Goal: Information Seeking & Learning: Check status

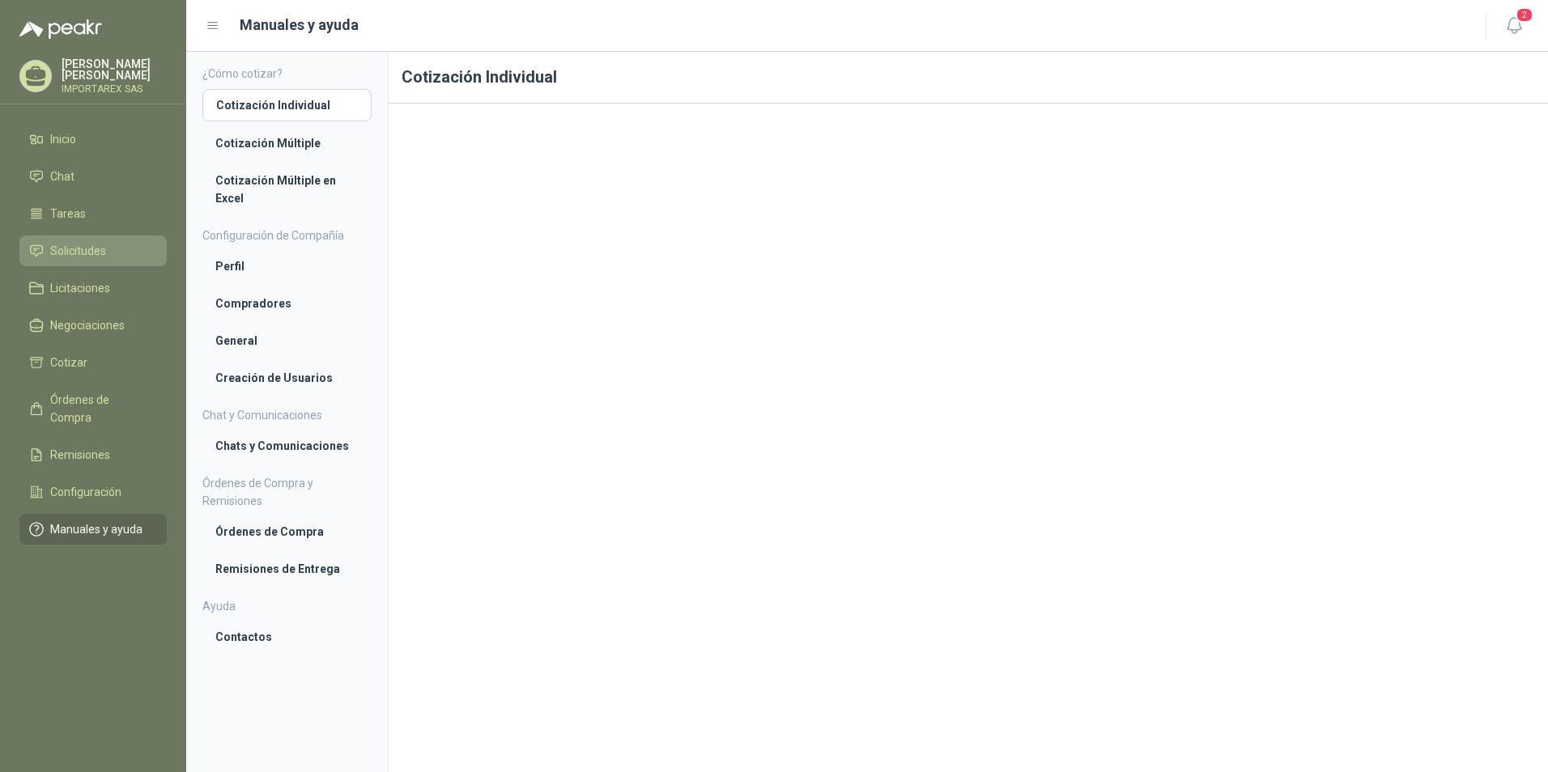
click at [95, 247] on span "Solicitudes" at bounding box center [78, 251] width 56 height 18
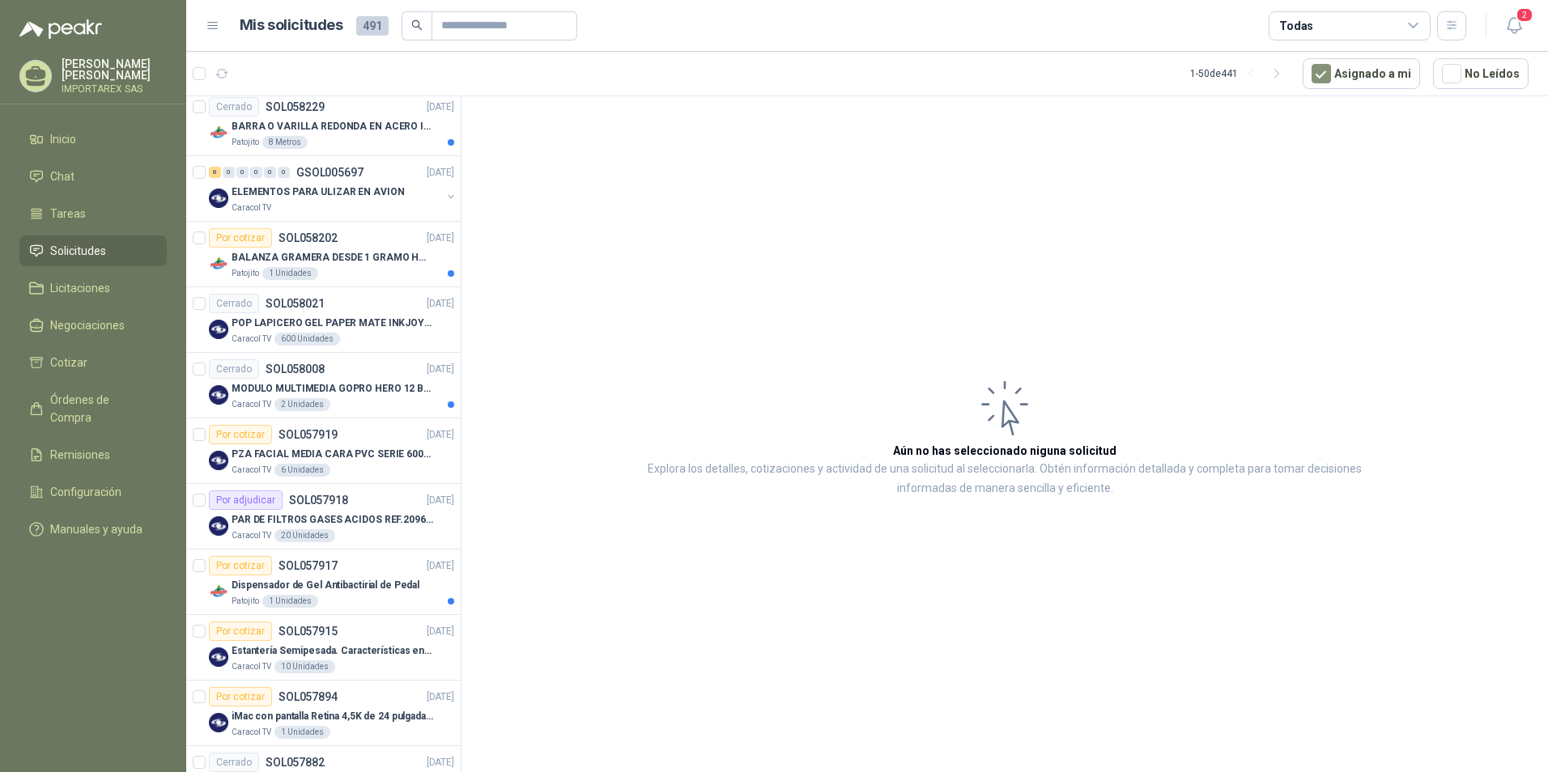
scroll to position [1214, 0]
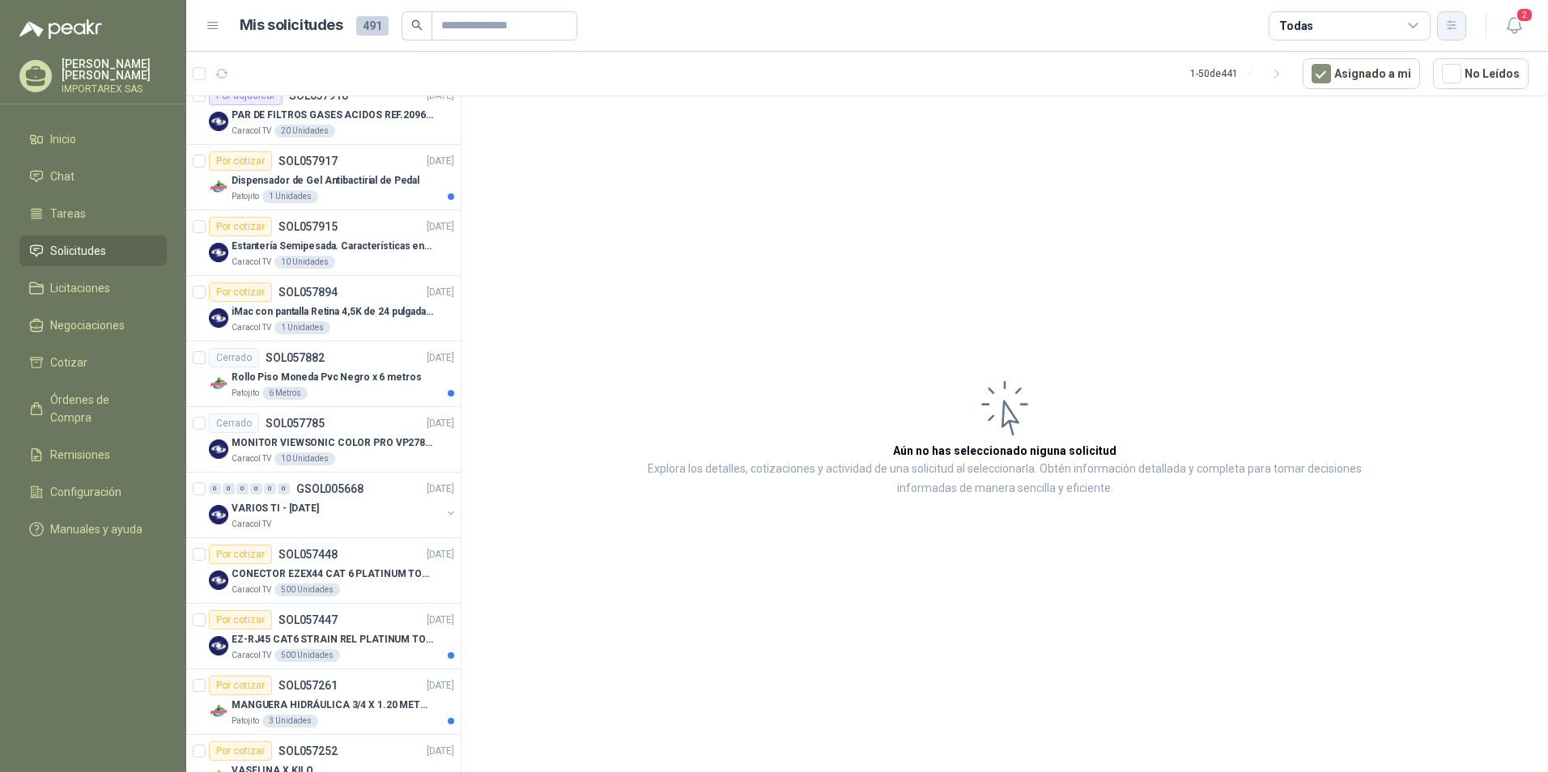
click at [1456, 27] on icon "button" at bounding box center [1452, 26] width 14 height 14
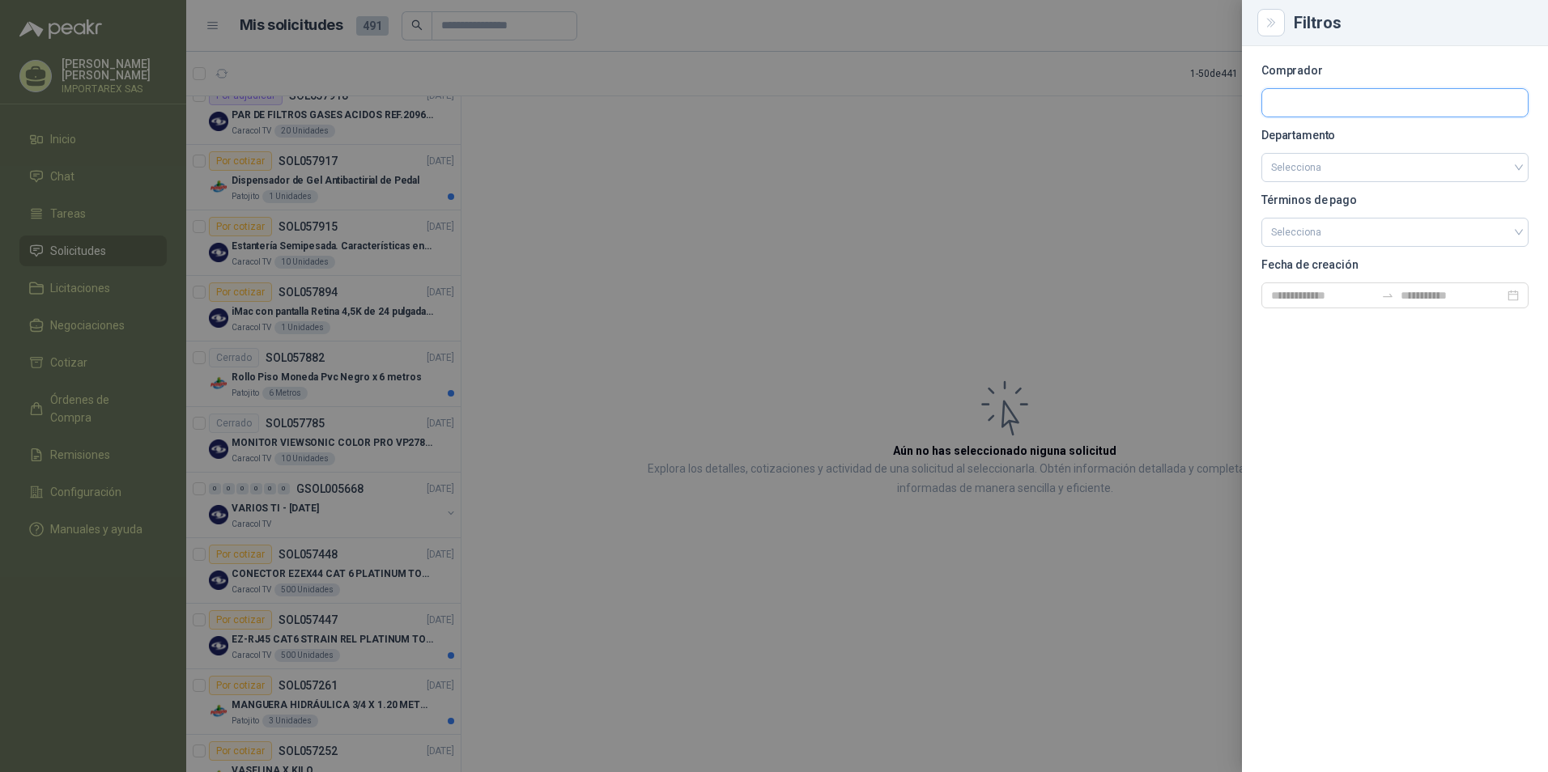
click at [1322, 104] on input "text" at bounding box center [1395, 103] width 266 height 28
type input "**"
click at [1325, 138] on p "Patojito" at bounding box center [1371, 138] width 145 height 10
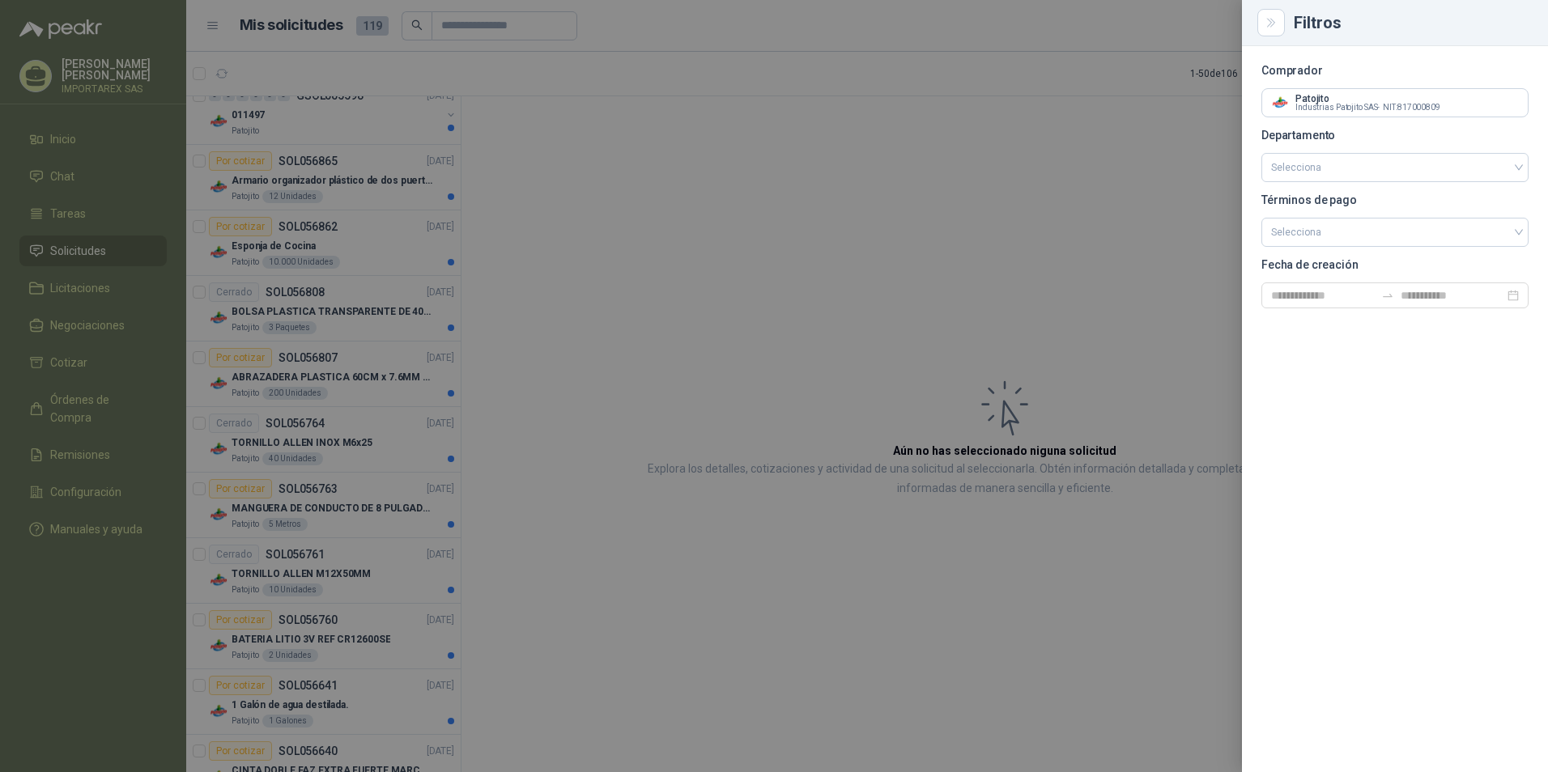
click at [551, 319] on div at bounding box center [774, 386] width 1548 height 772
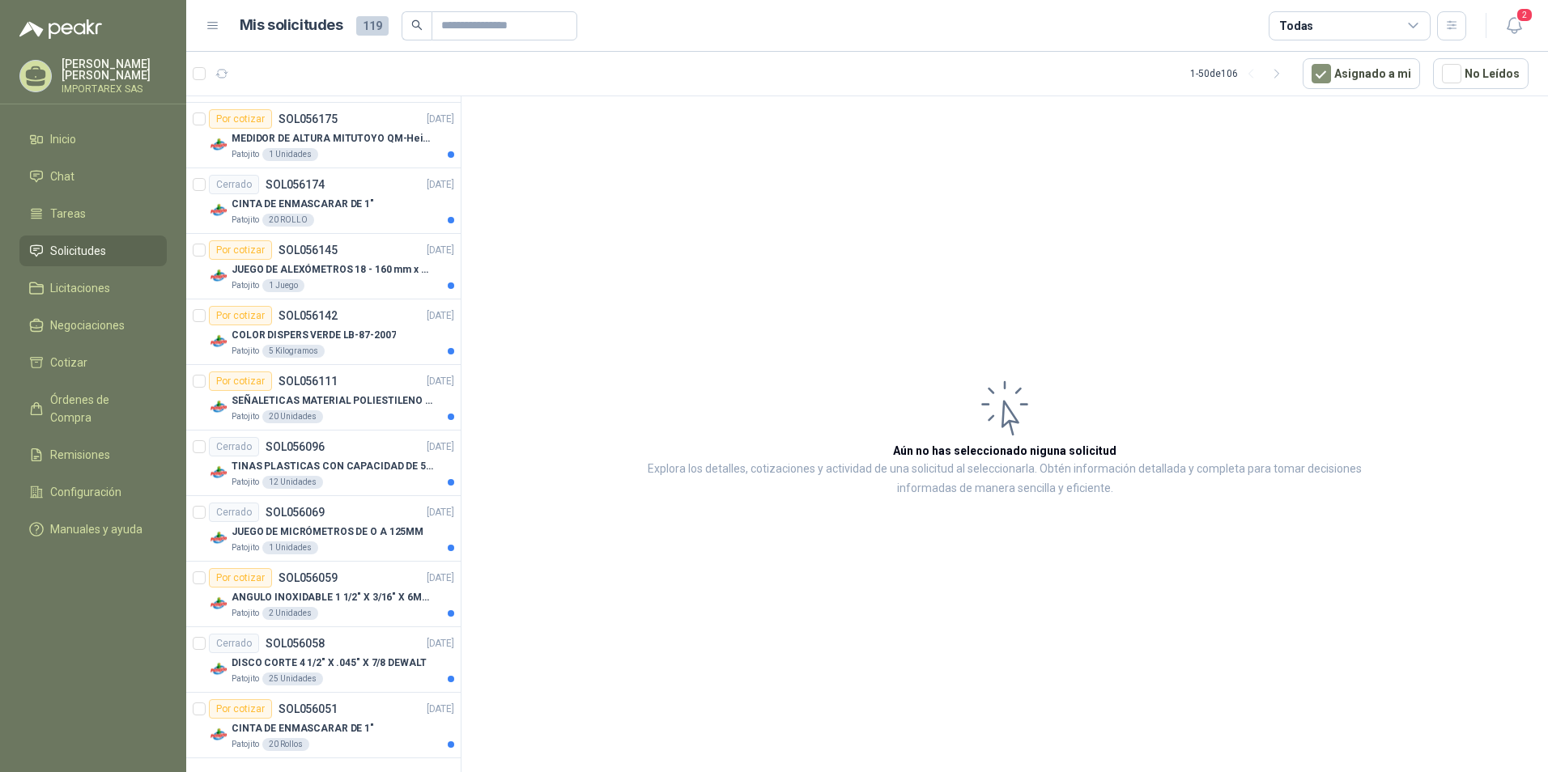
scroll to position [2768, 0]
click at [338, 731] on p "CINTA DE ENMASCARAR DE 1"" at bounding box center [303, 725] width 142 height 15
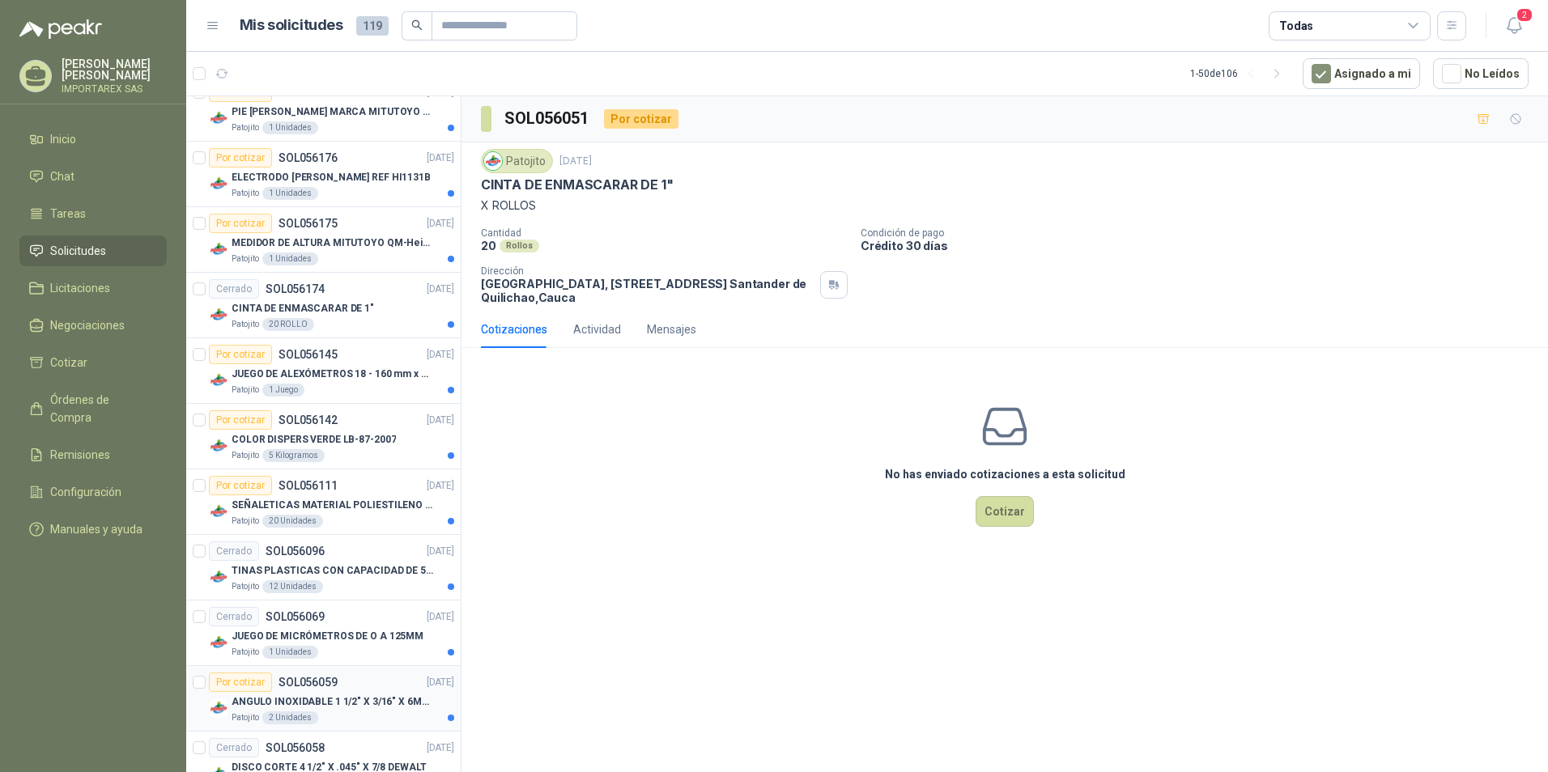
scroll to position [2687, 0]
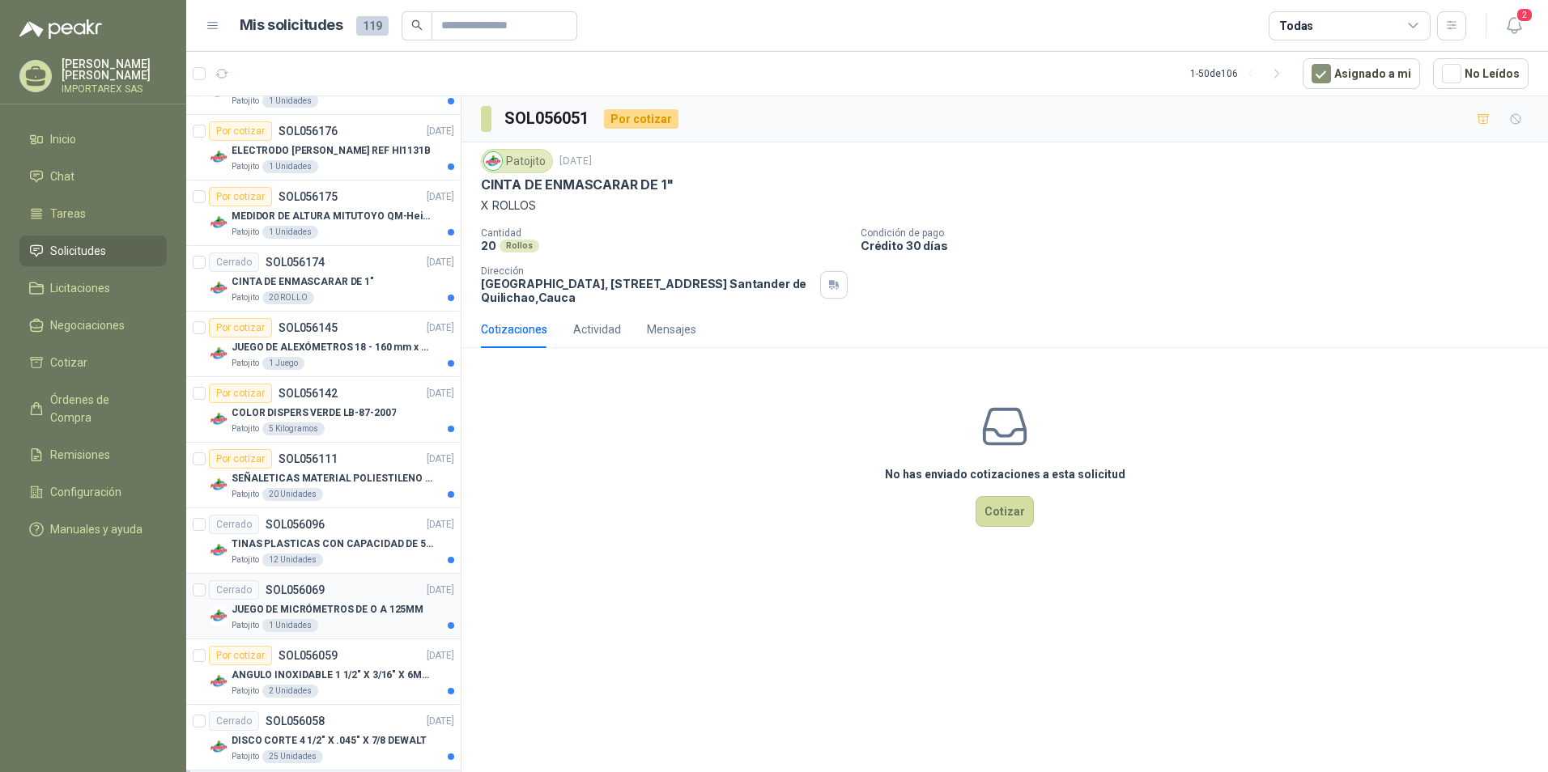
click at [335, 604] on p "JUEGO DE MICRÓMETROS DE O A 125MM" at bounding box center [328, 609] width 192 height 15
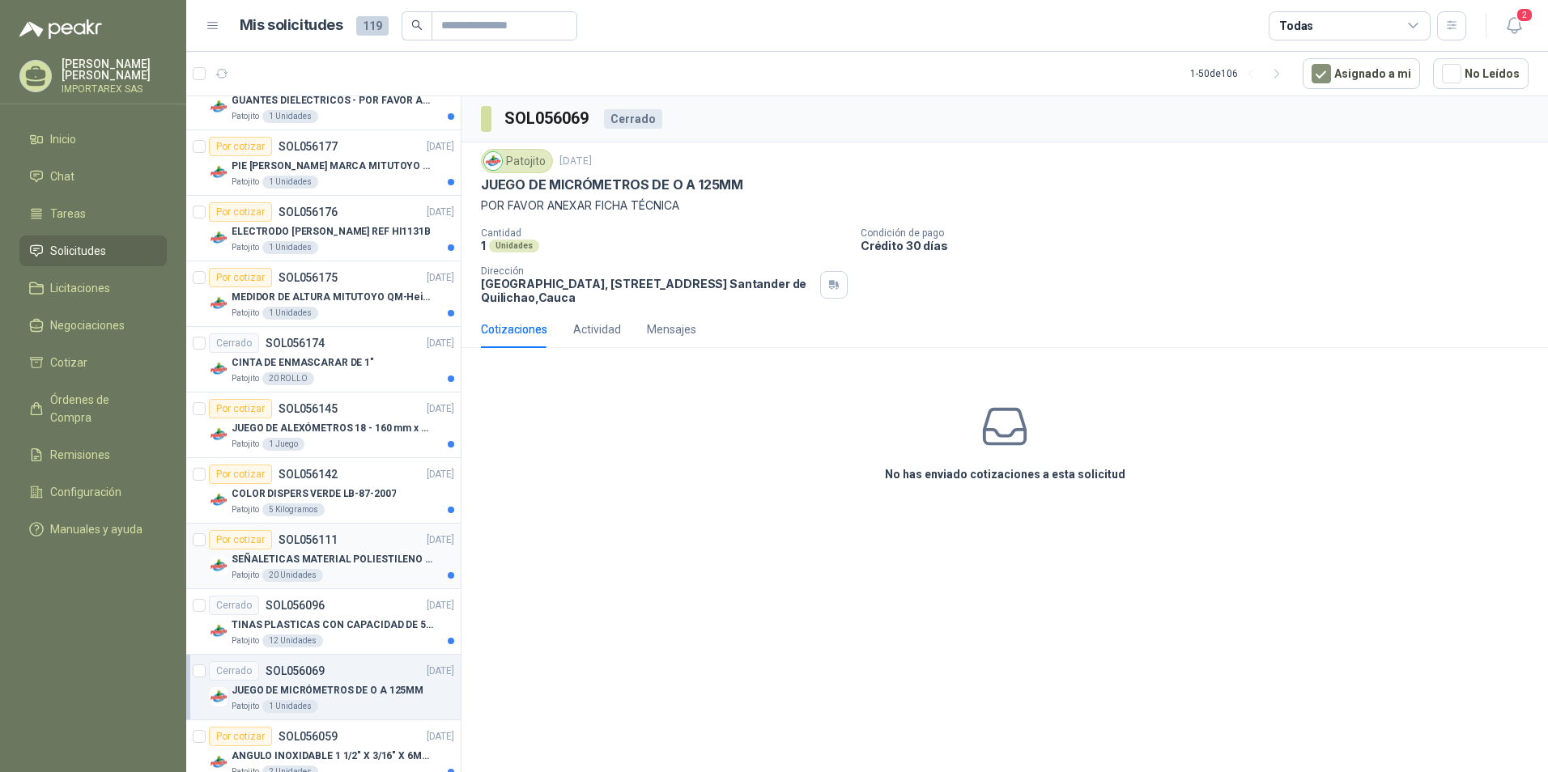
scroll to position [2525, 0]
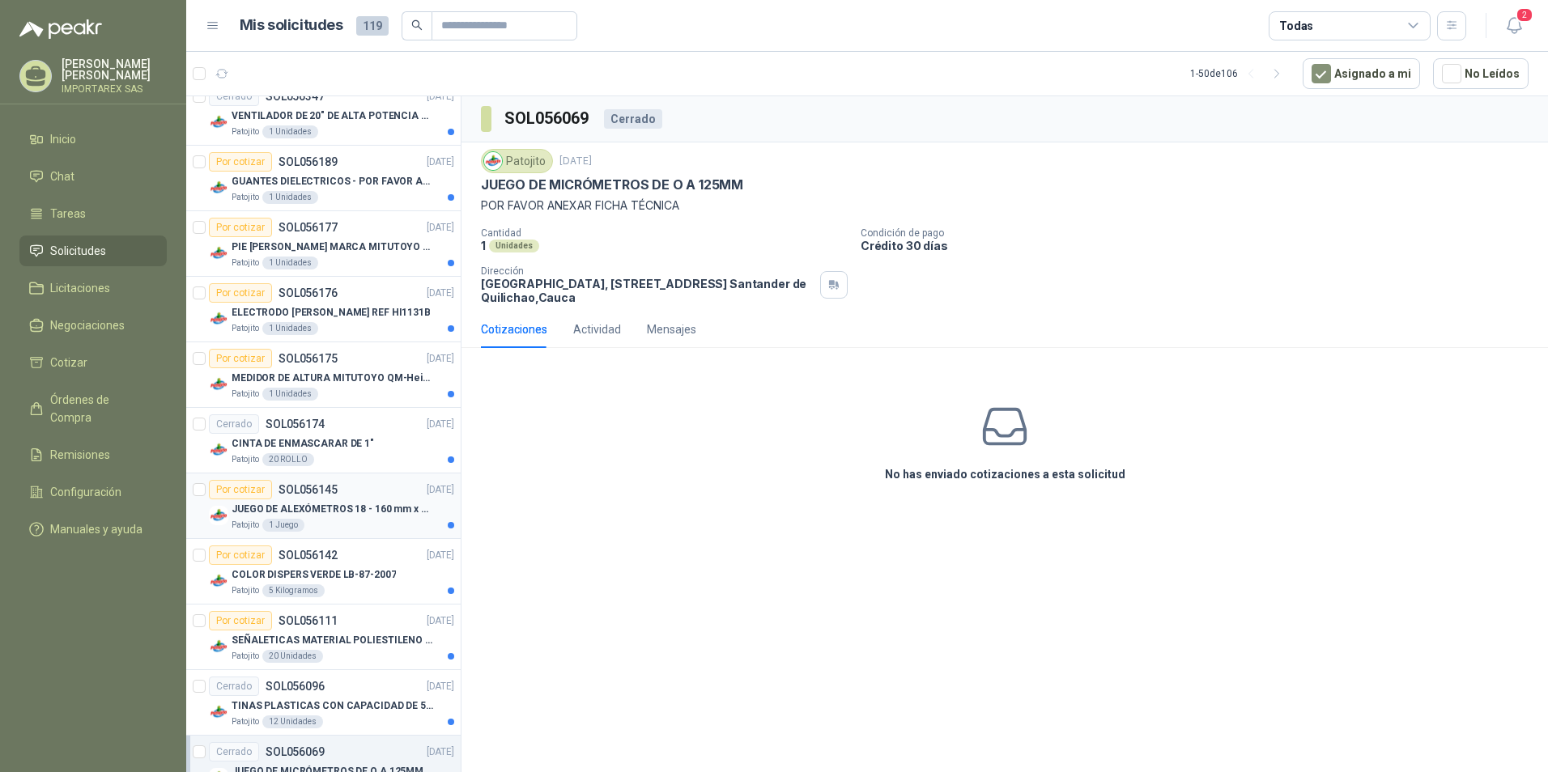
click at [356, 505] on p "JUEGO DE ALEXÓMETROS 18 - 160 mm x 0,01 mm 2824-S3" at bounding box center [333, 509] width 202 height 15
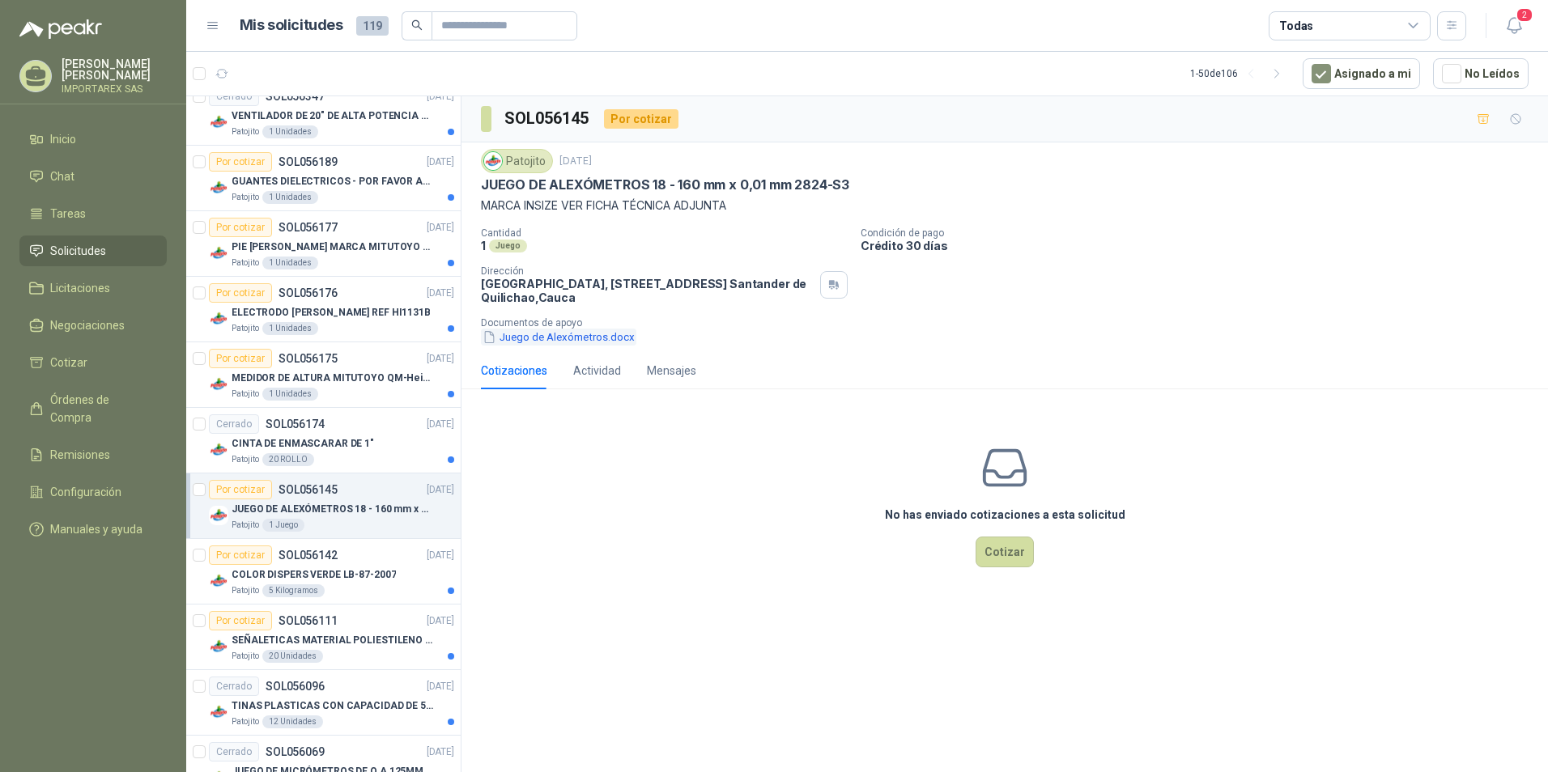
click at [575, 338] on button "Juego de Alexómetros.docx" at bounding box center [558, 337] width 155 height 17
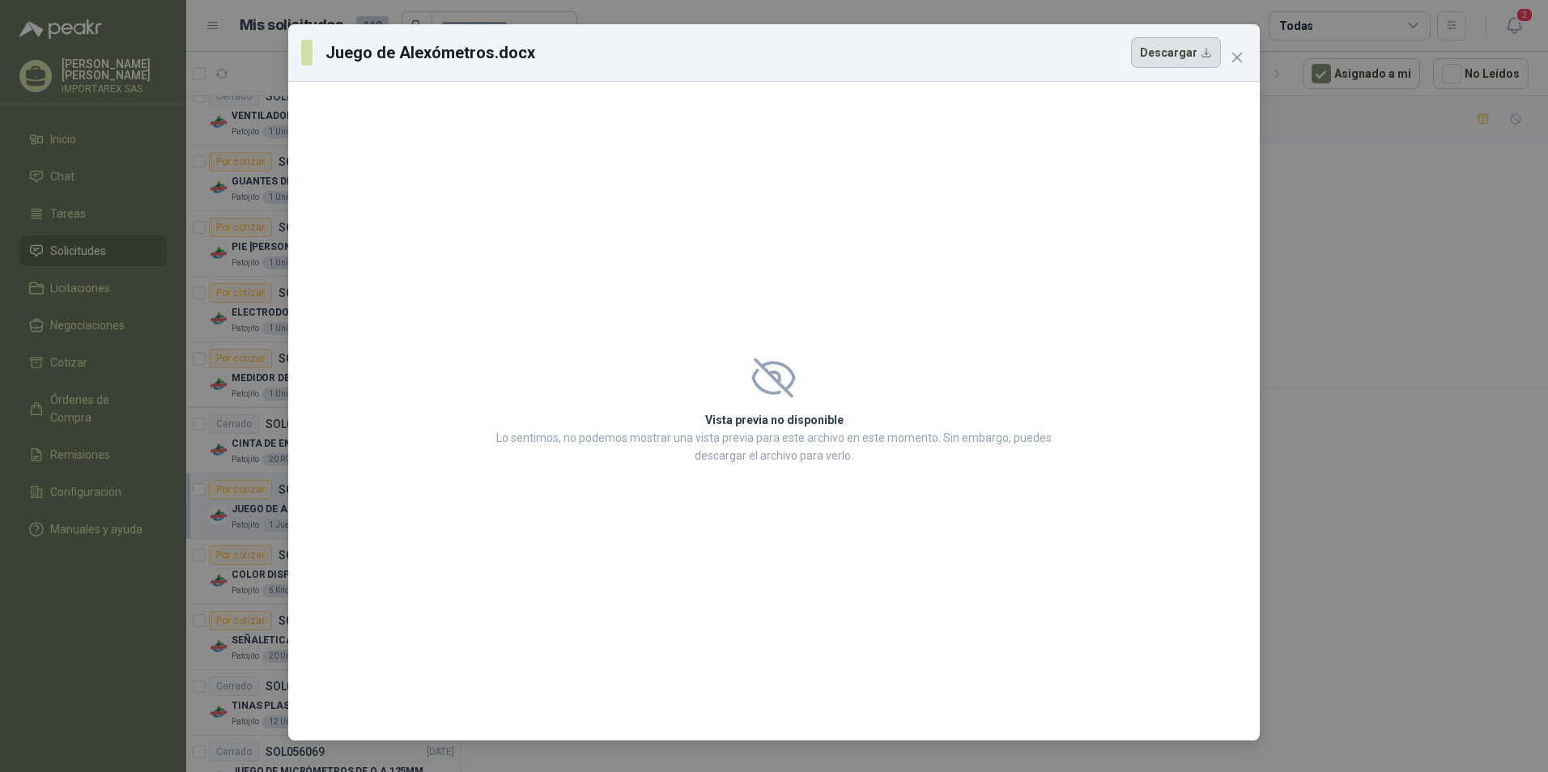
click at [1185, 43] on button "Descargar" at bounding box center [1176, 52] width 90 height 31
click at [1241, 57] on icon "close" at bounding box center [1236, 57] width 13 height 13
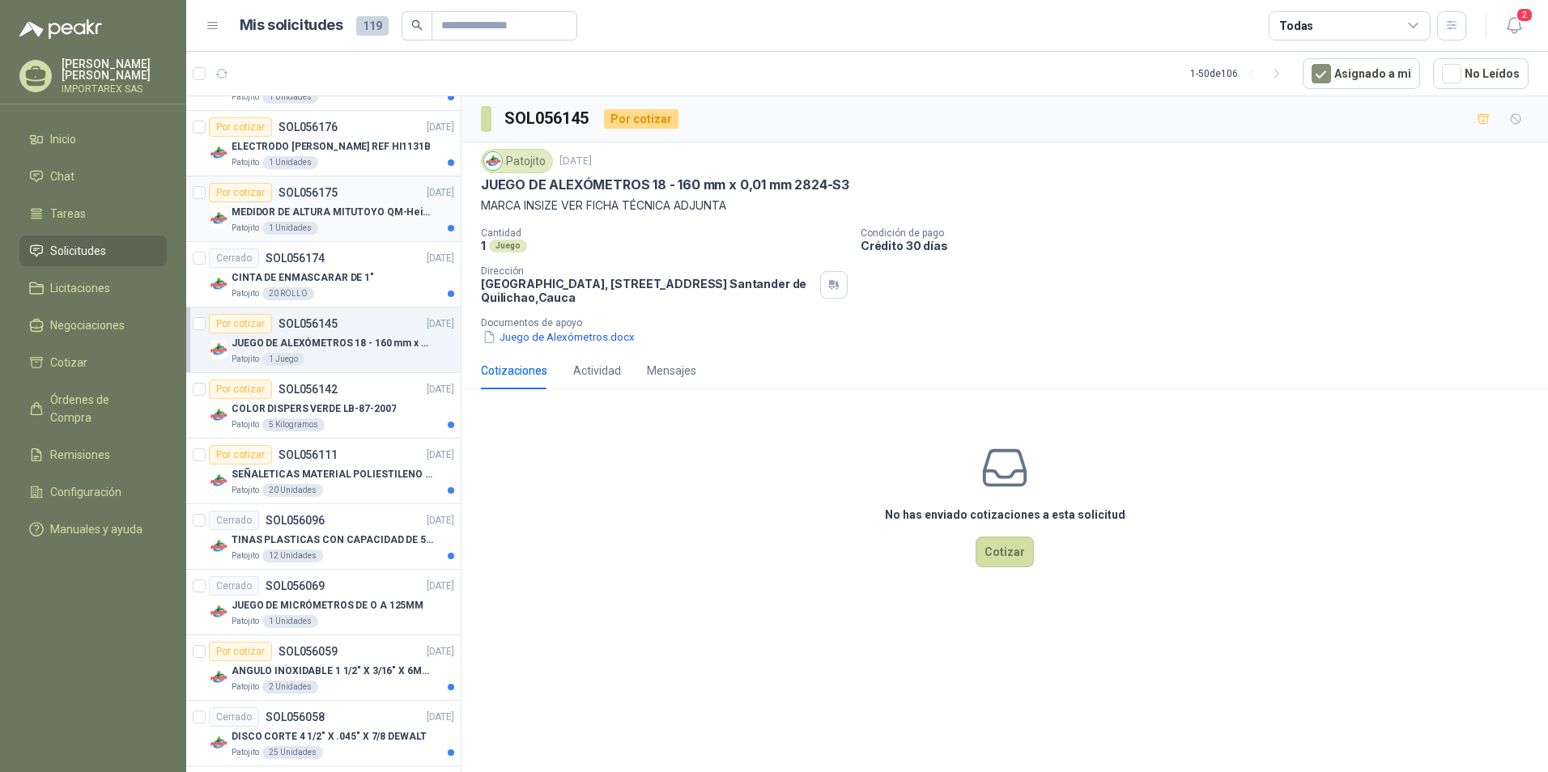
scroll to position [2768, 0]
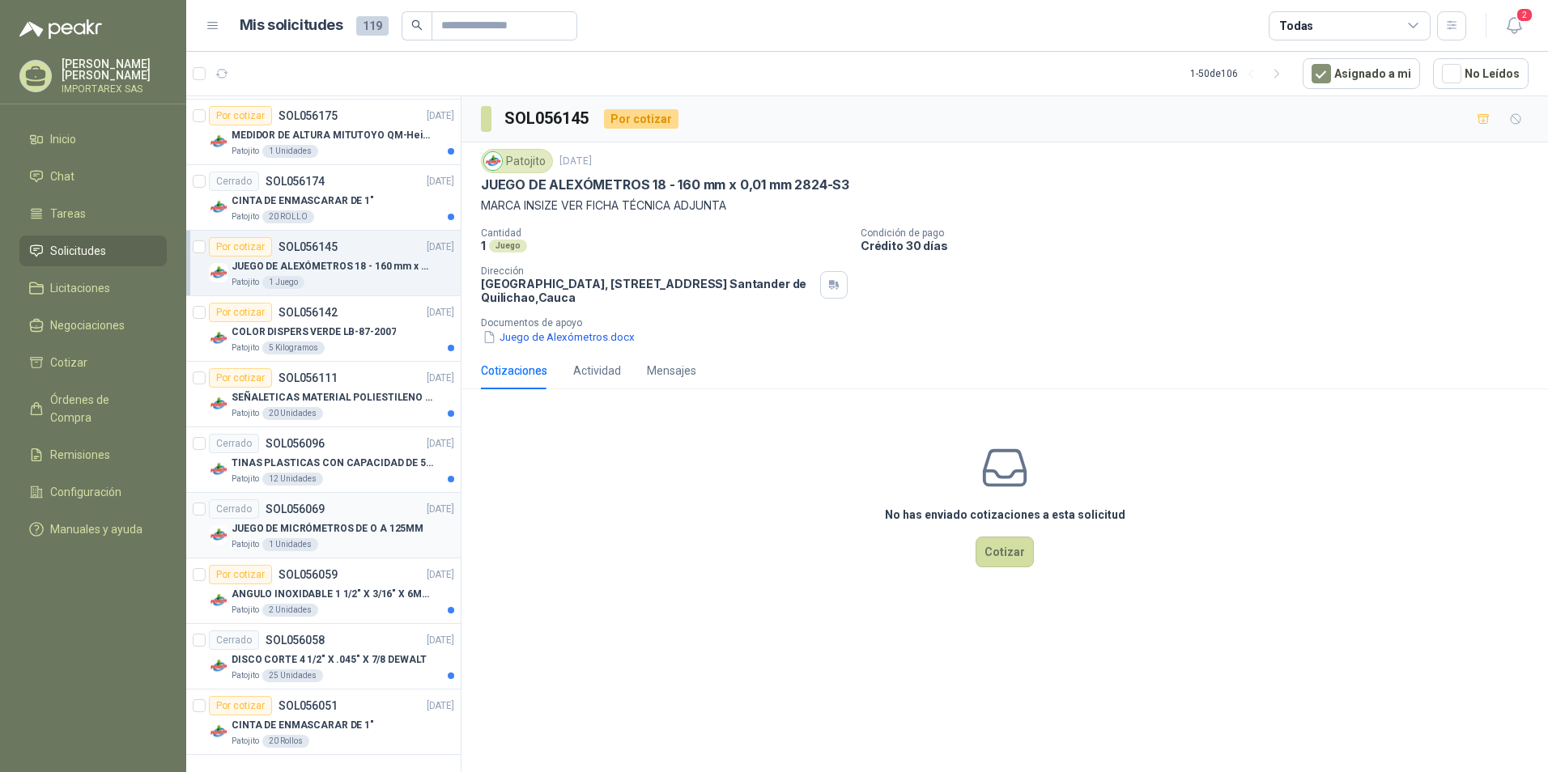
click at [352, 533] on p "JUEGO DE MICRÓMETROS DE O A 125MM" at bounding box center [328, 528] width 192 height 15
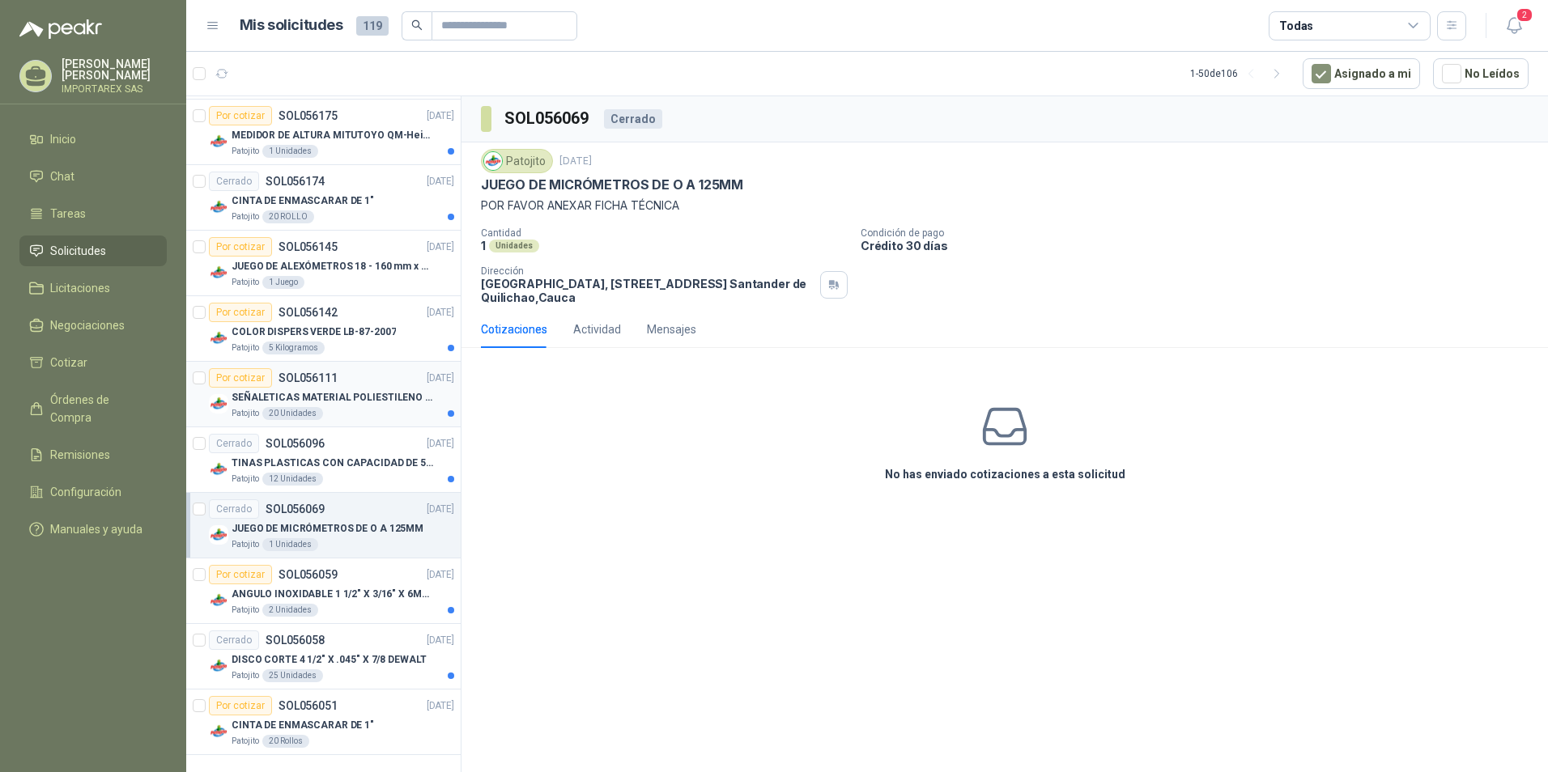
click at [359, 406] on div "SEÑALETICAS MATERIAL POLIESTILENO CON VINILO LAMINADO CALIBRE 60" at bounding box center [343, 397] width 223 height 19
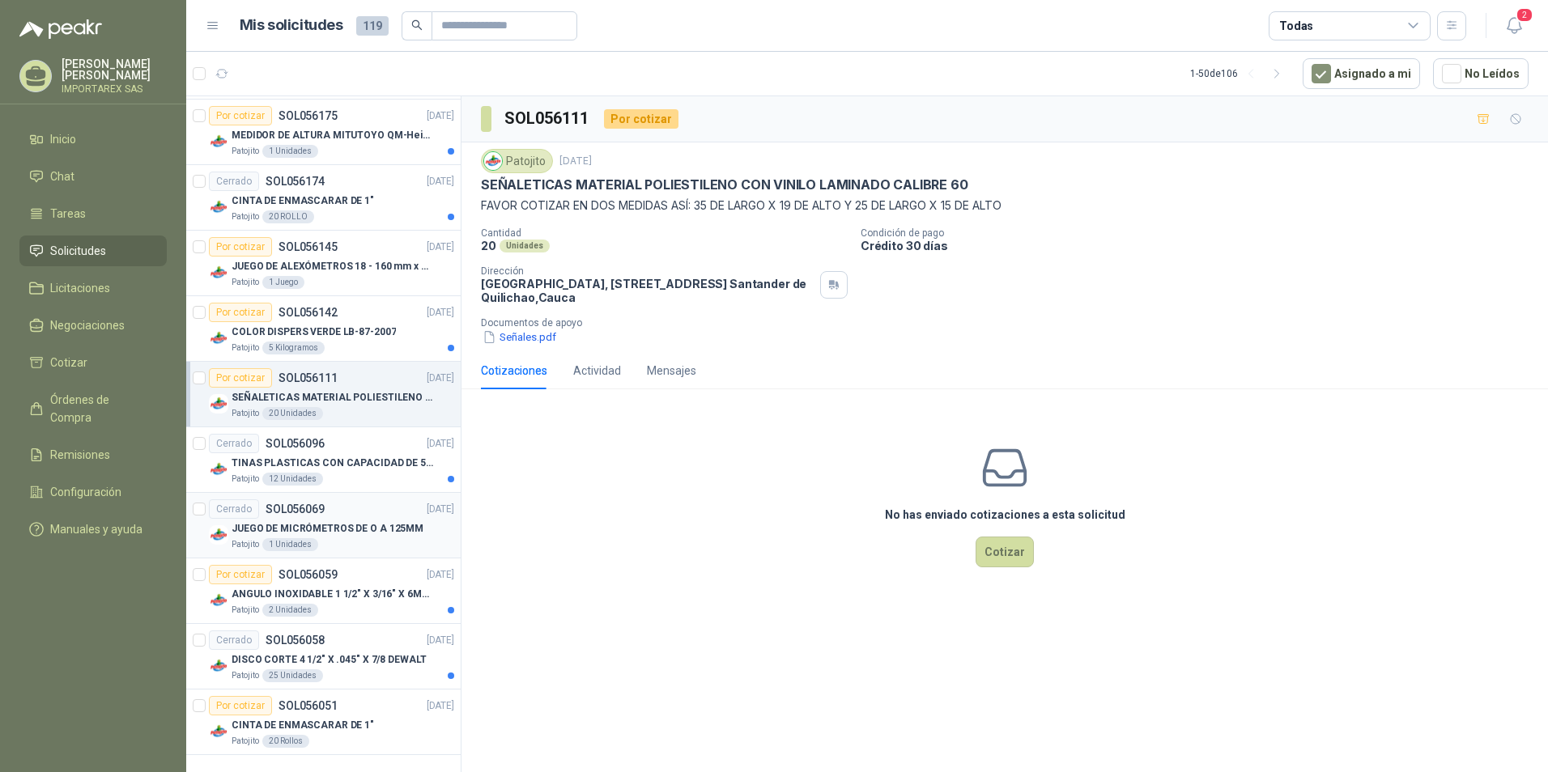
click at [344, 550] on div "Patojito 1 Unidades" at bounding box center [343, 544] width 223 height 13
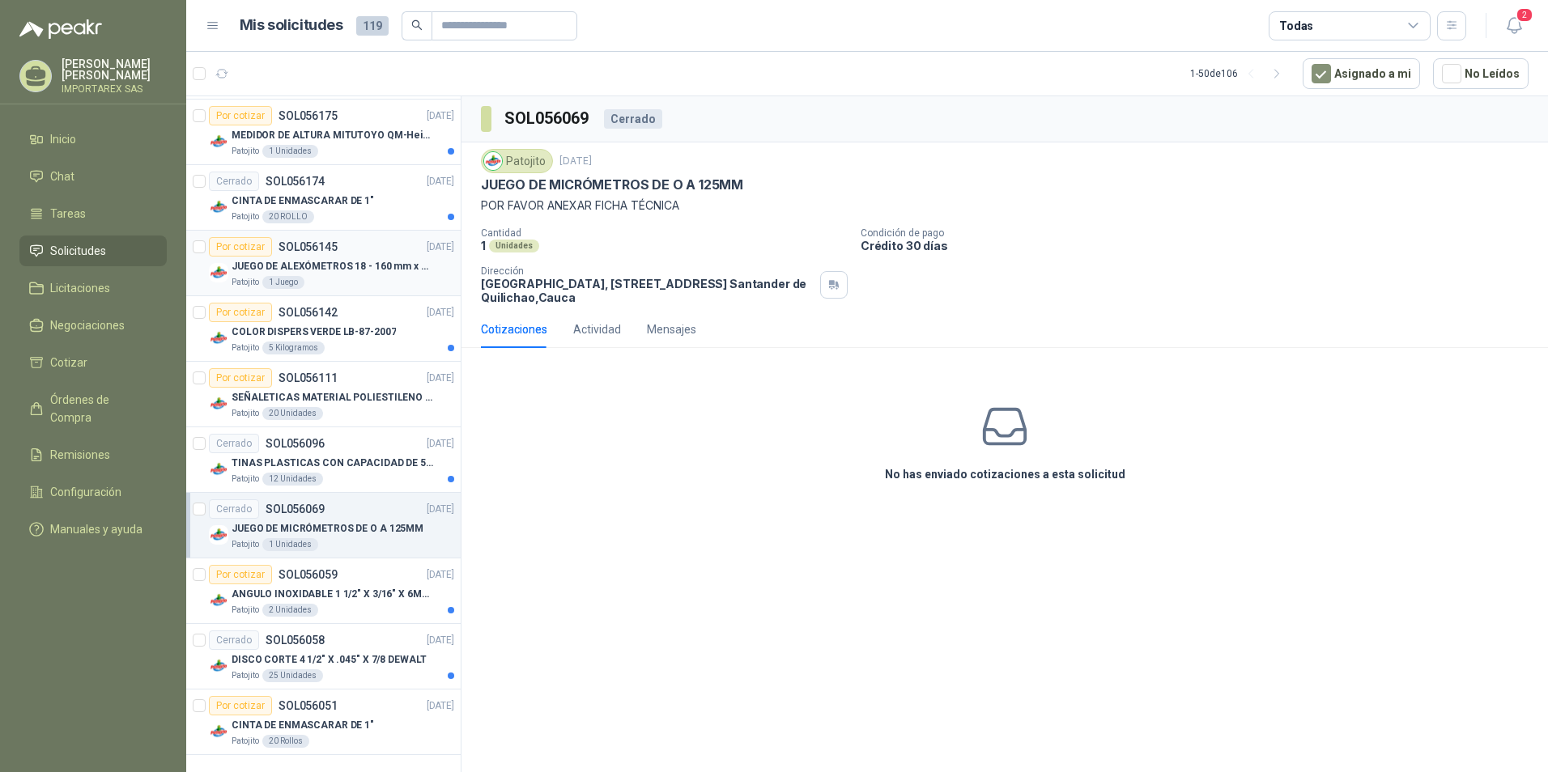
click at [350, 276] on div "Patojito 1 Juego" at bounding box center [343, 282] width 223 height 13
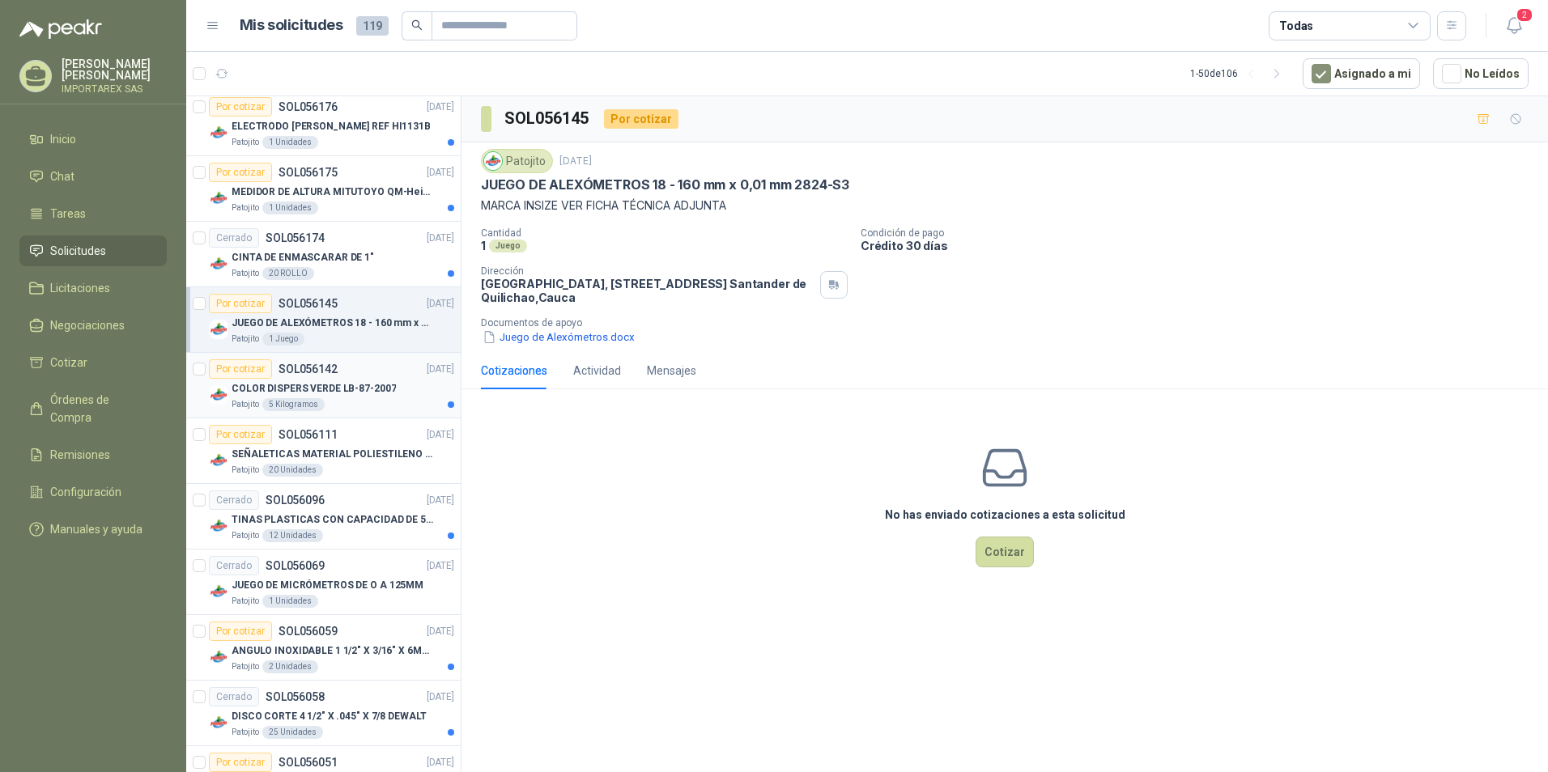
scroll to position [2687, 0]
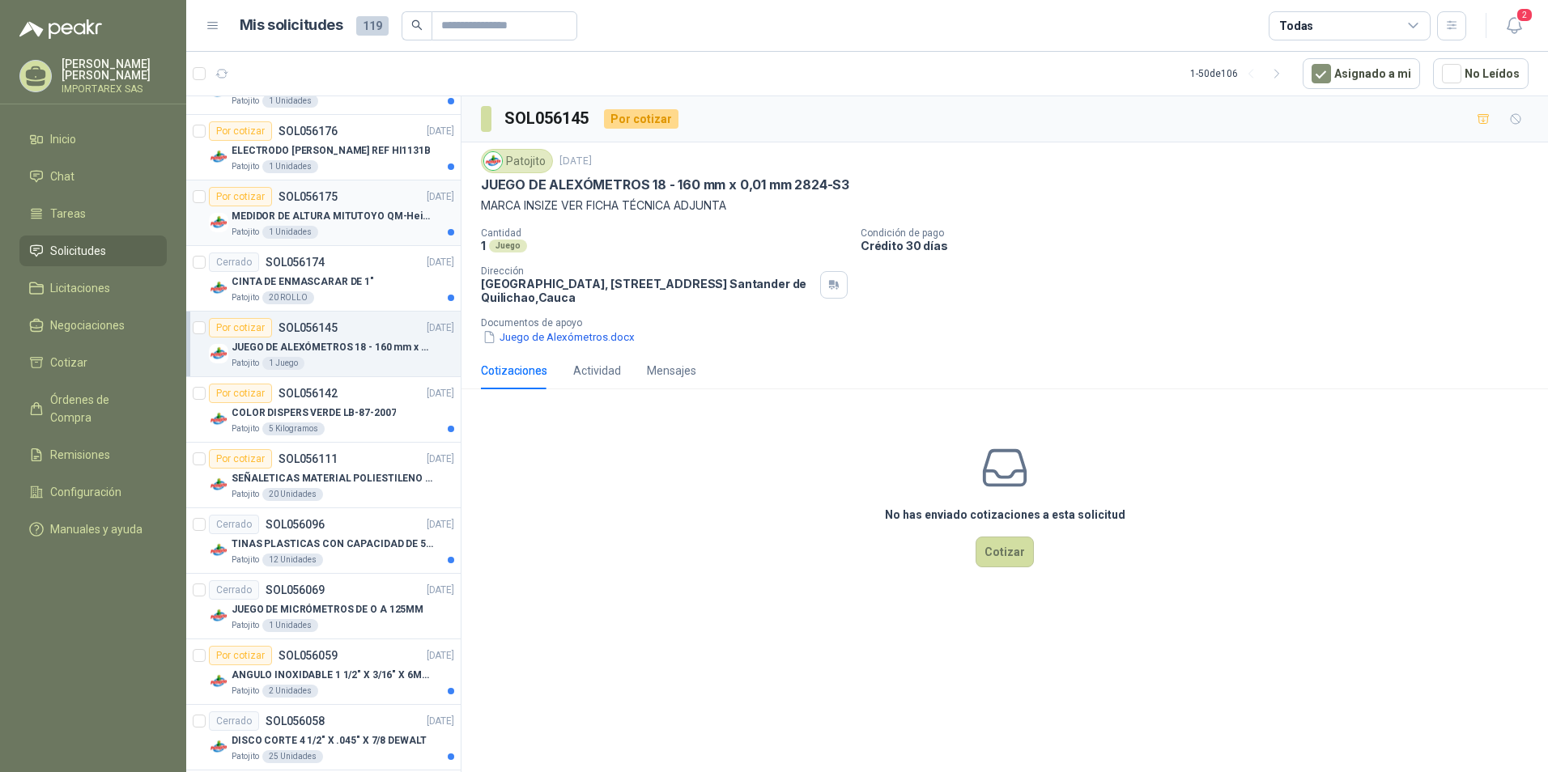
click at [373, 209] on p "MEDIDOR DE ALTURA MITUTOYO QM-Height 518-245" at bounding box center [333, 216] width 202 height 15
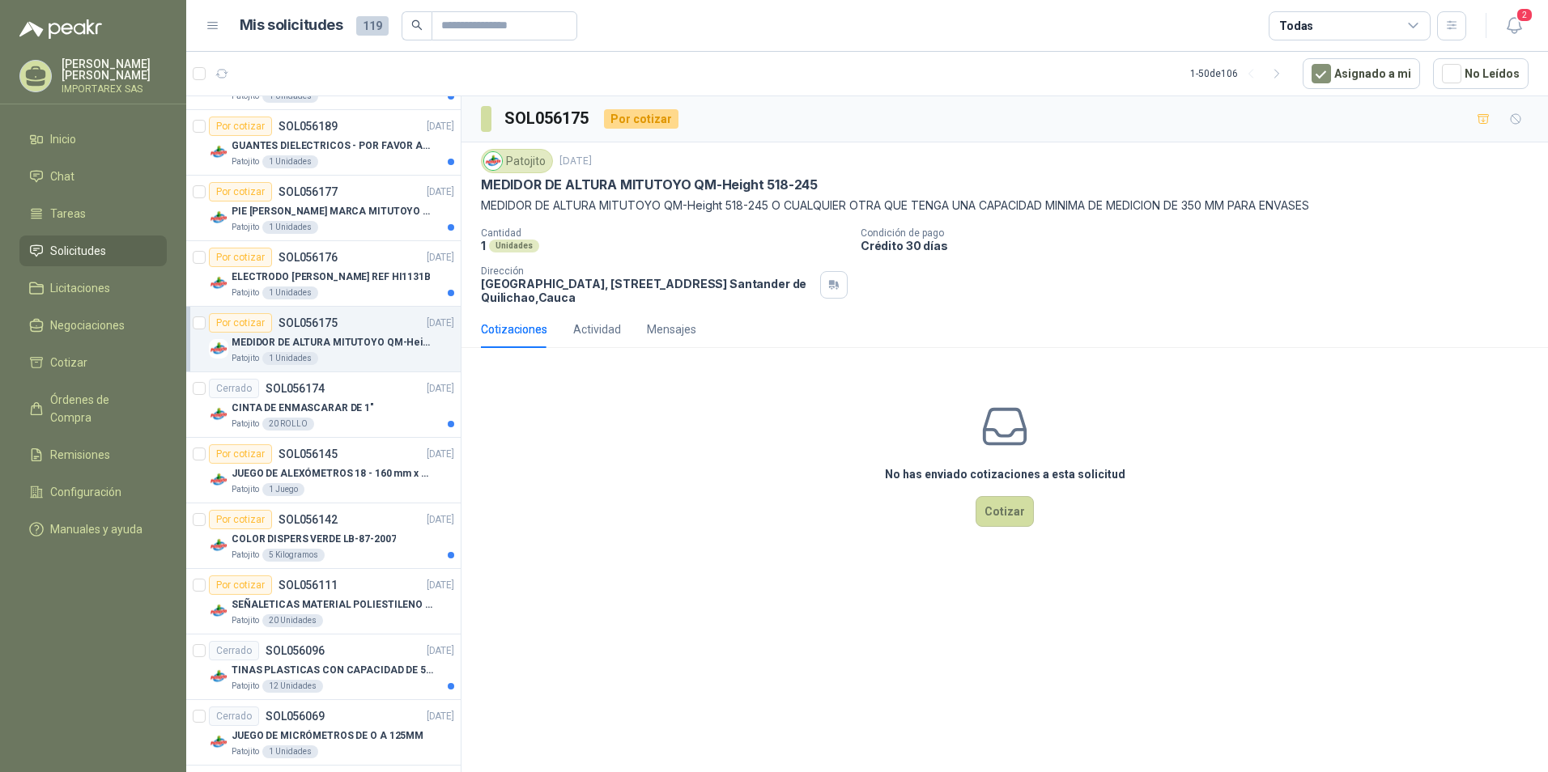
scroll to position [2525, 0]
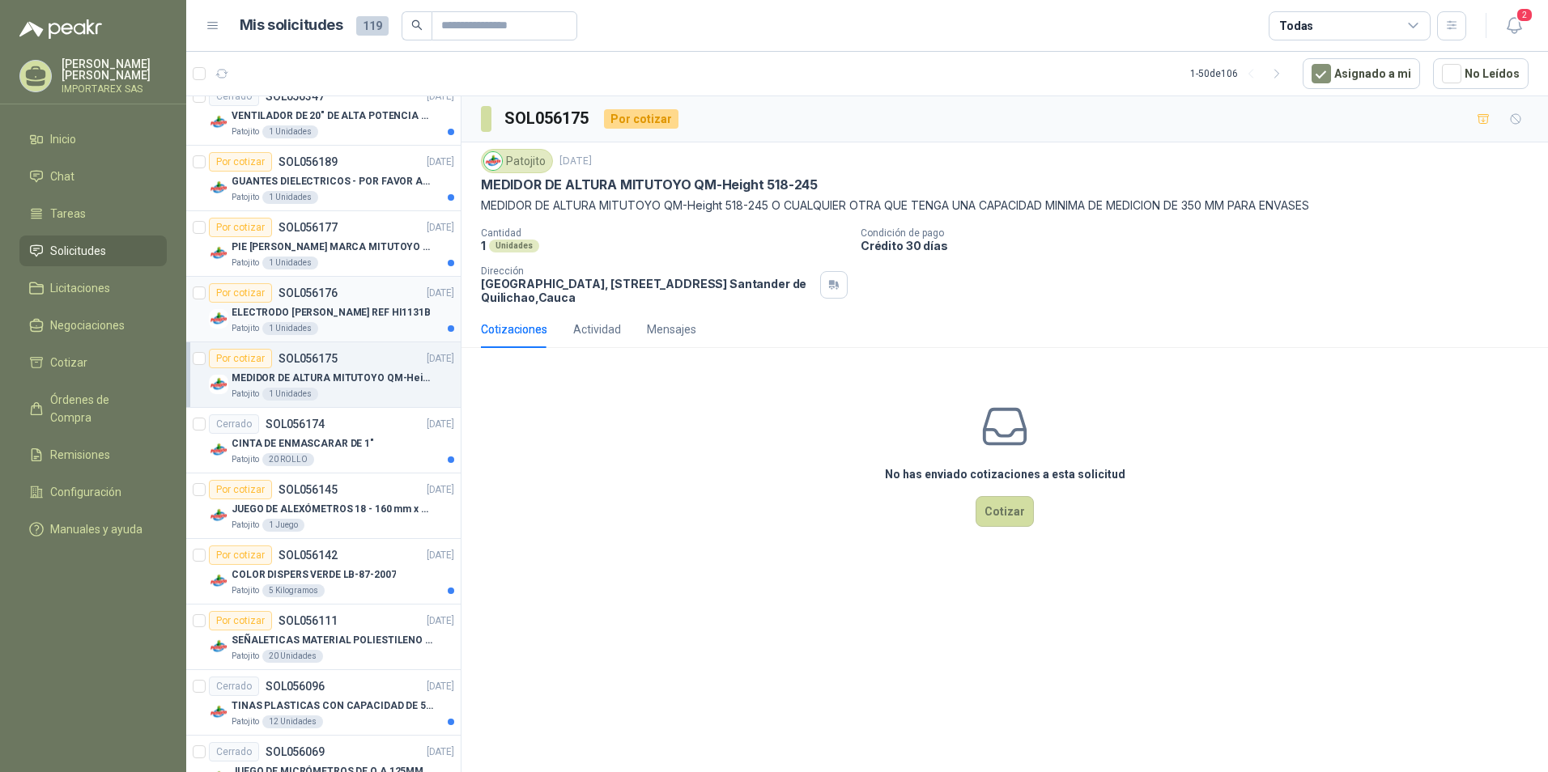
click at [325, 311] on p "ELECTRODO [PERSON_NAME] REF HI1131B" at bounding box center [331, 312] width 199 height 15
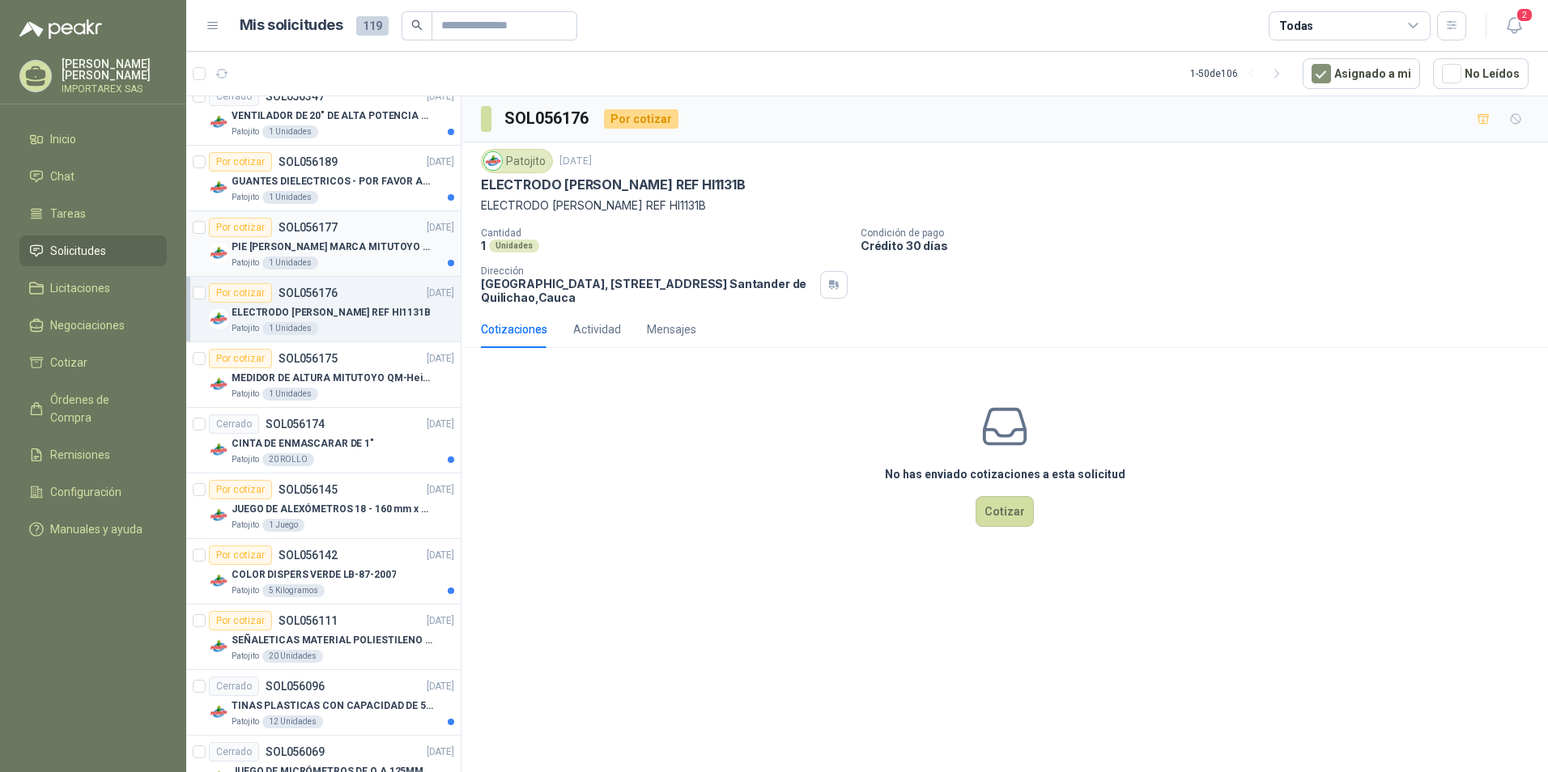
click at [368, 258] on div "Patojito 1 Unidades" at bounding box center [343, 263] width 223 height 13
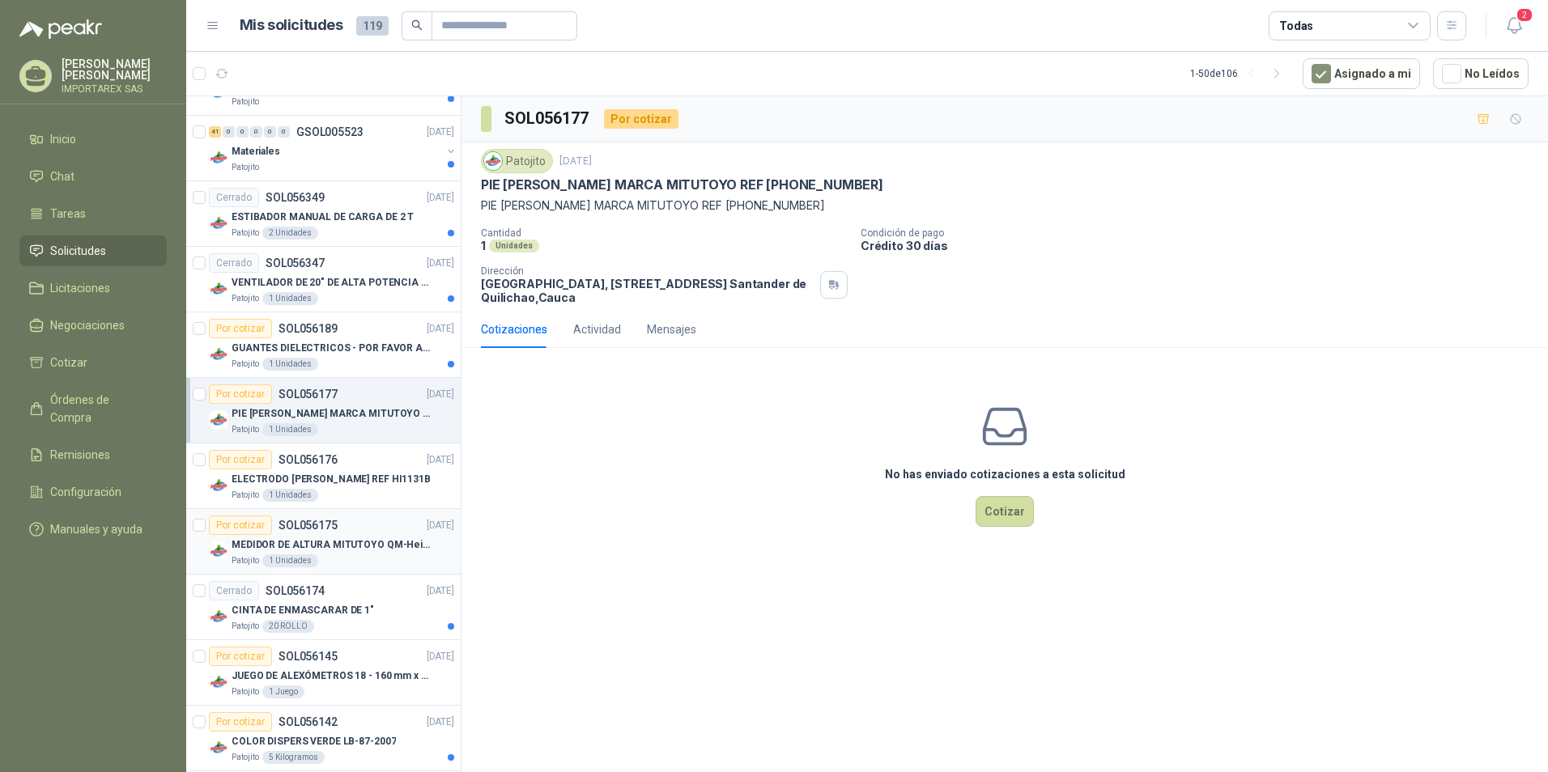
scroll to position [2282, 0]
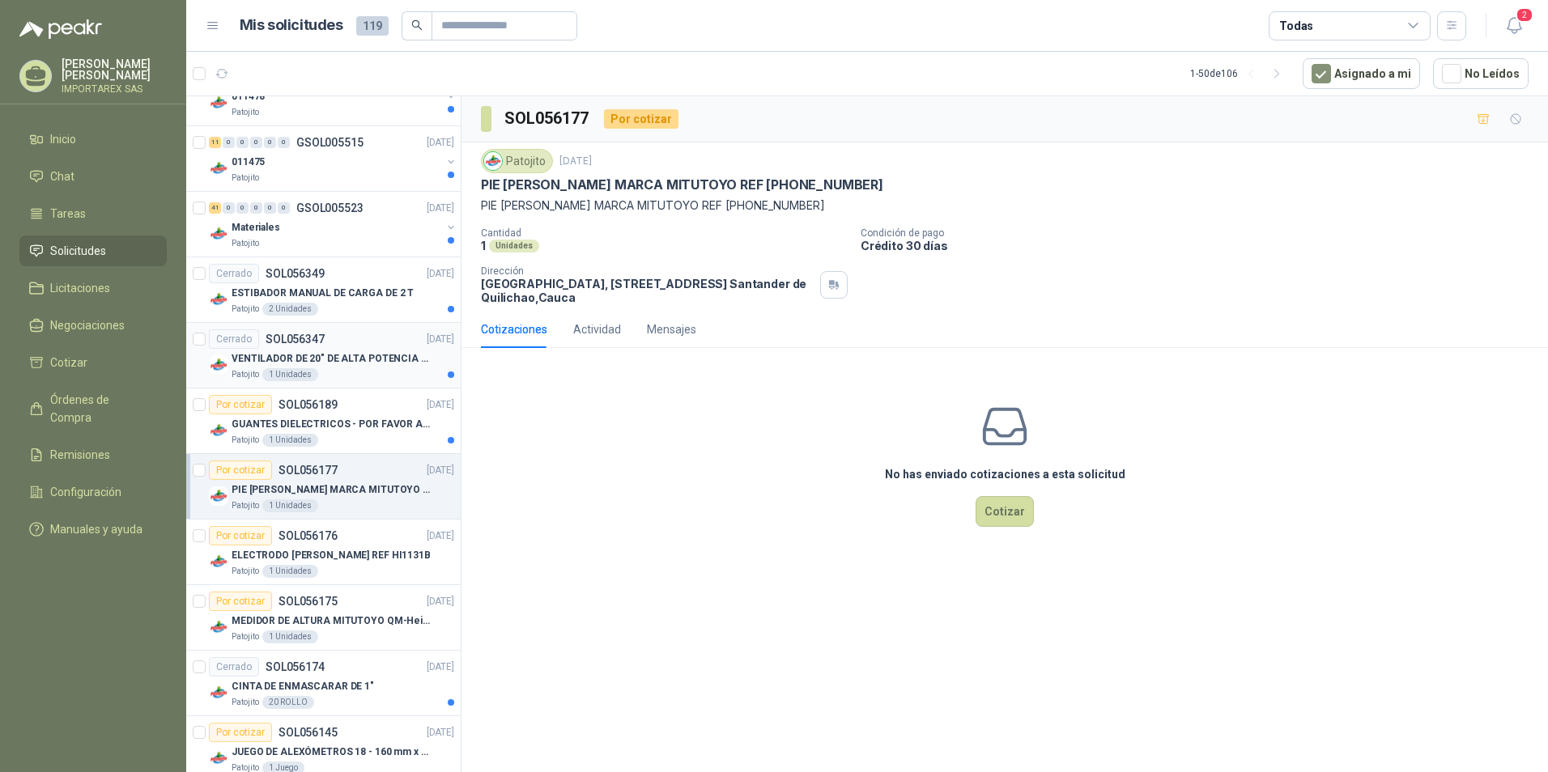
click at [401, 350] on div "VENTILADOR DE 20" DE ALTA POTENCIA PARA ANCLAR A LA PARED" at bounding box center [343, 358] width 223 height 19
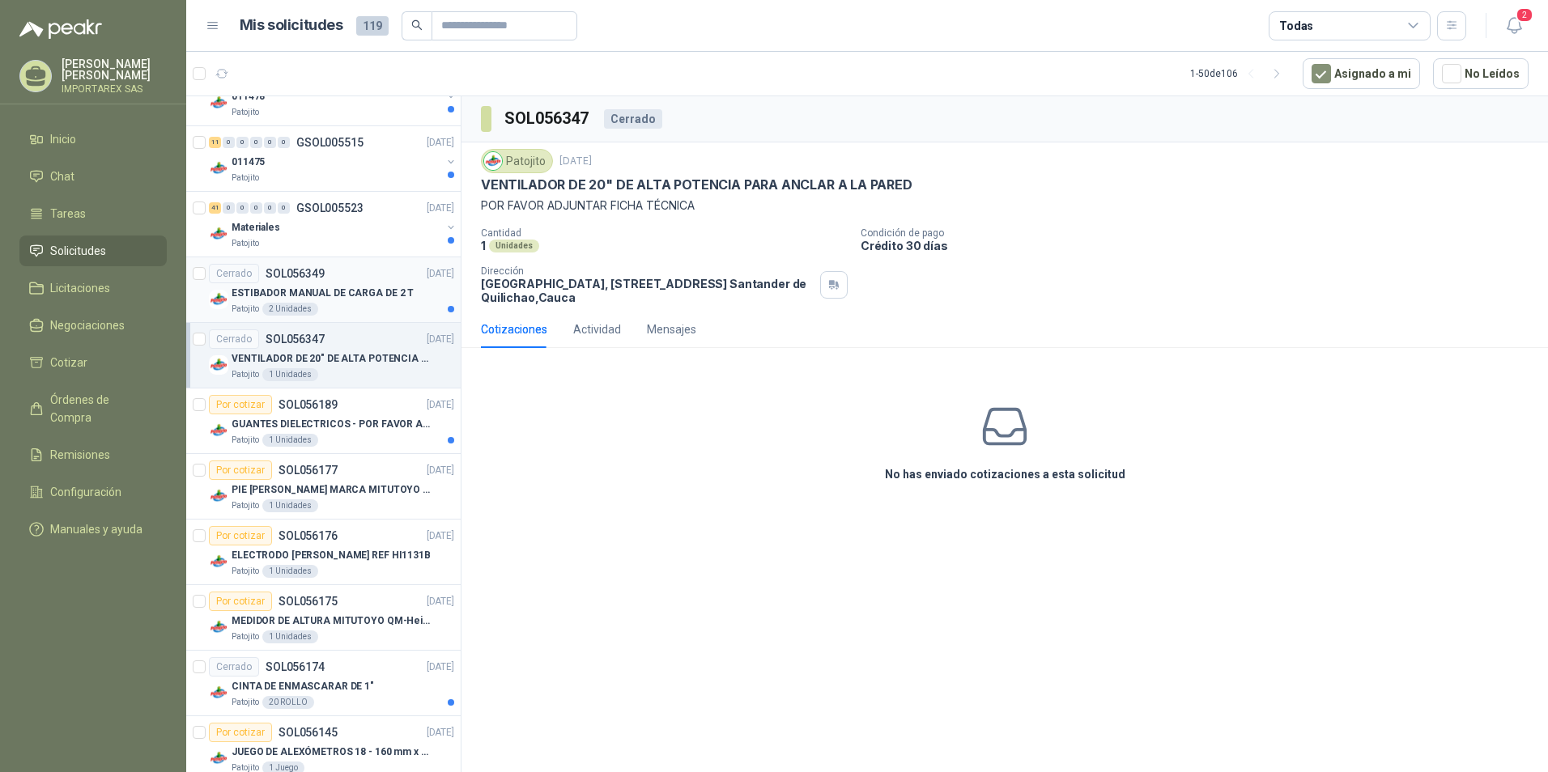
click at [401, 300] on p "ESTIBADOR MANUAL DE CARGA DE 2 T" at bounding box center [323, 293] width 182 height 15
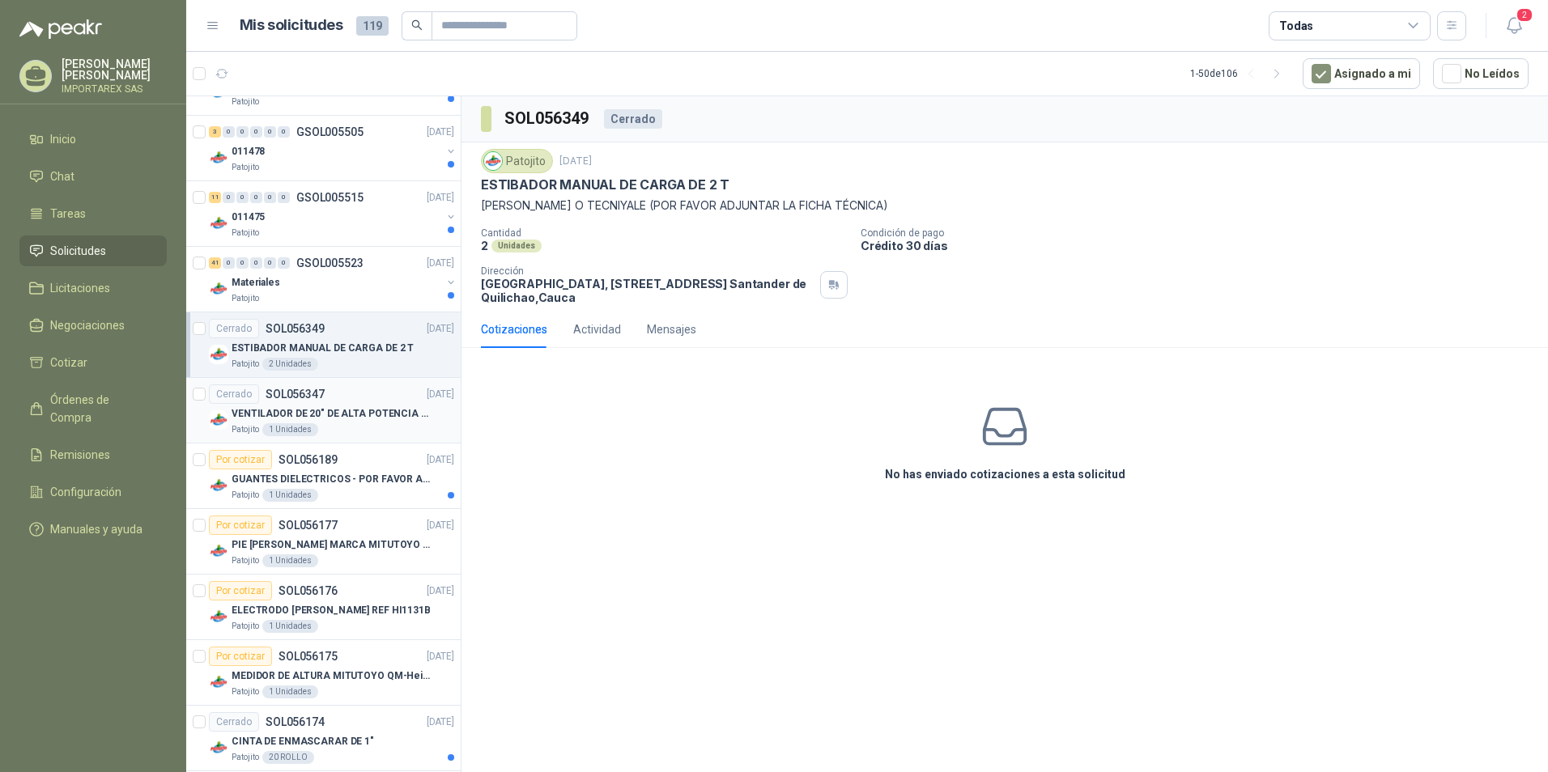
scroll to position [2201, 0]
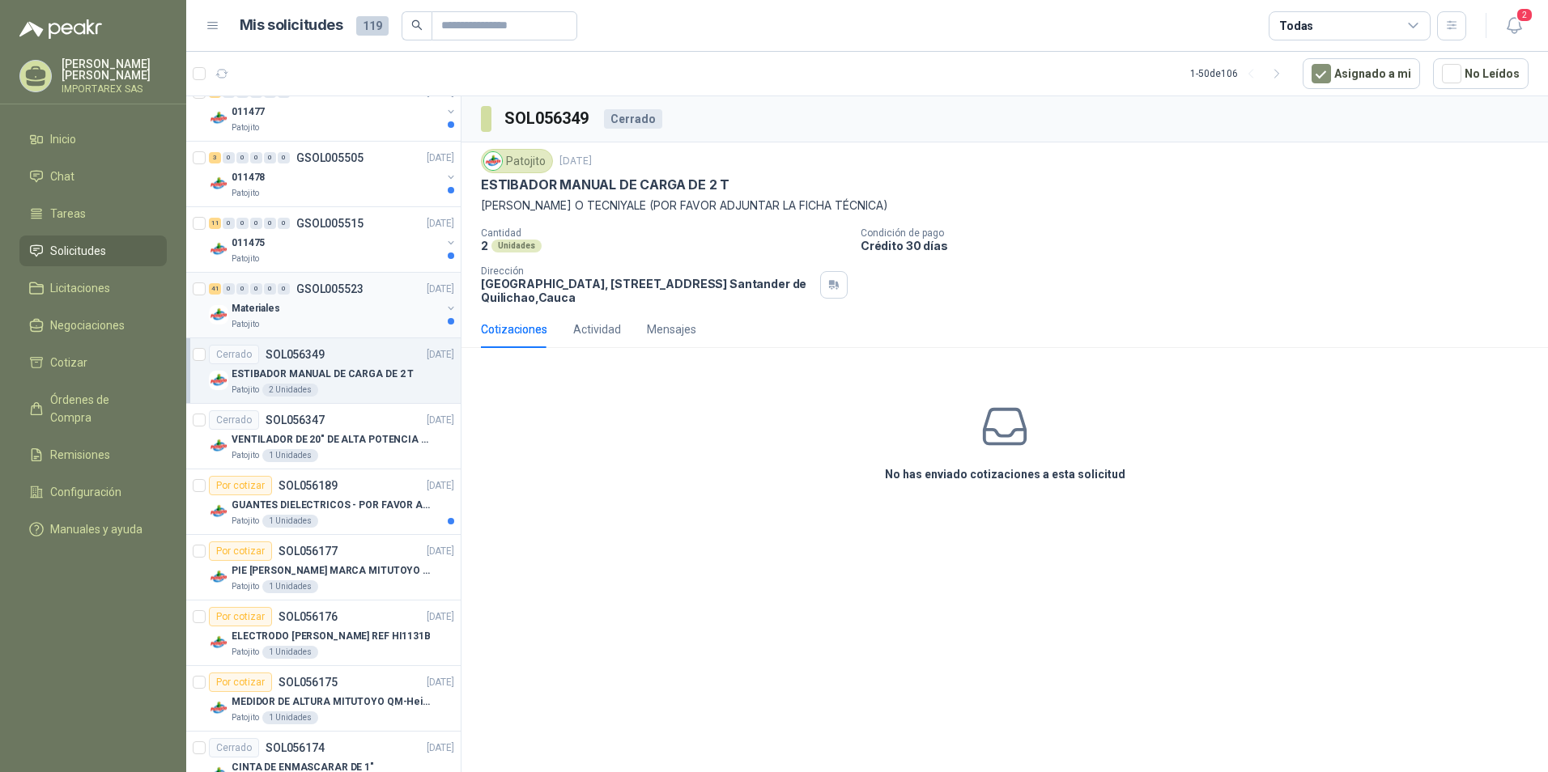
click at [363, 305] on div "Materiales" at bounding box center [337, 308] width 210 height 19
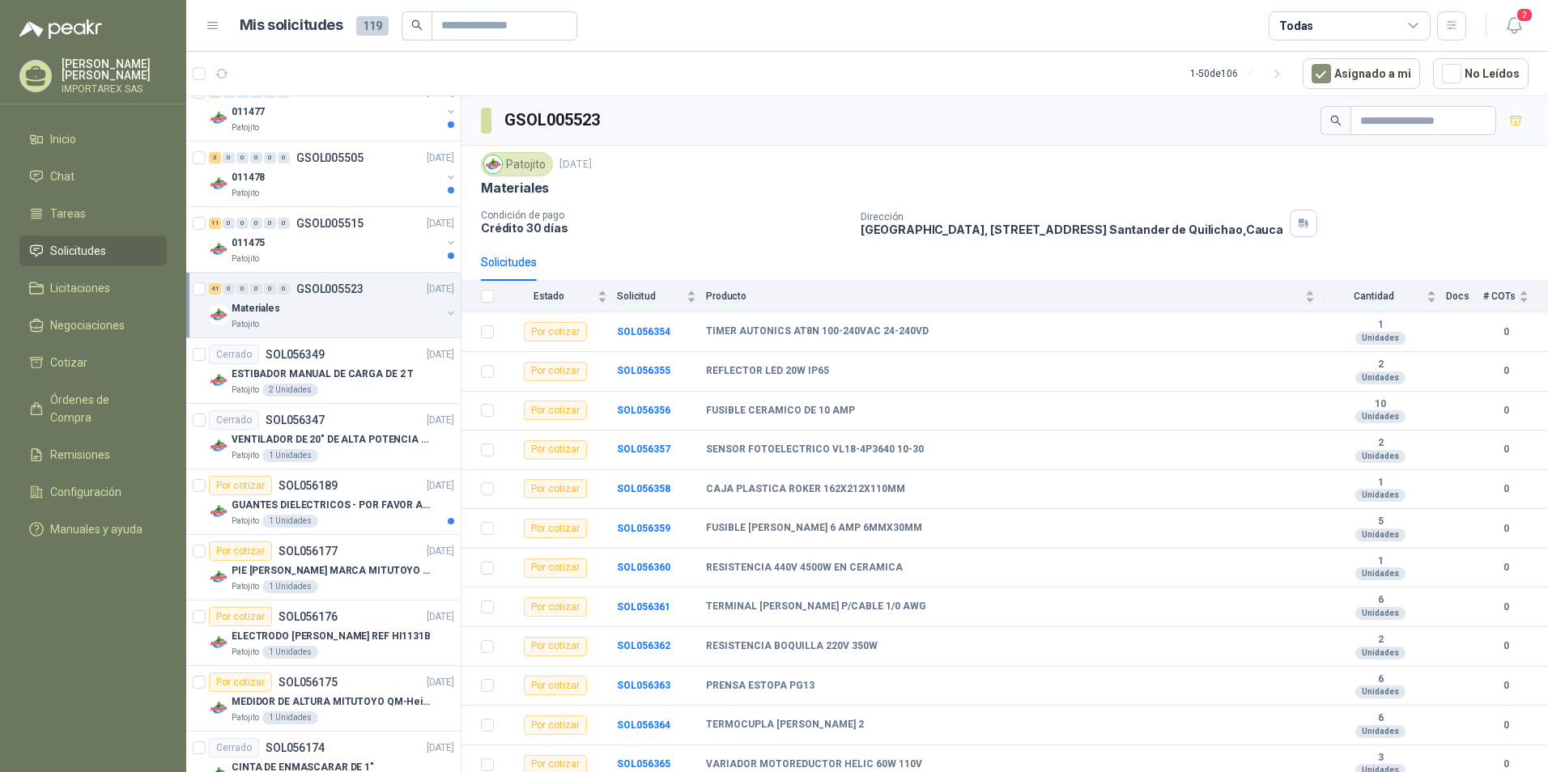
scroll to position [2120, 0]
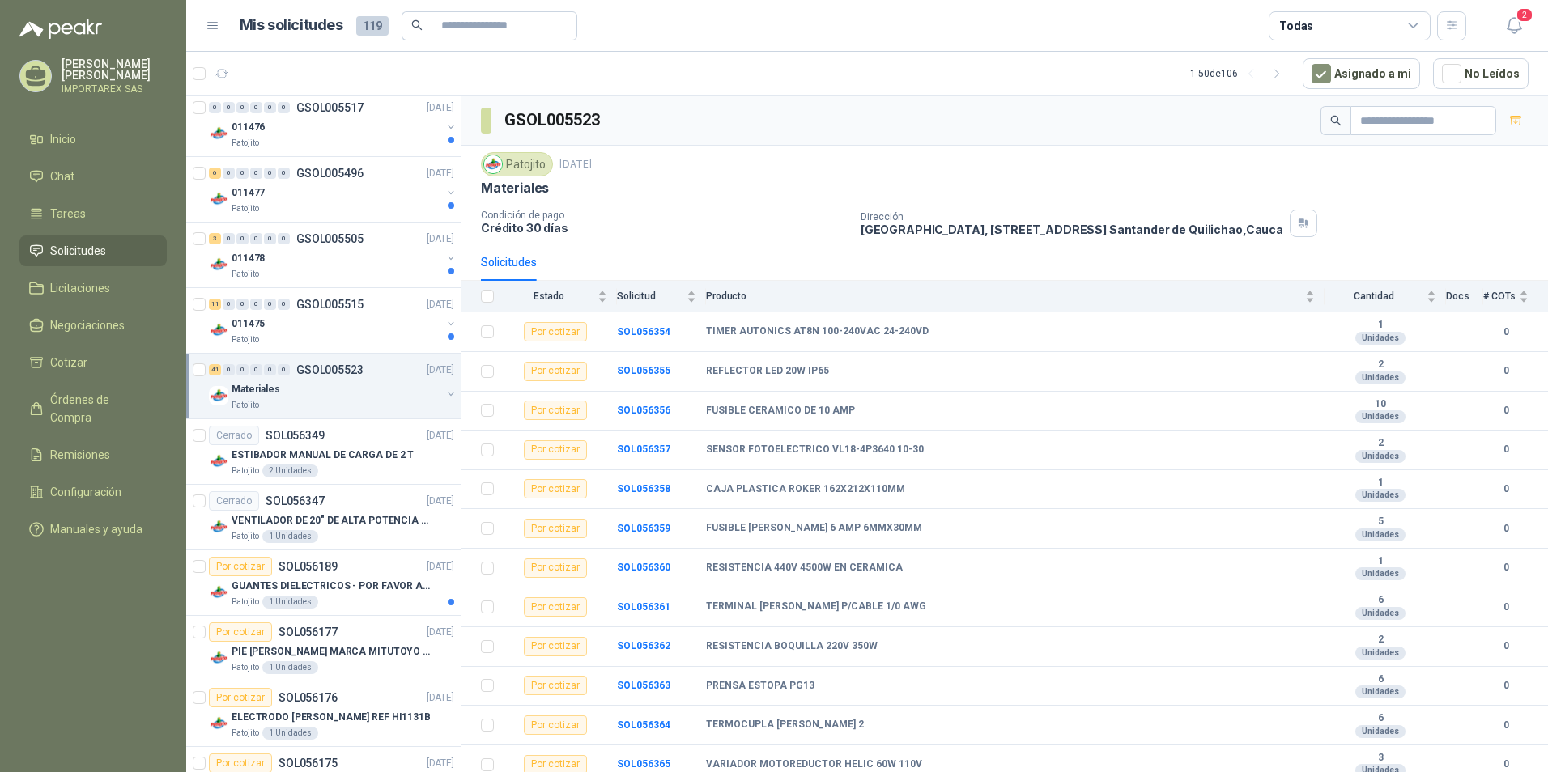
click at [317, 327] on div "011475" at bounding box center [337, 323] width 210 height 19
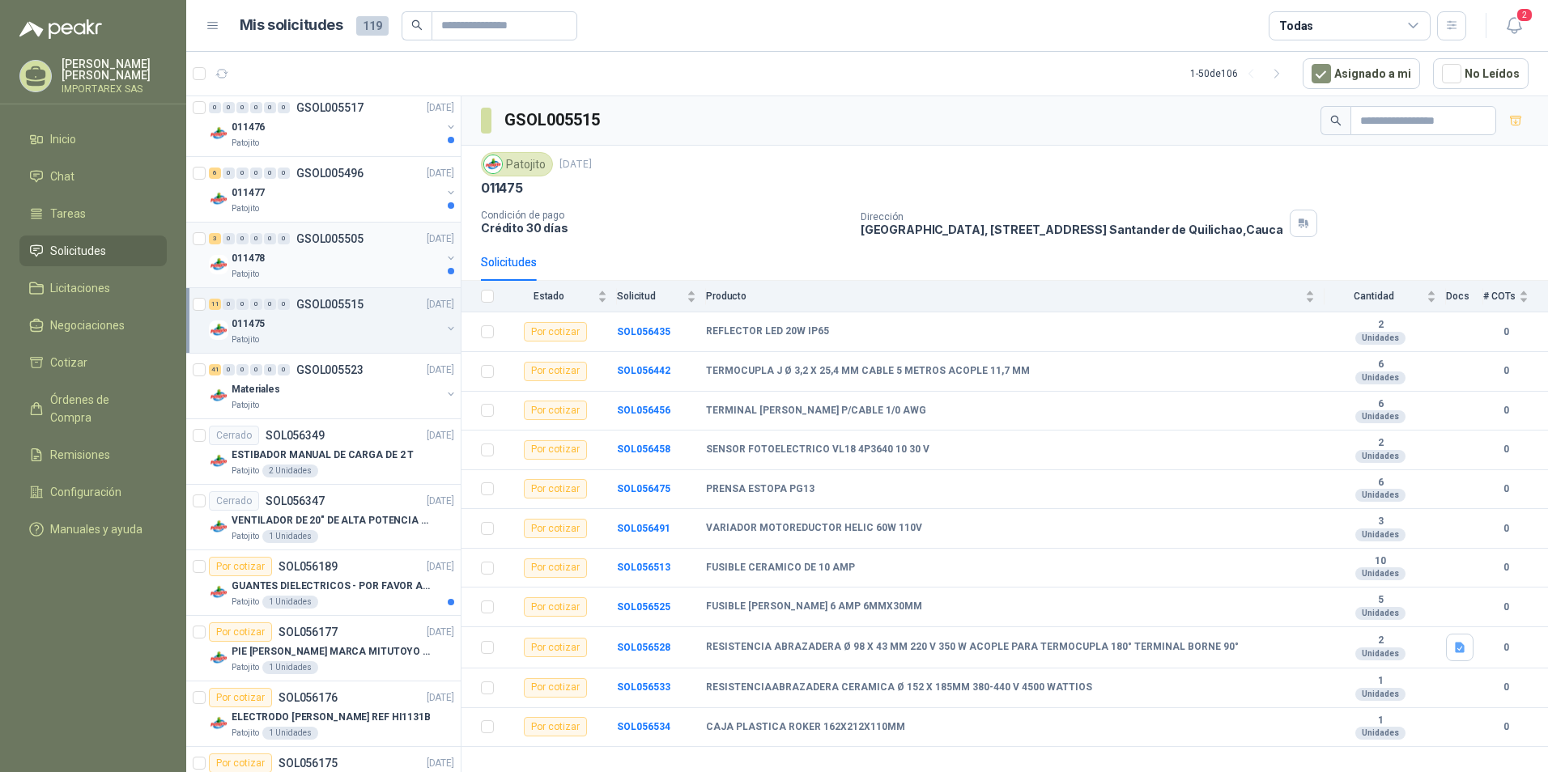
click at [410, 273] on div "Patojito" at bounding box center [337, 274] width 210 height 13
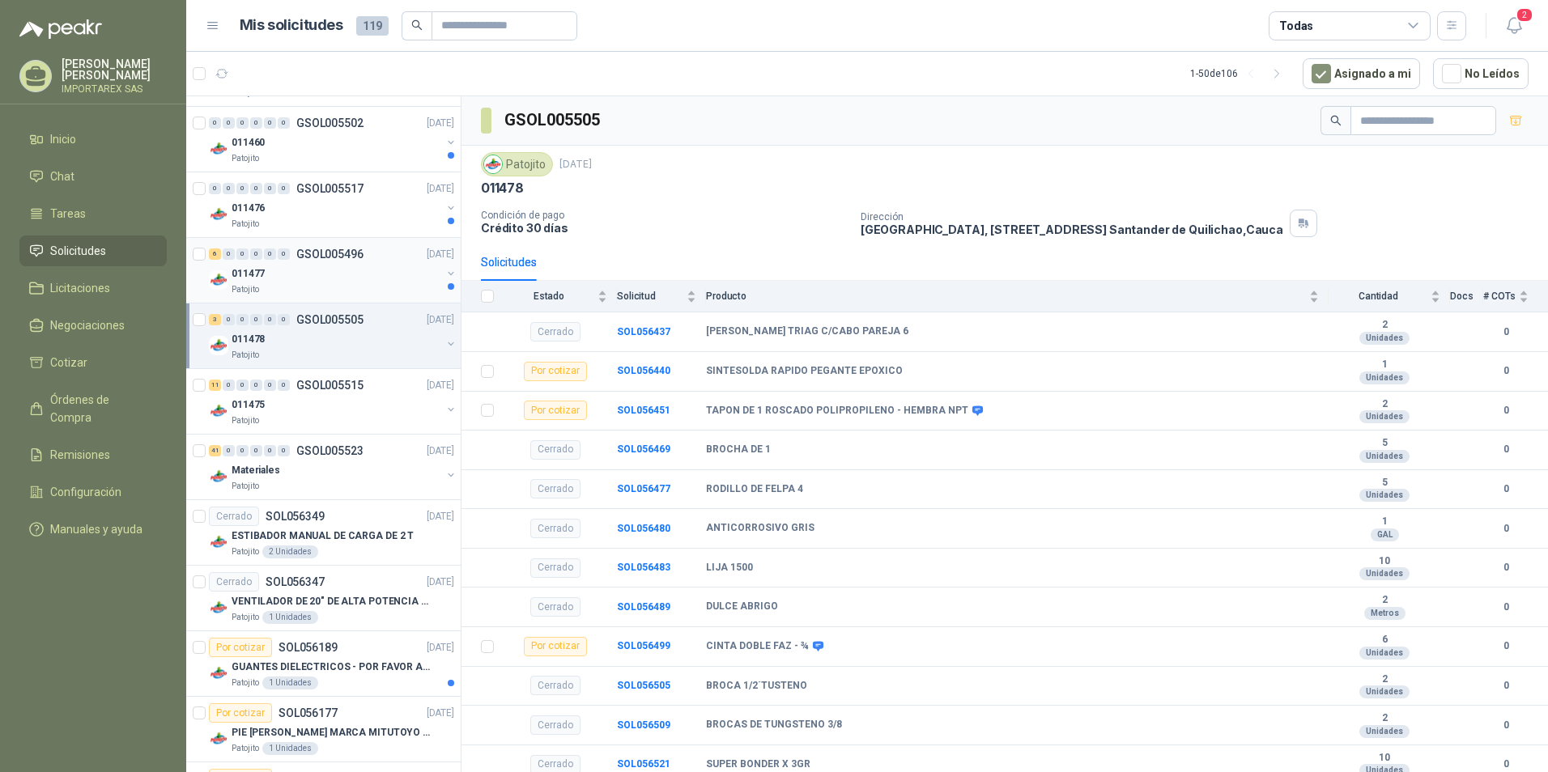
scroll to position [1958, 0]
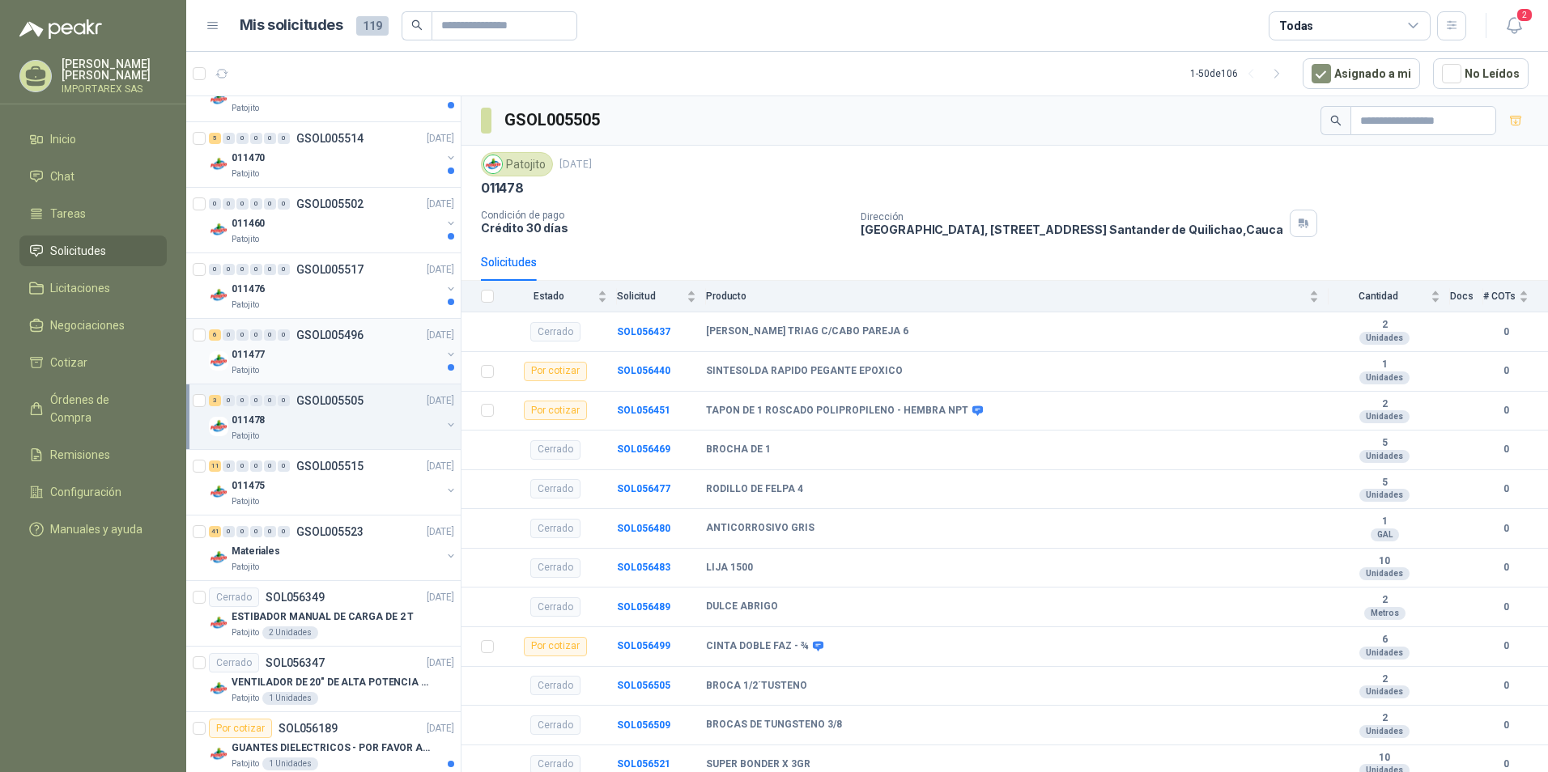
click at [366, 352] on div "011477" at bounding box center [337, 354] width 210 height 19
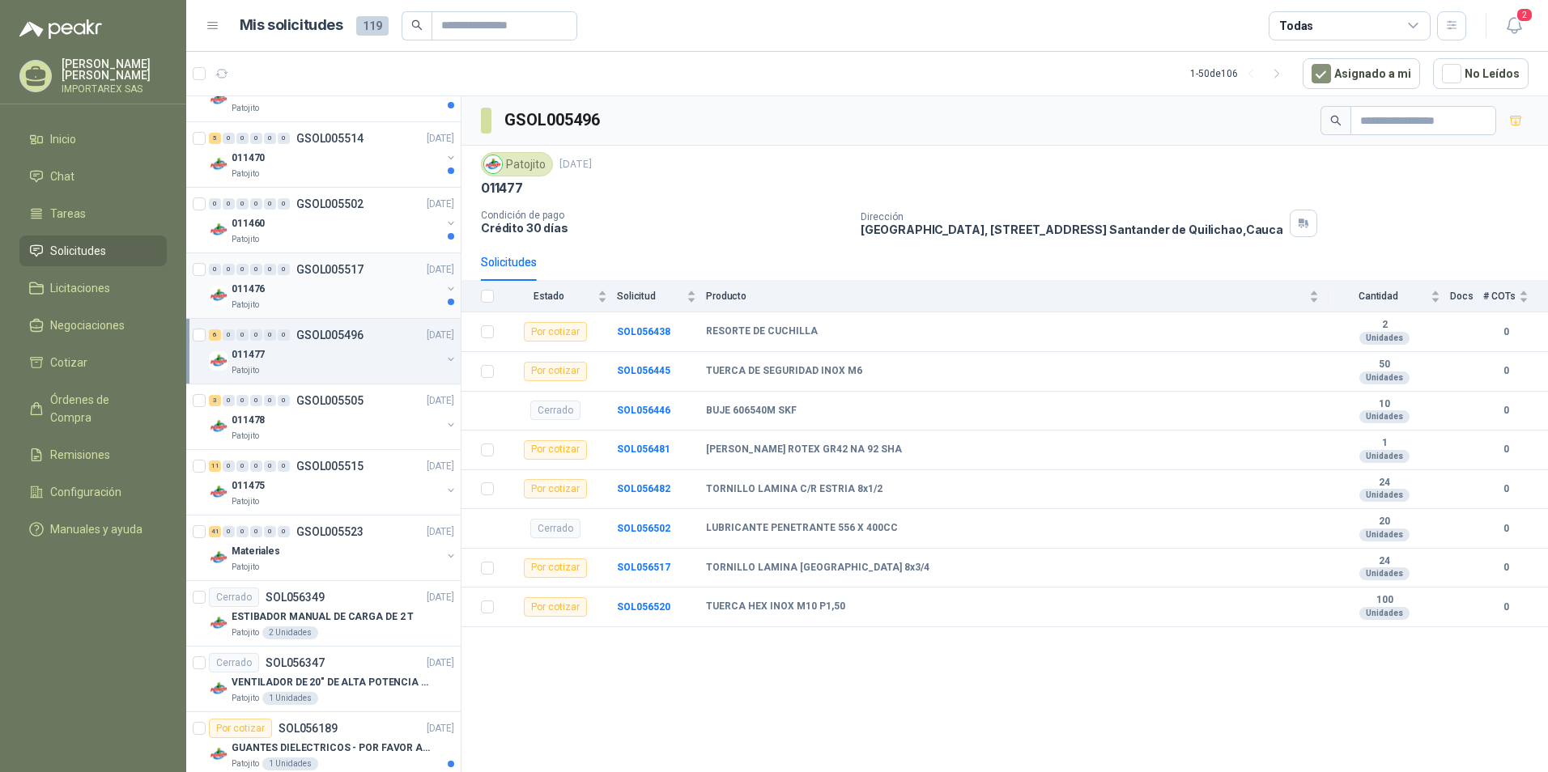
click at [376, 298] on div "011476" at bounding box center [337, 288] width 210 height 19
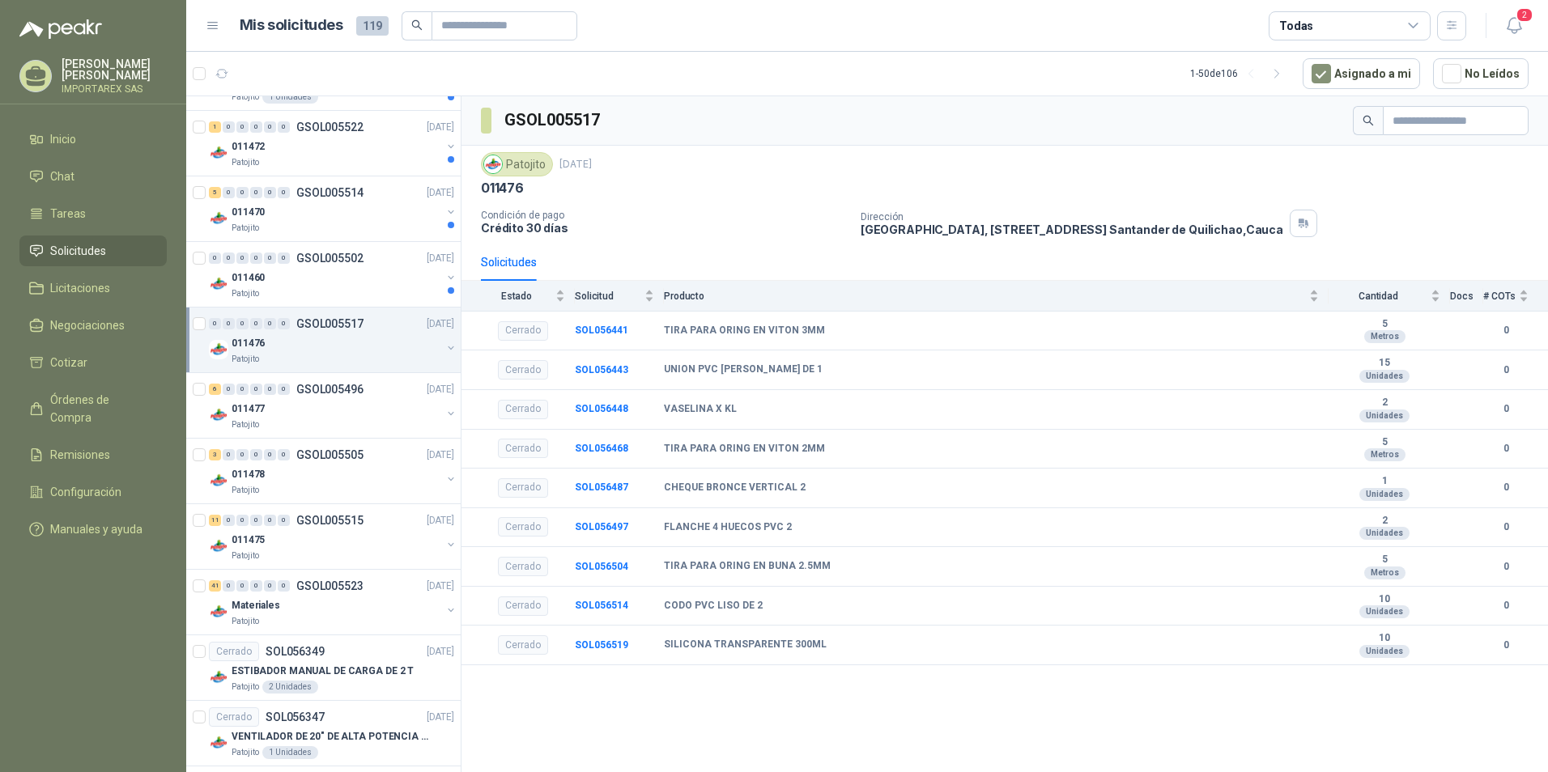
scroll to position [1877, 0]
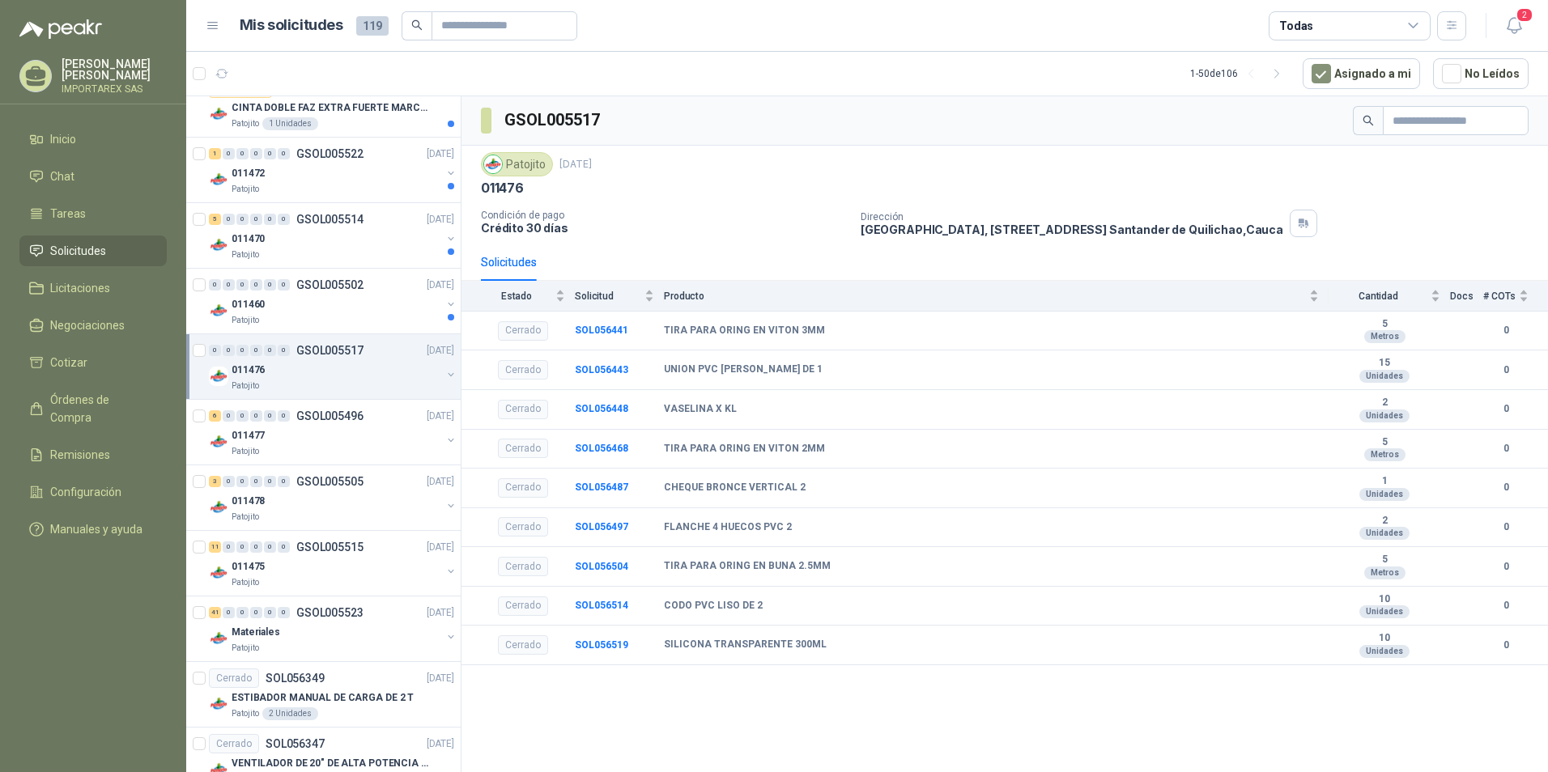
click at [376, 298] on div "011460" at bounding box center [337, 304] width 210 height 19
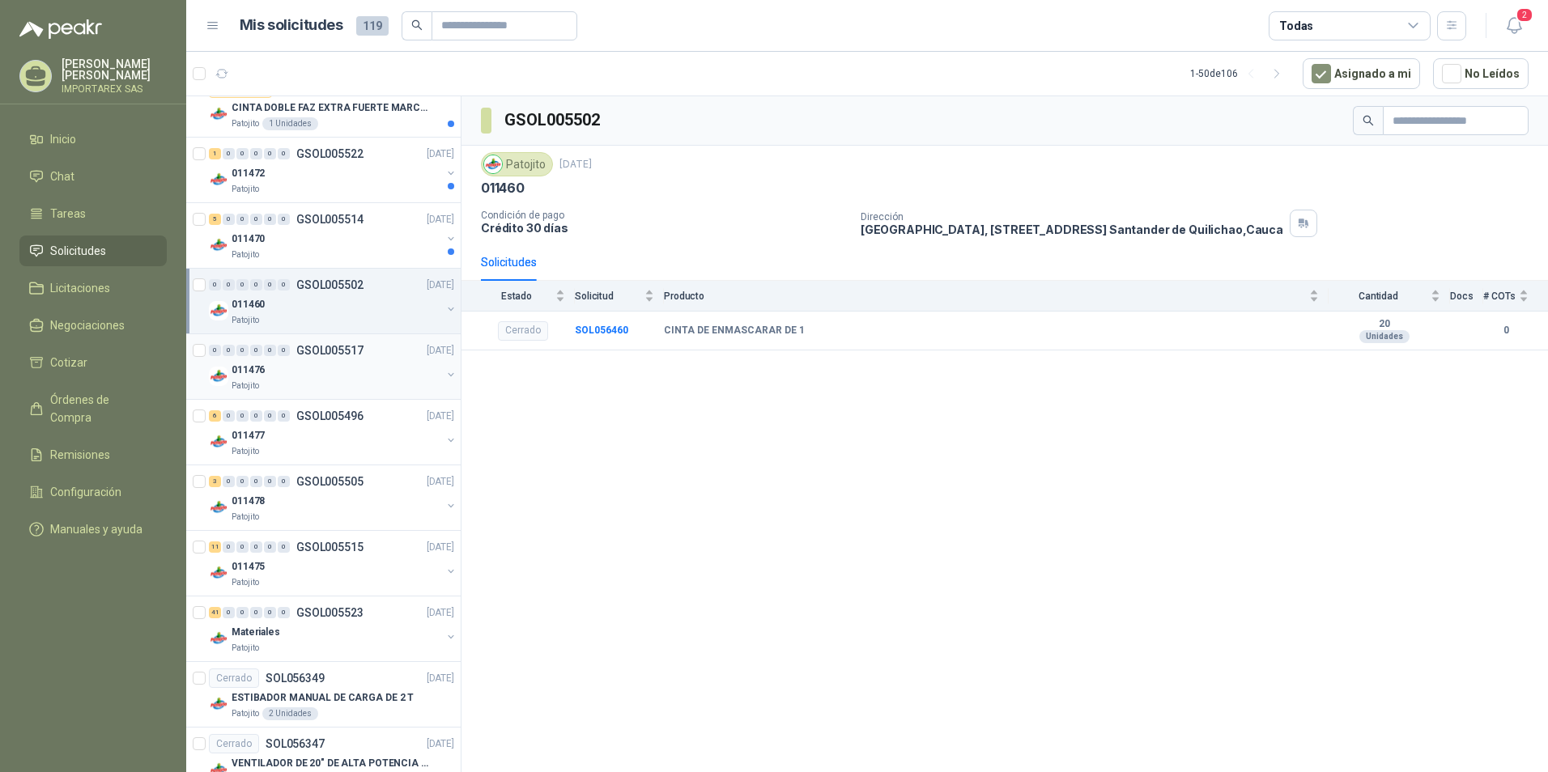
scroll to position [1796, 0]
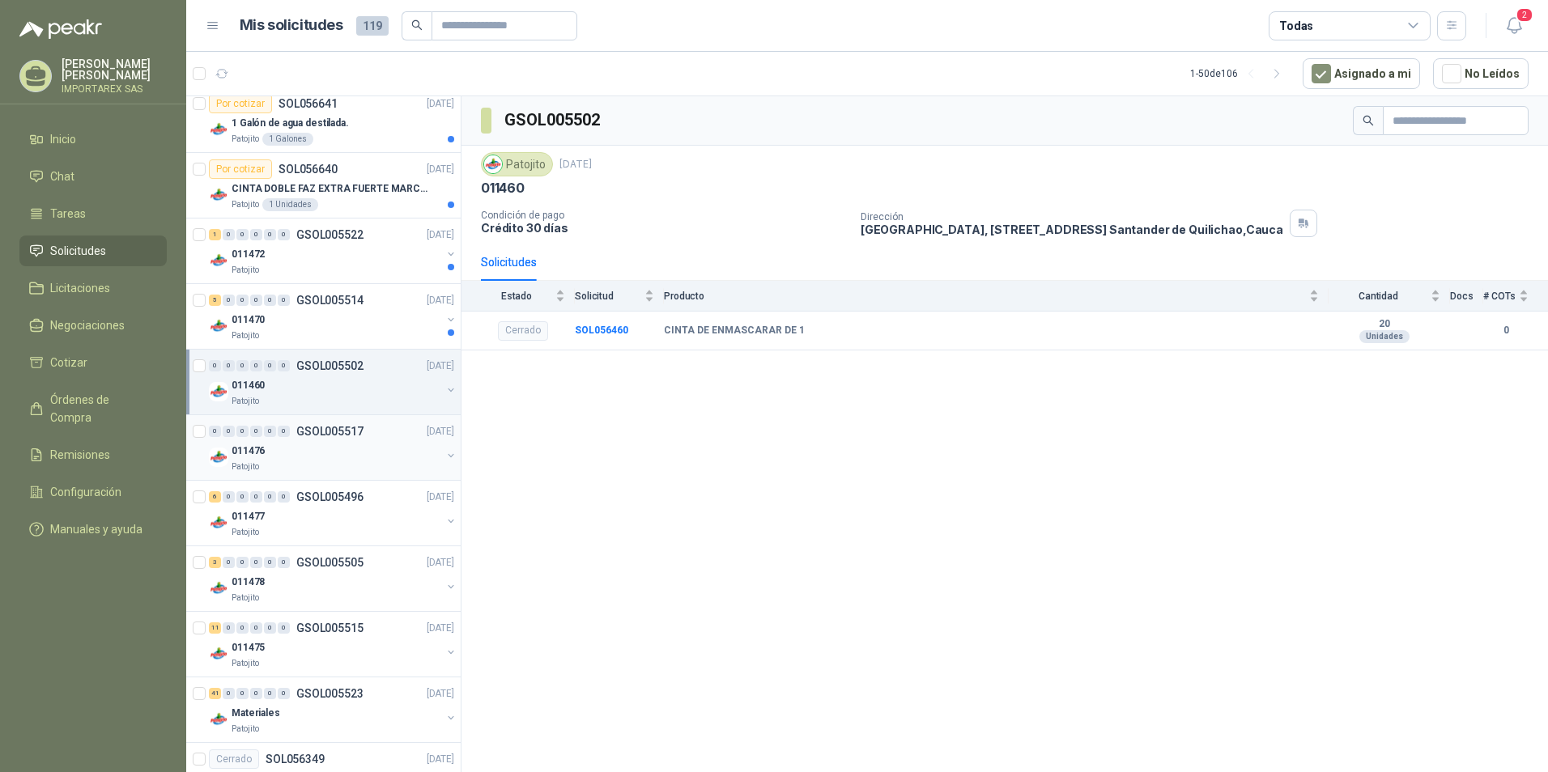
click at [376, 298] on div "5 0 0 0 0 0 GSOL005514 [DATE]" at bounding box center [333, 300] width 249 height 19
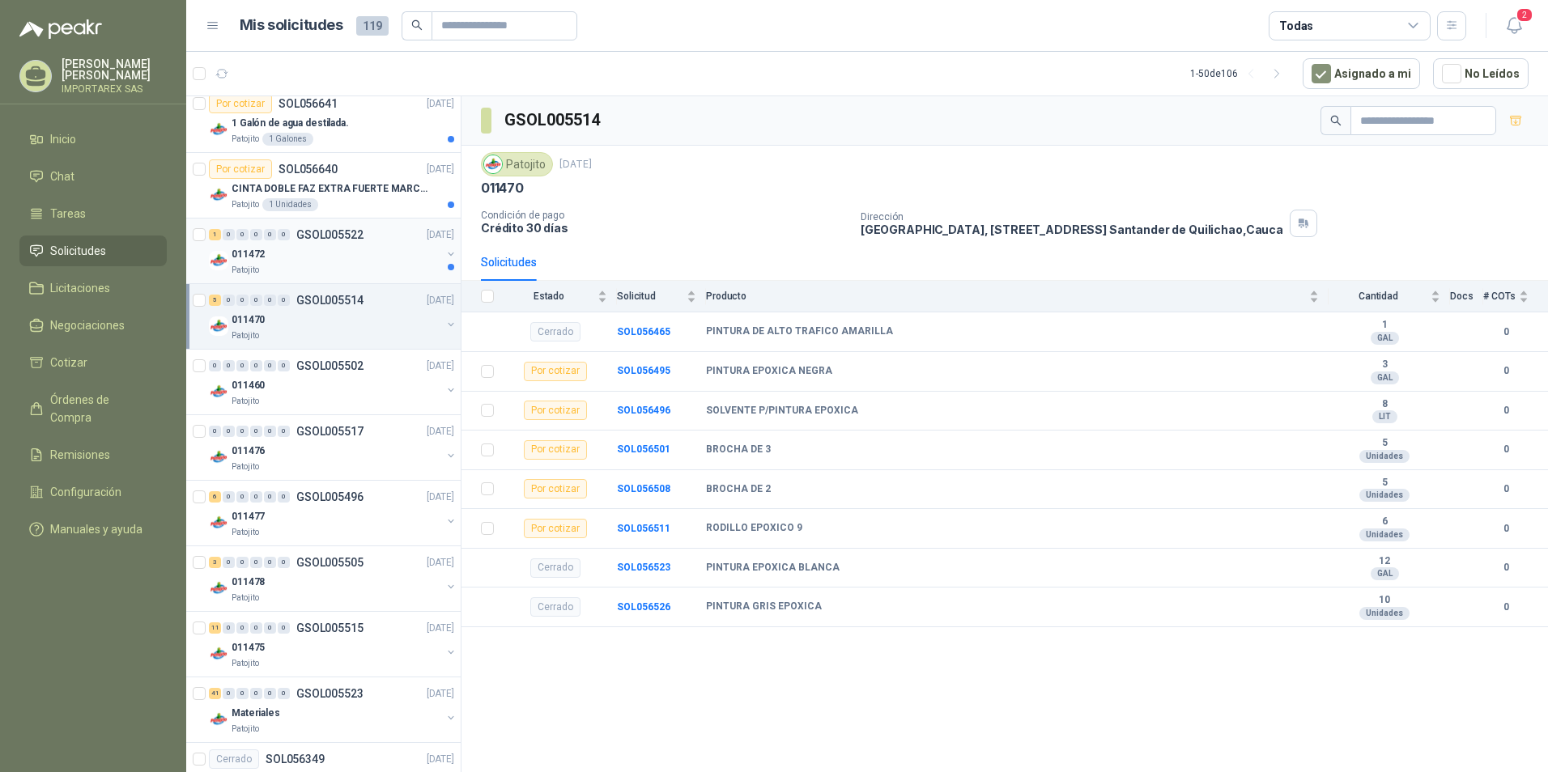
click at [380, 261] on div "011472" at bounding box center [337, 253] width 210 height 19
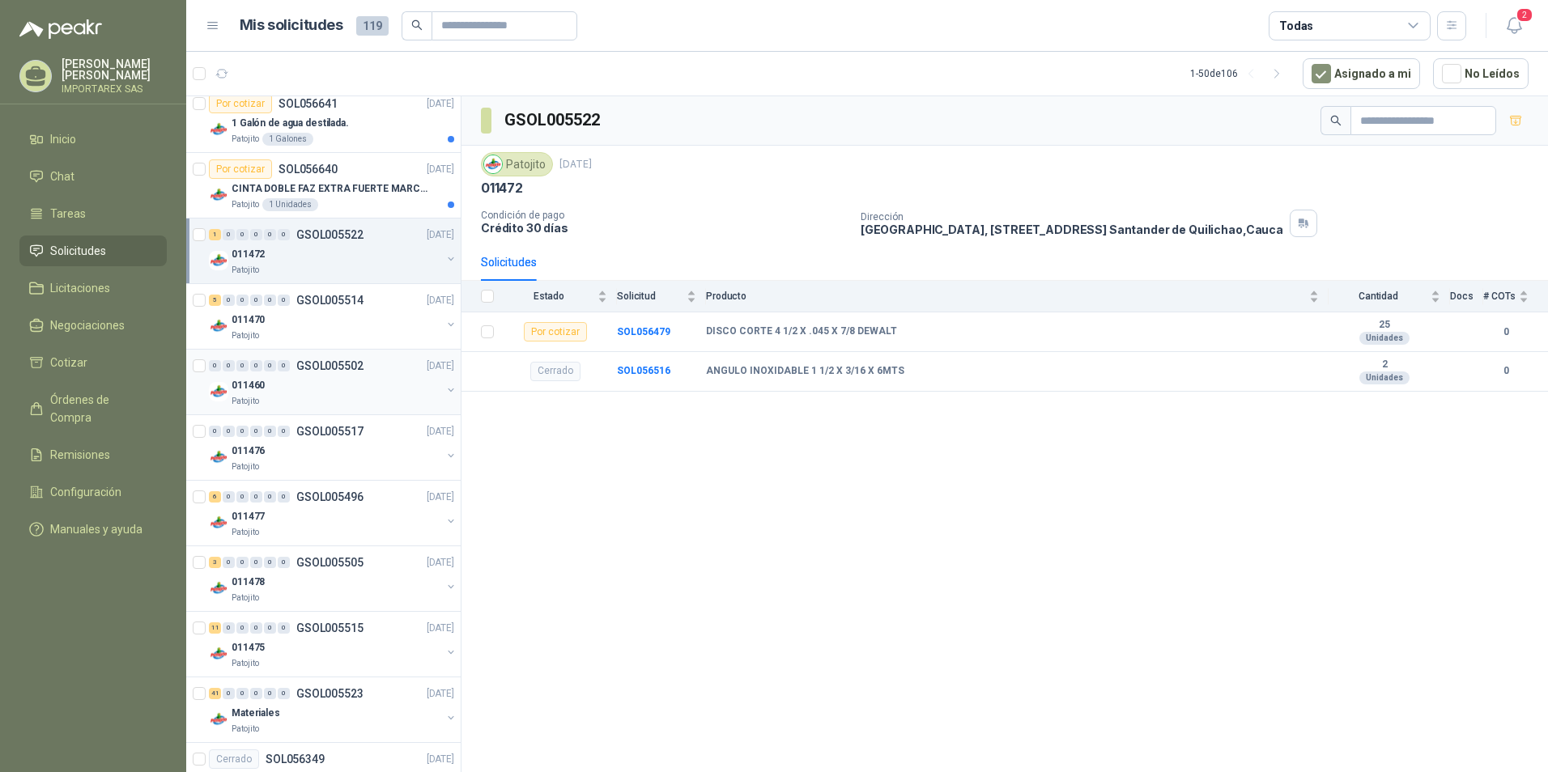
scroll to position [1715, 0]
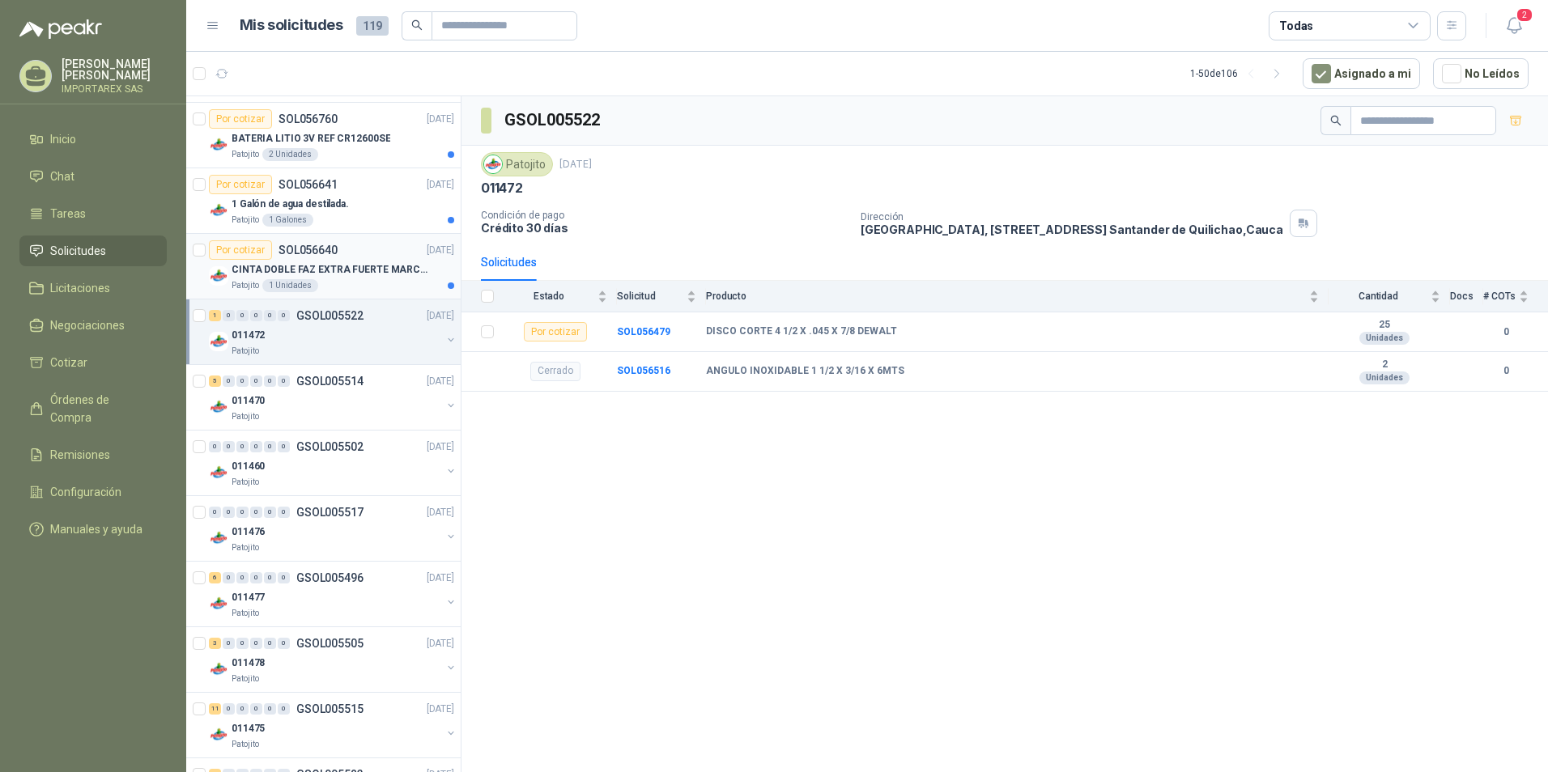
click at [383, 294] on article "Por cotizar SOL056640 [DATE] CINTA DOBLE FAZ EXTRA FUERTE MARCA:3M Patojito 1 U…" at bounding box center [323, 267] width 274 height 66
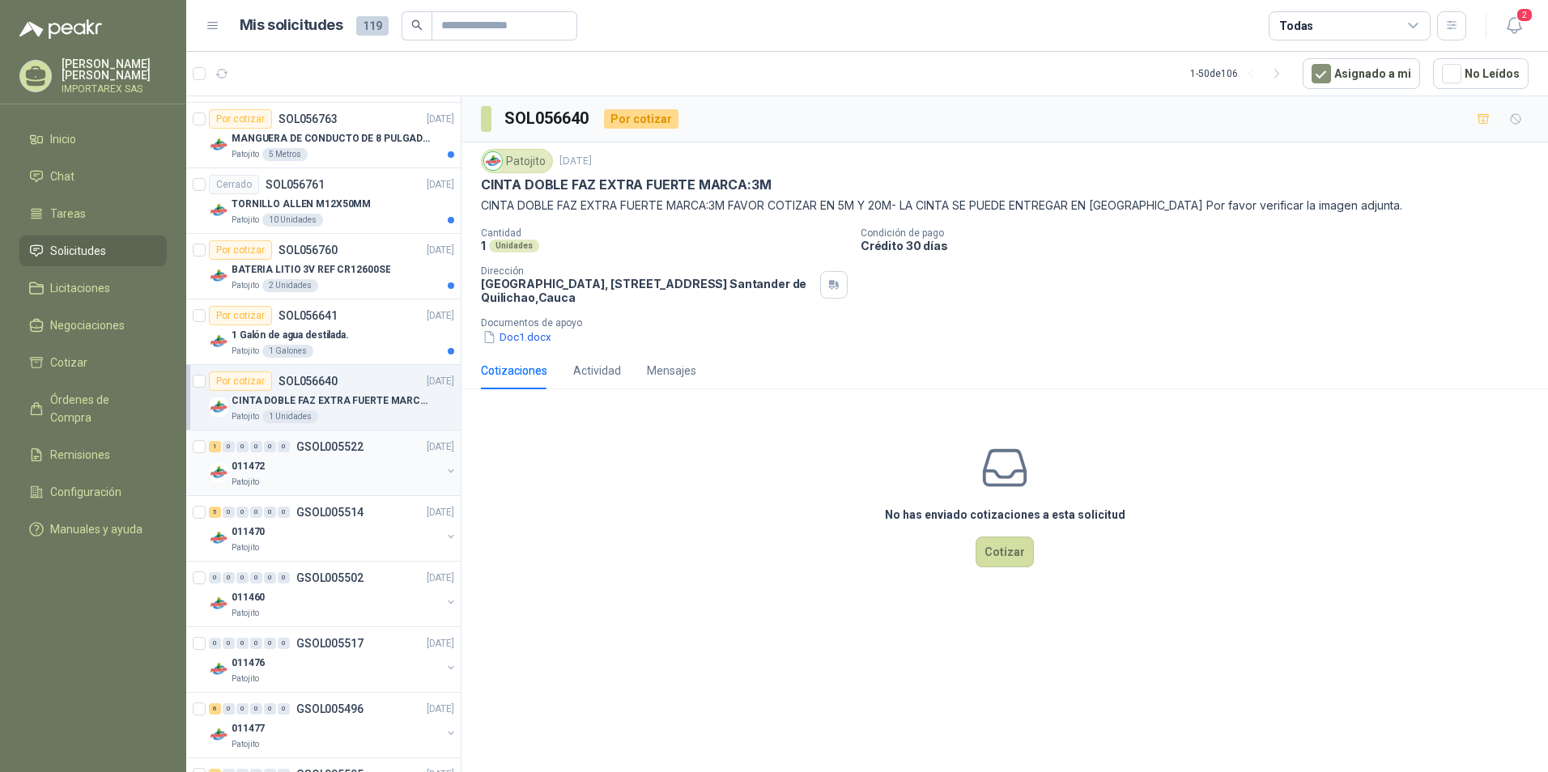
scroll to position [1553, 0]
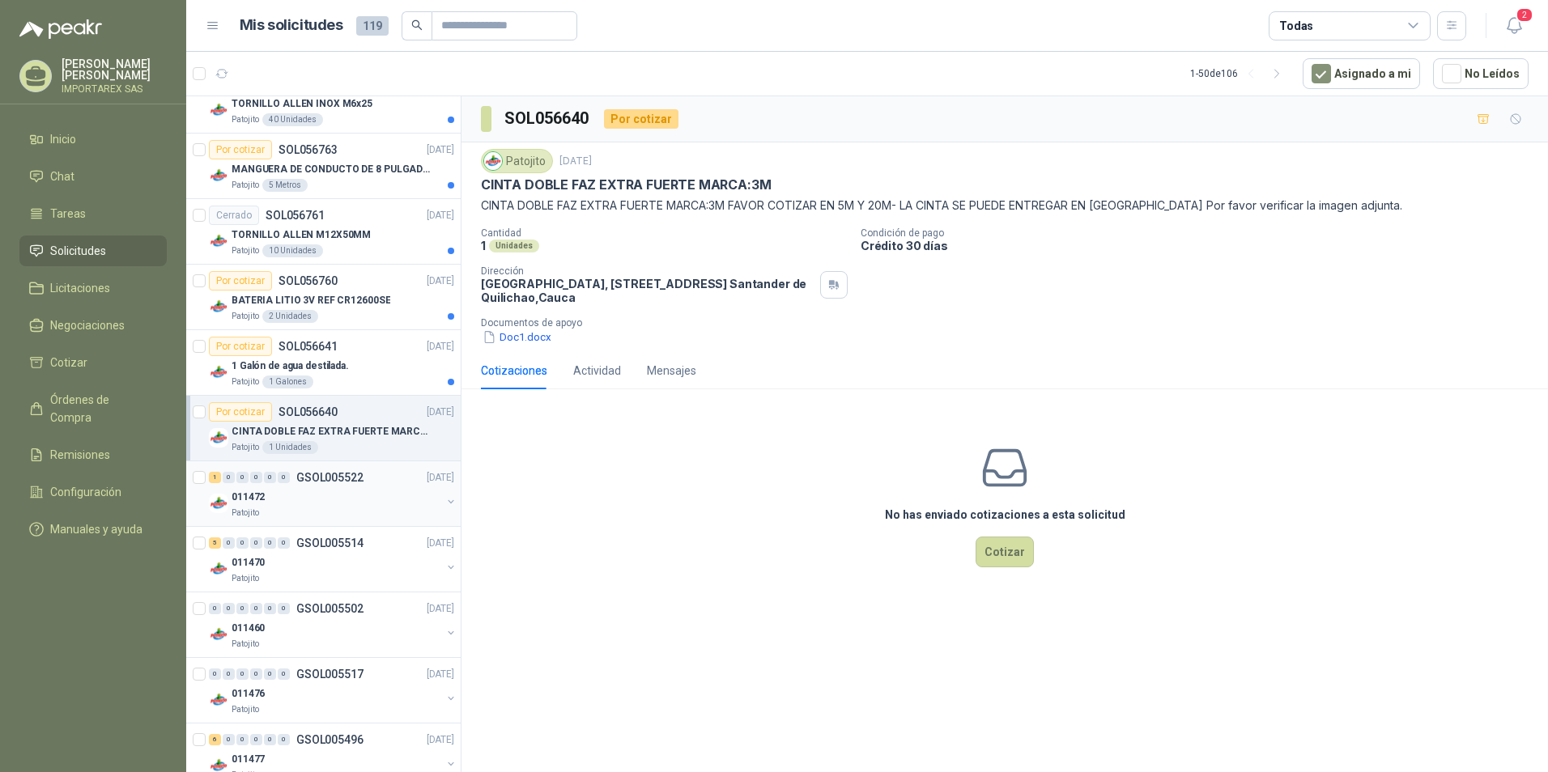
click at [376, 359] on div "1 Galón de agua destilada." at bounding box center [343, 365] width 223 height 19
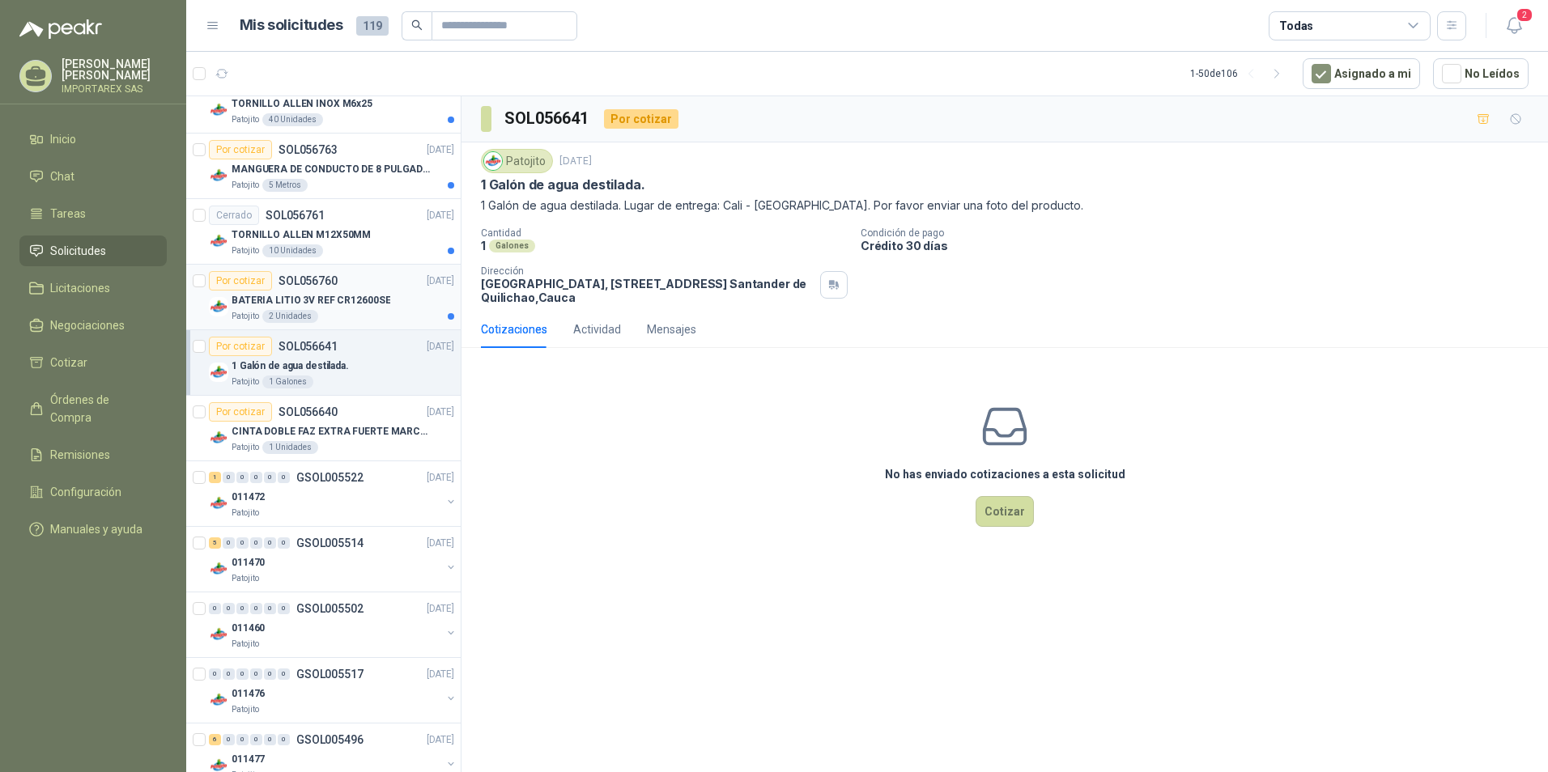
click at [381, 316] on div "Patojito 2 Unidades" at bounding box center [343, 316] width 223 height 13
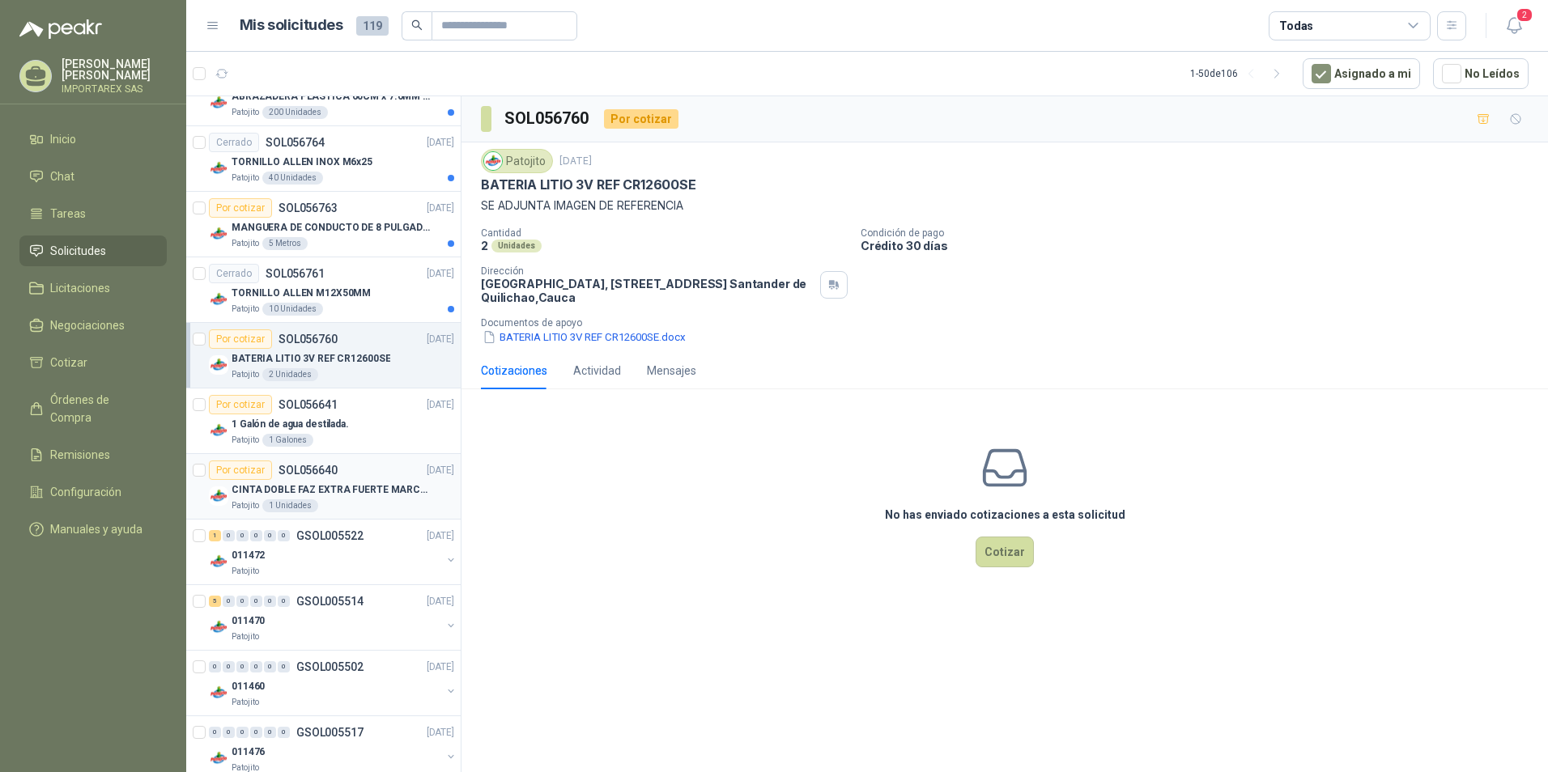
scroll to position [1472, 0]
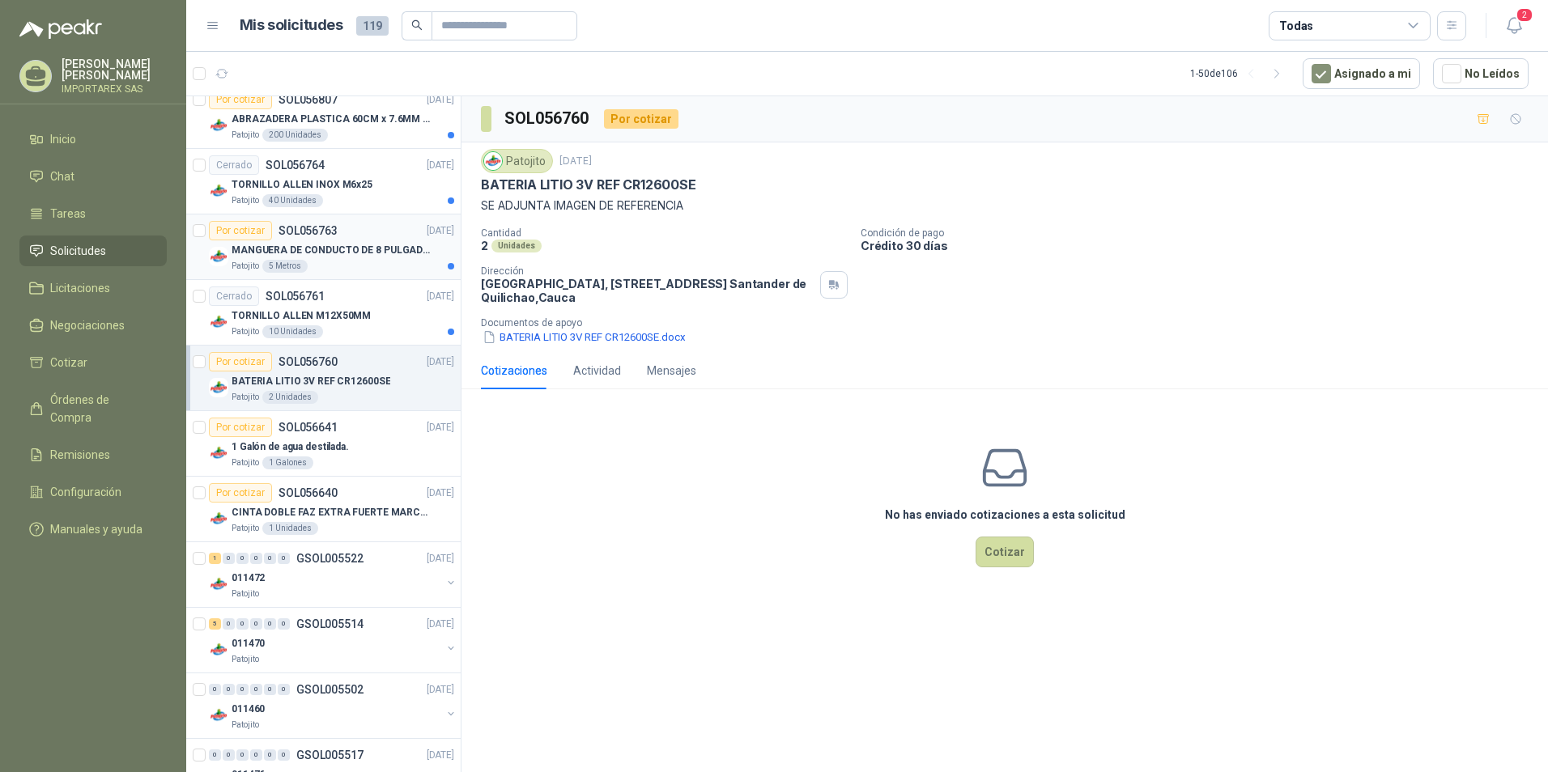
click at [387, 256] on p "MANGUERA DE CONDUCTO DE 8 PULGADAS DE ALAMBRE DE ACERO PU" at bounding box center [333, 250] width 202 height 15
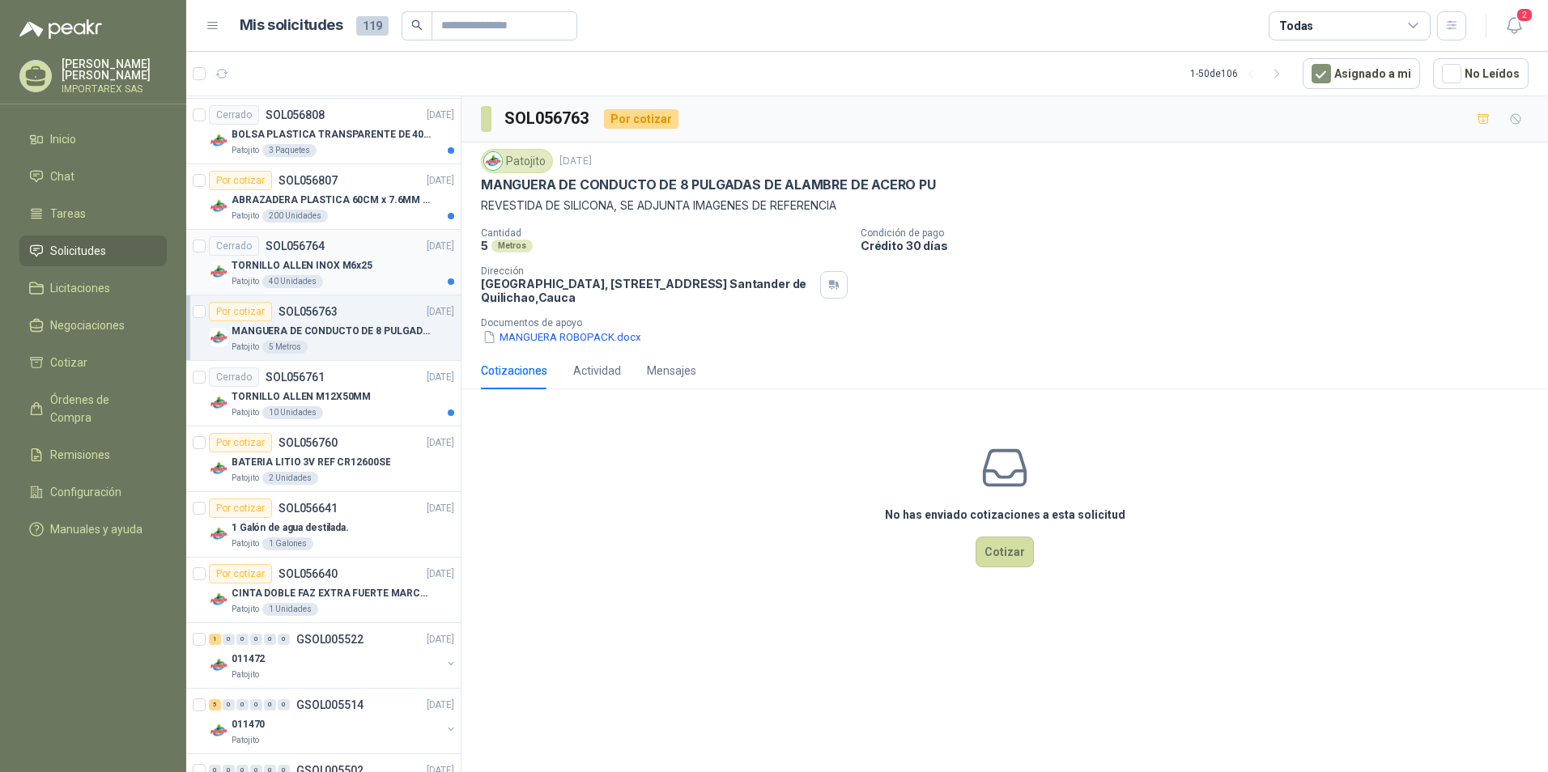
scroll to position [1311, 0]
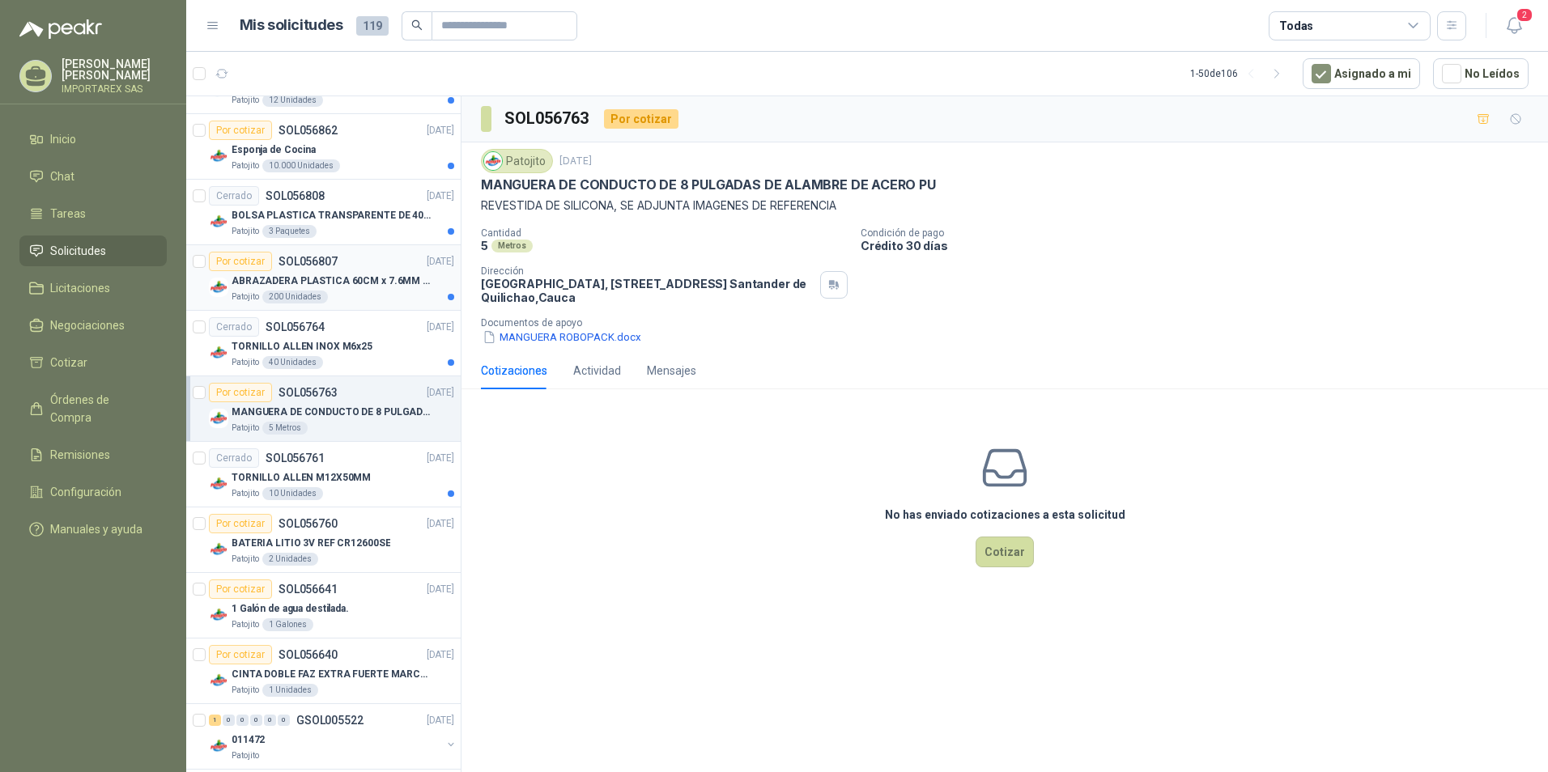
click at [356, 283] on p "ABRAZADERA PLASTICA 60CM x 7.6MM ANCHA" at bounding box center [333, 281] width 202 height 15
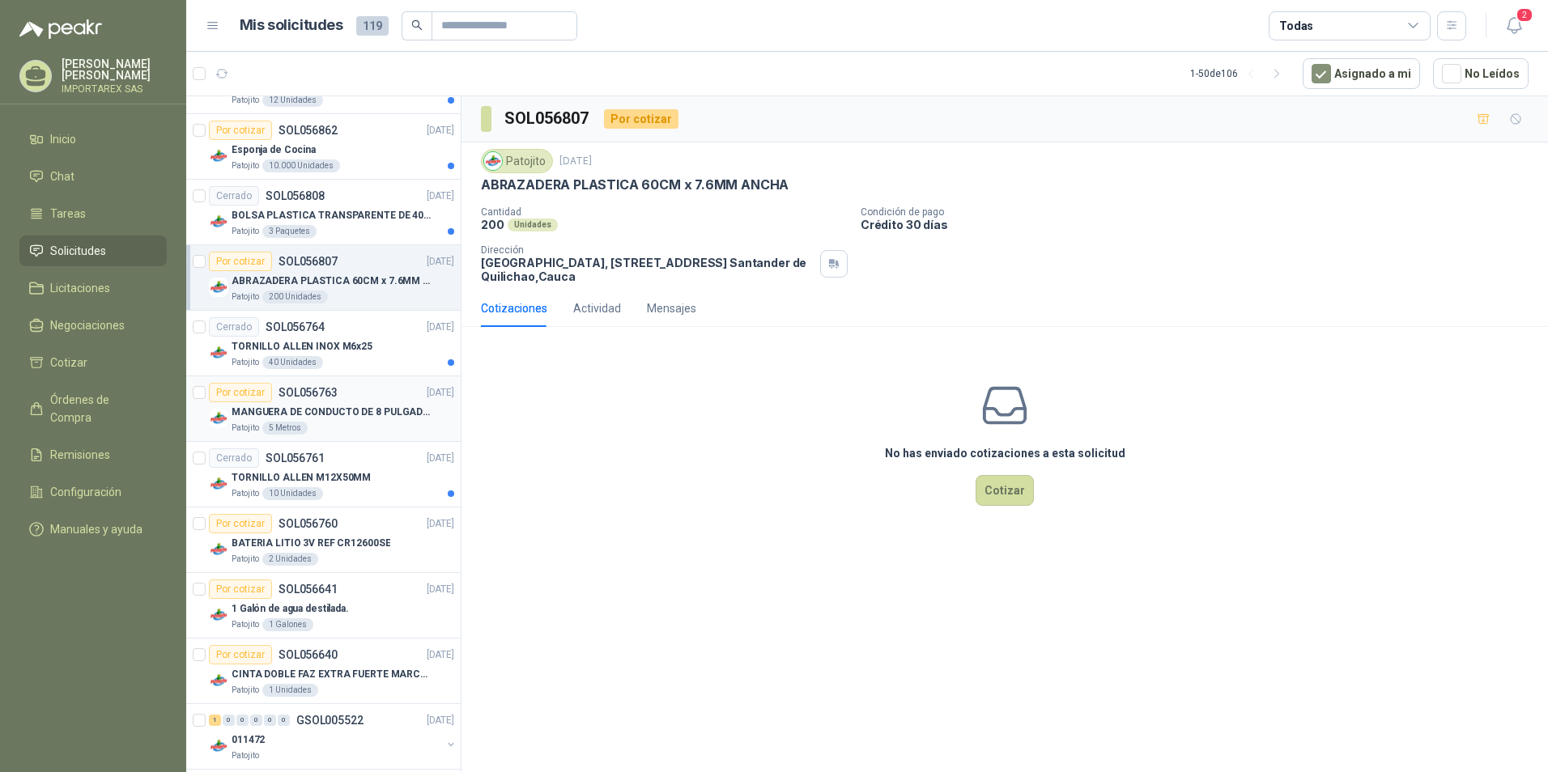
scroll to position [1149, 0]
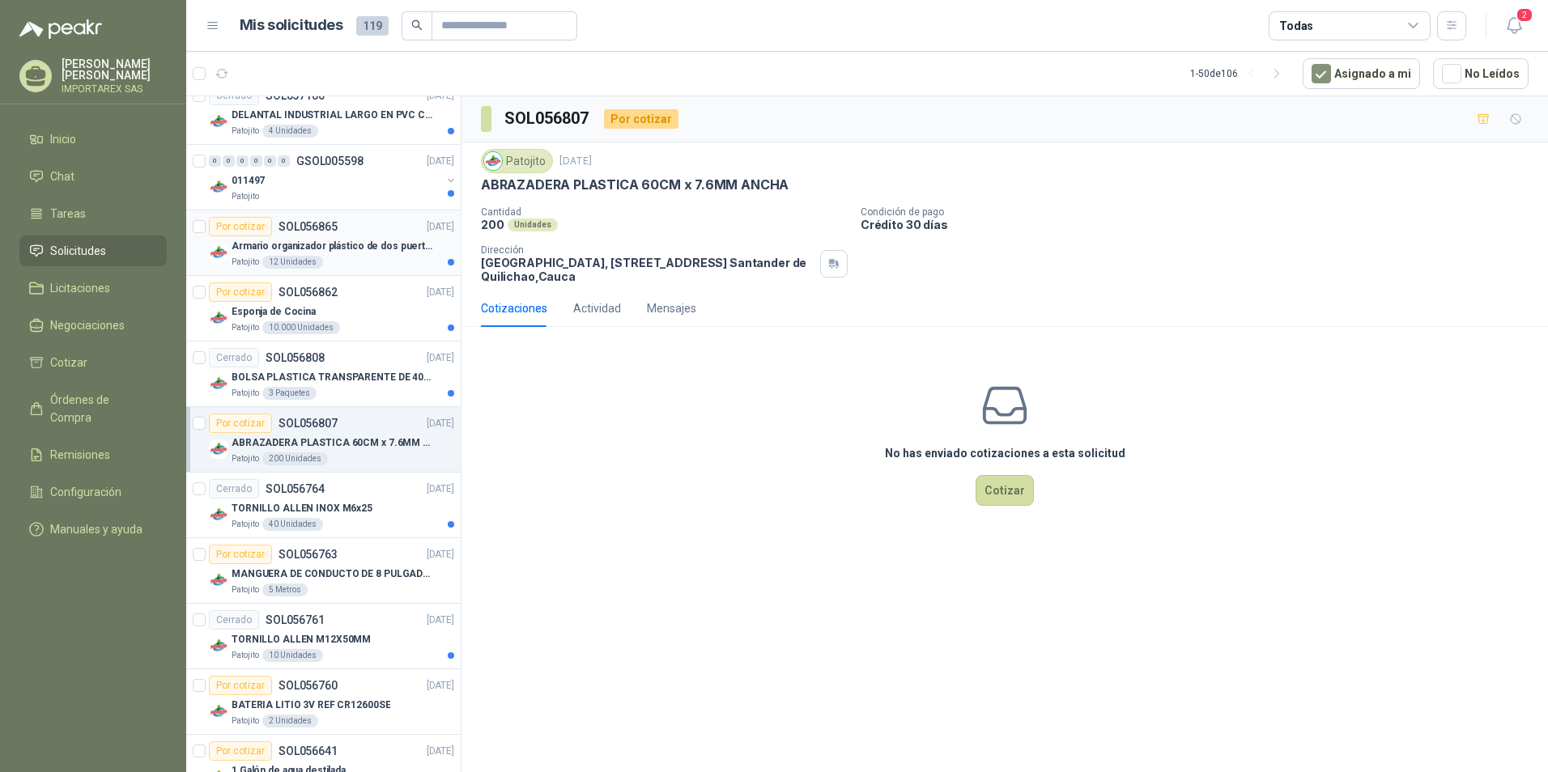
click at [373, 262] on div "Patojito 12 Unidades" at bounding box center [343, 262] width 223 height 13
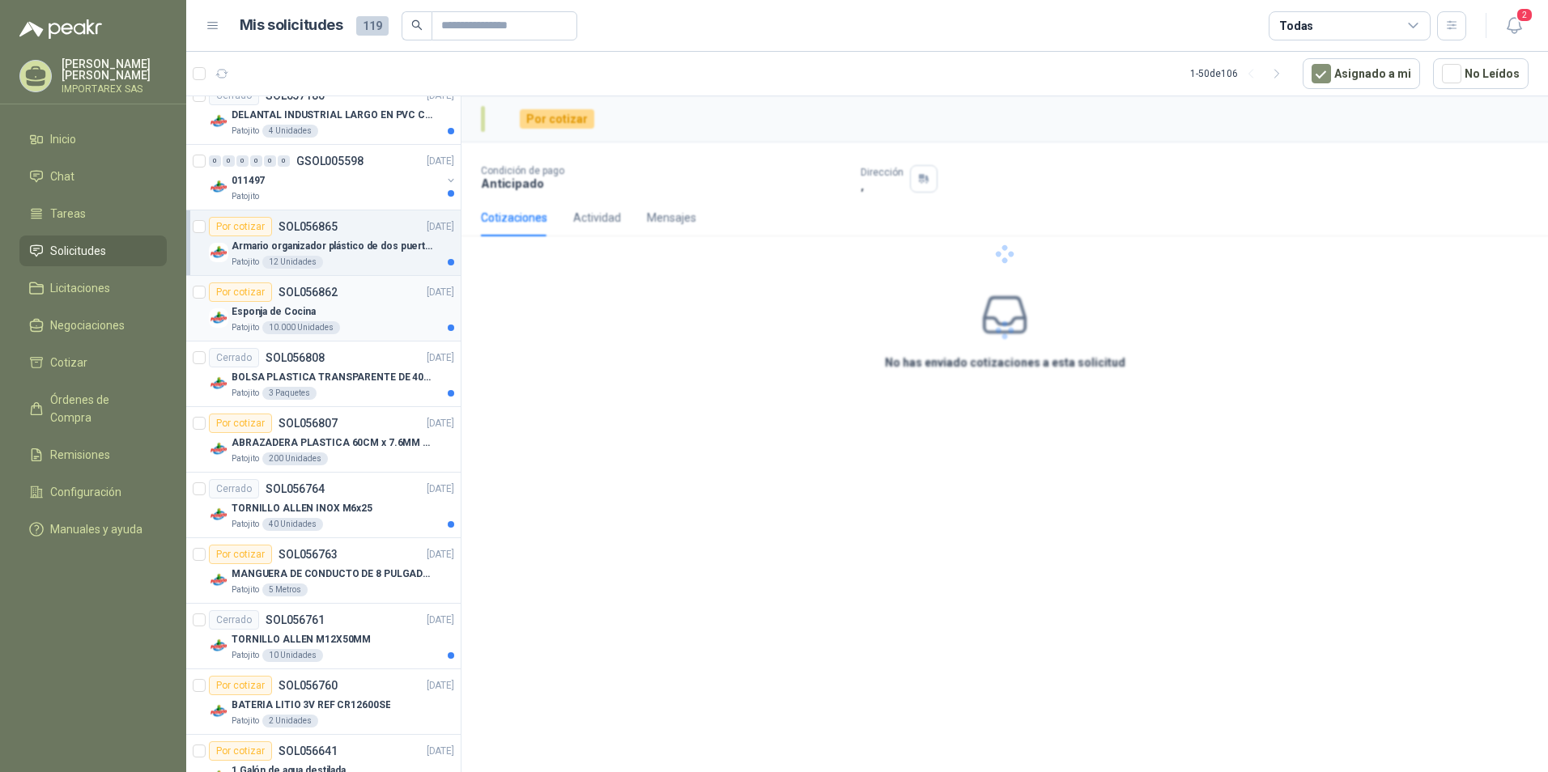
click at [367, 303] on div "Esponja de Cocina" at bounding box center [343, 311] width 223 height 19
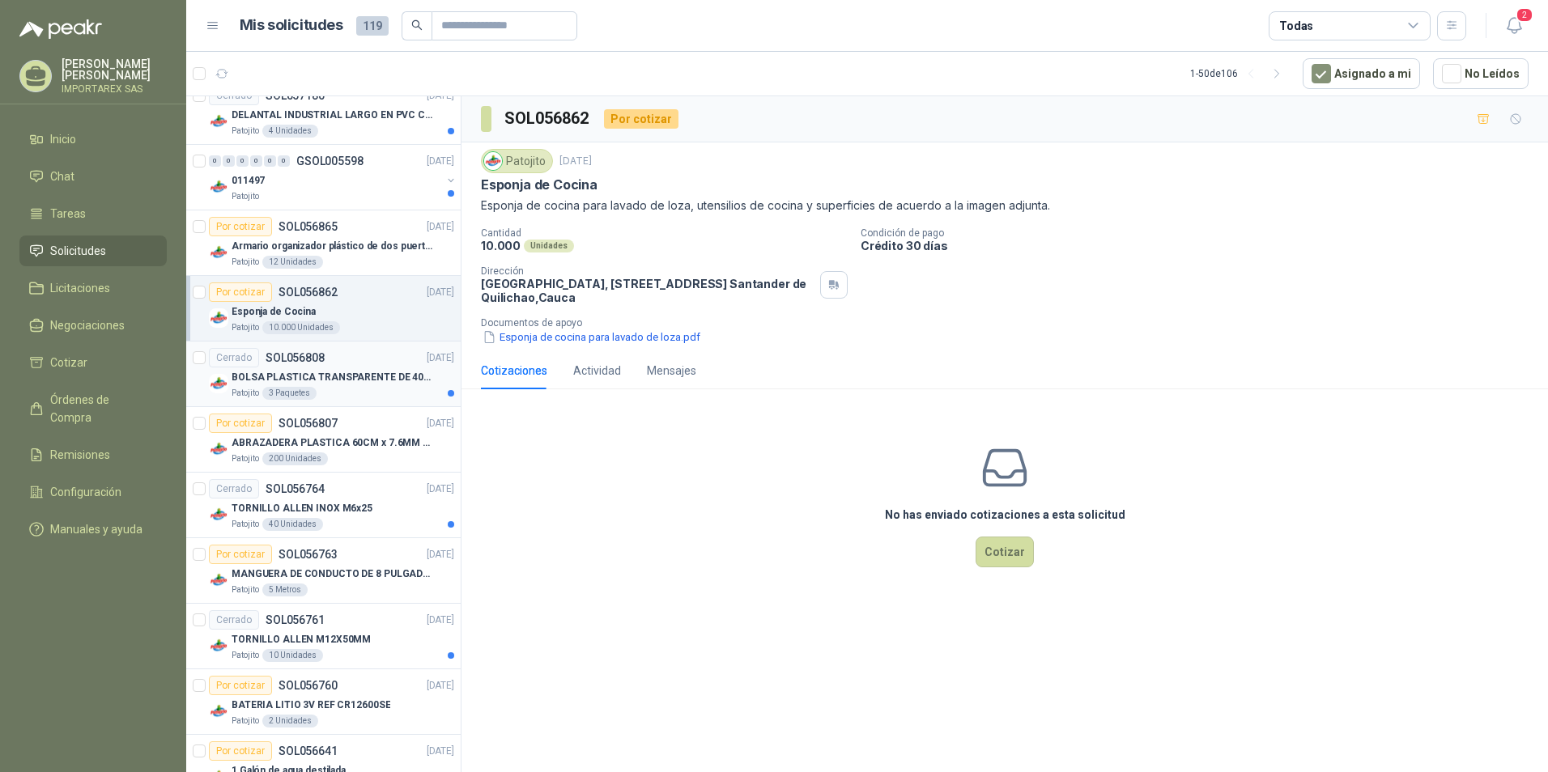
scroll to position [1068, 0]
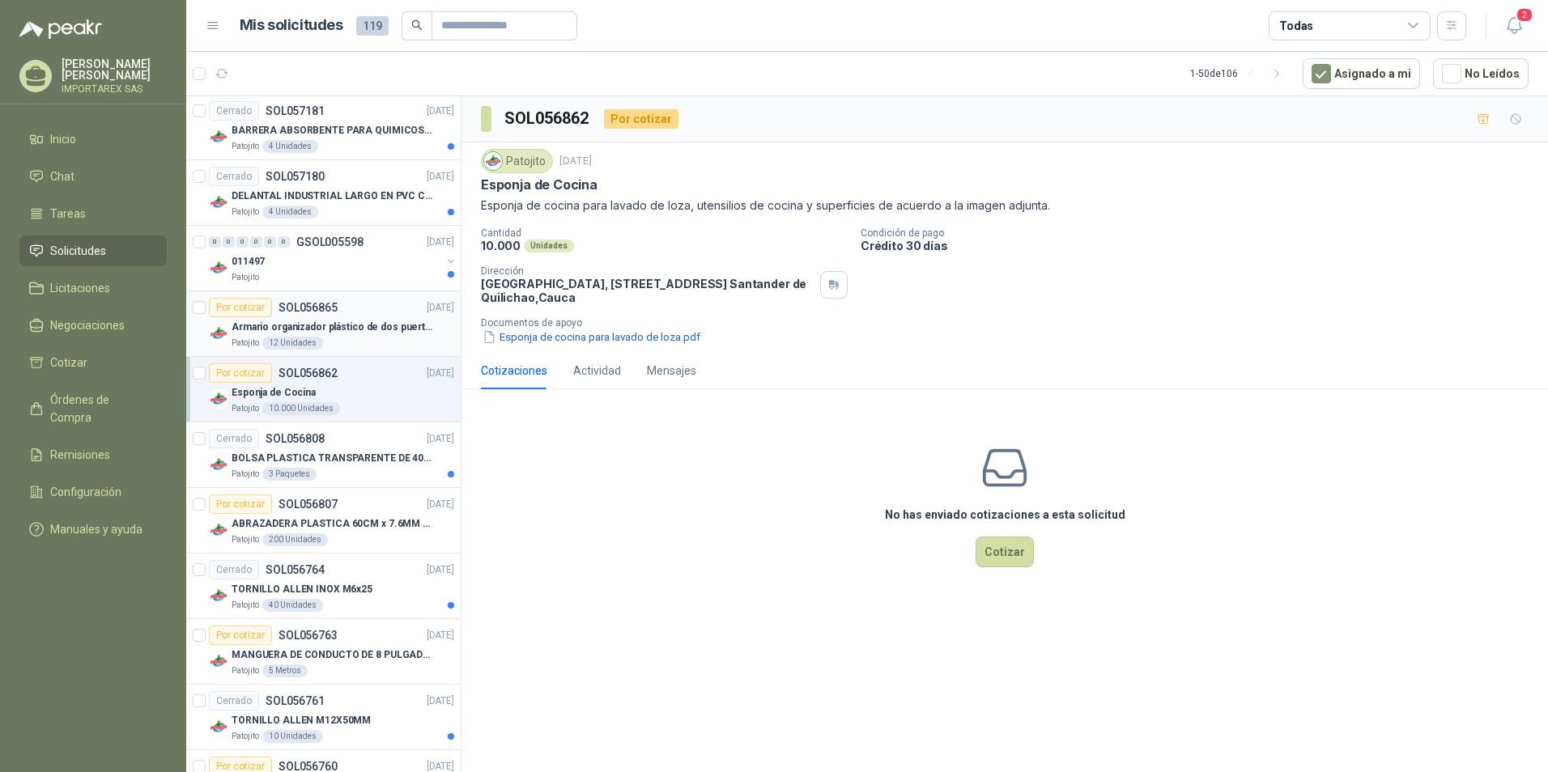
click at [351, 345] on div "Patojito 12 Unidades" at bounding box center [343, 343] width 223 height 13
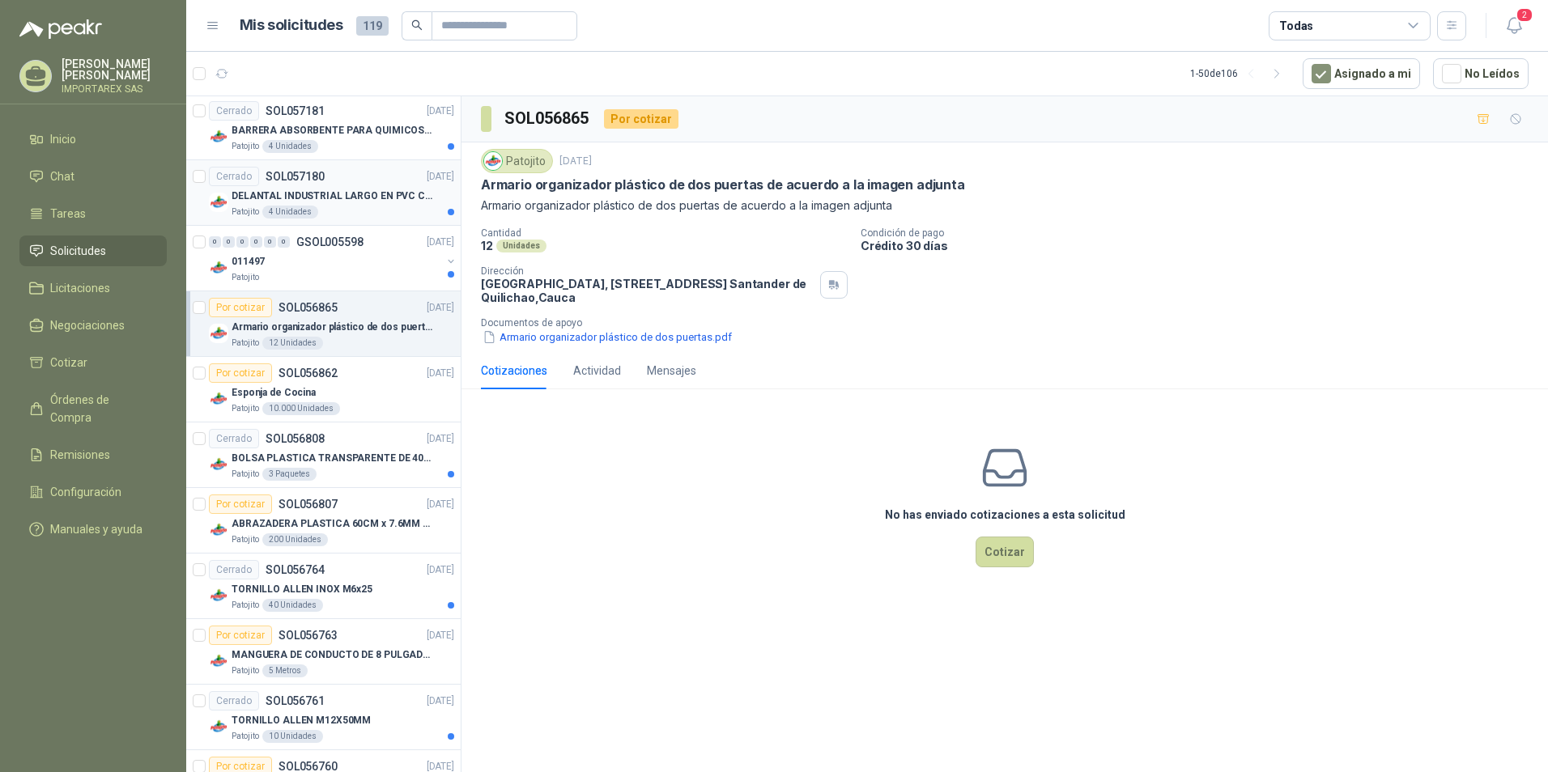
click at [391, 210] on div "Patojito 4 Unidades" at bounding box center [343, 212] width 223 height 13
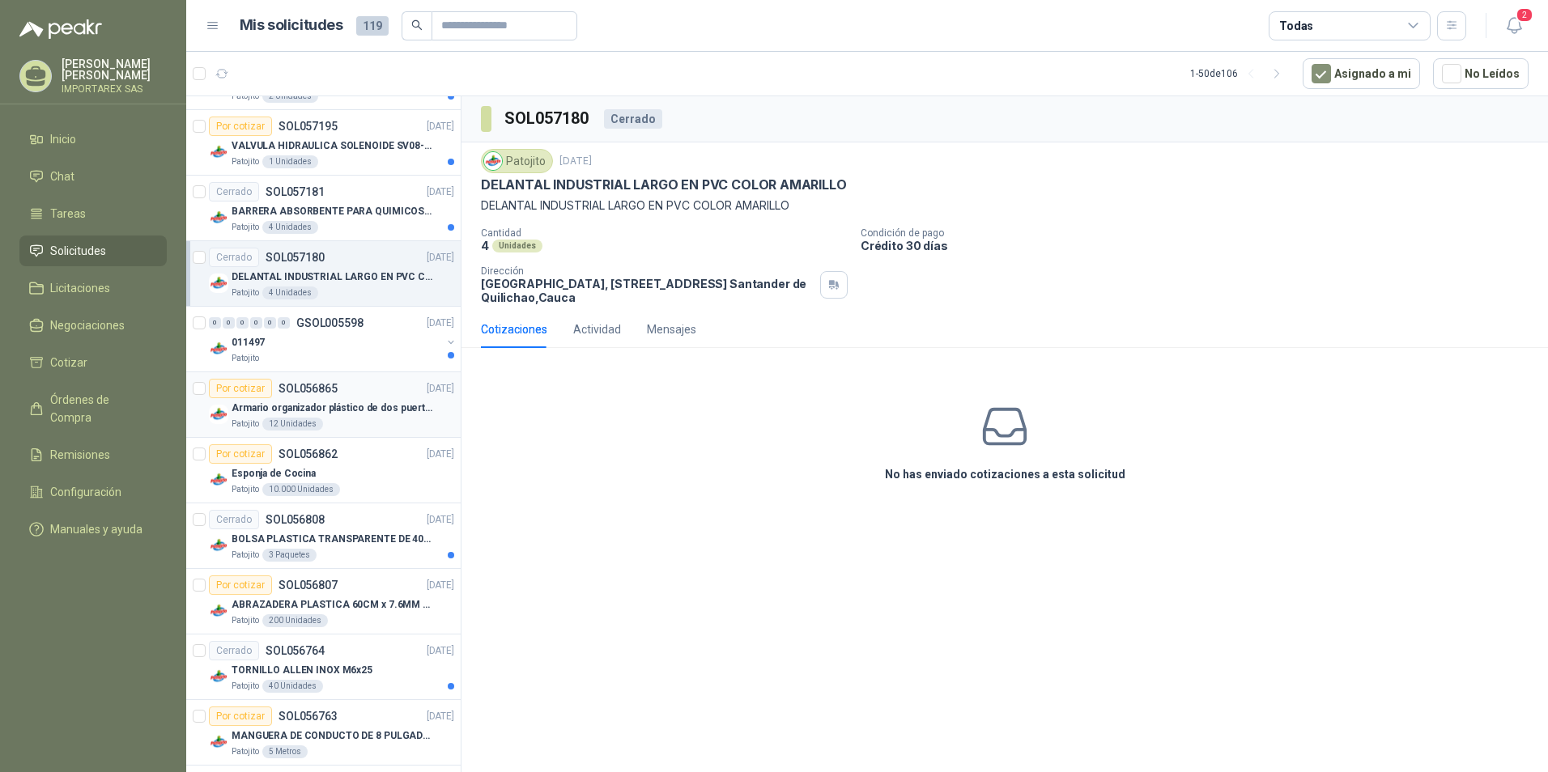
scroll to position [906, 0]
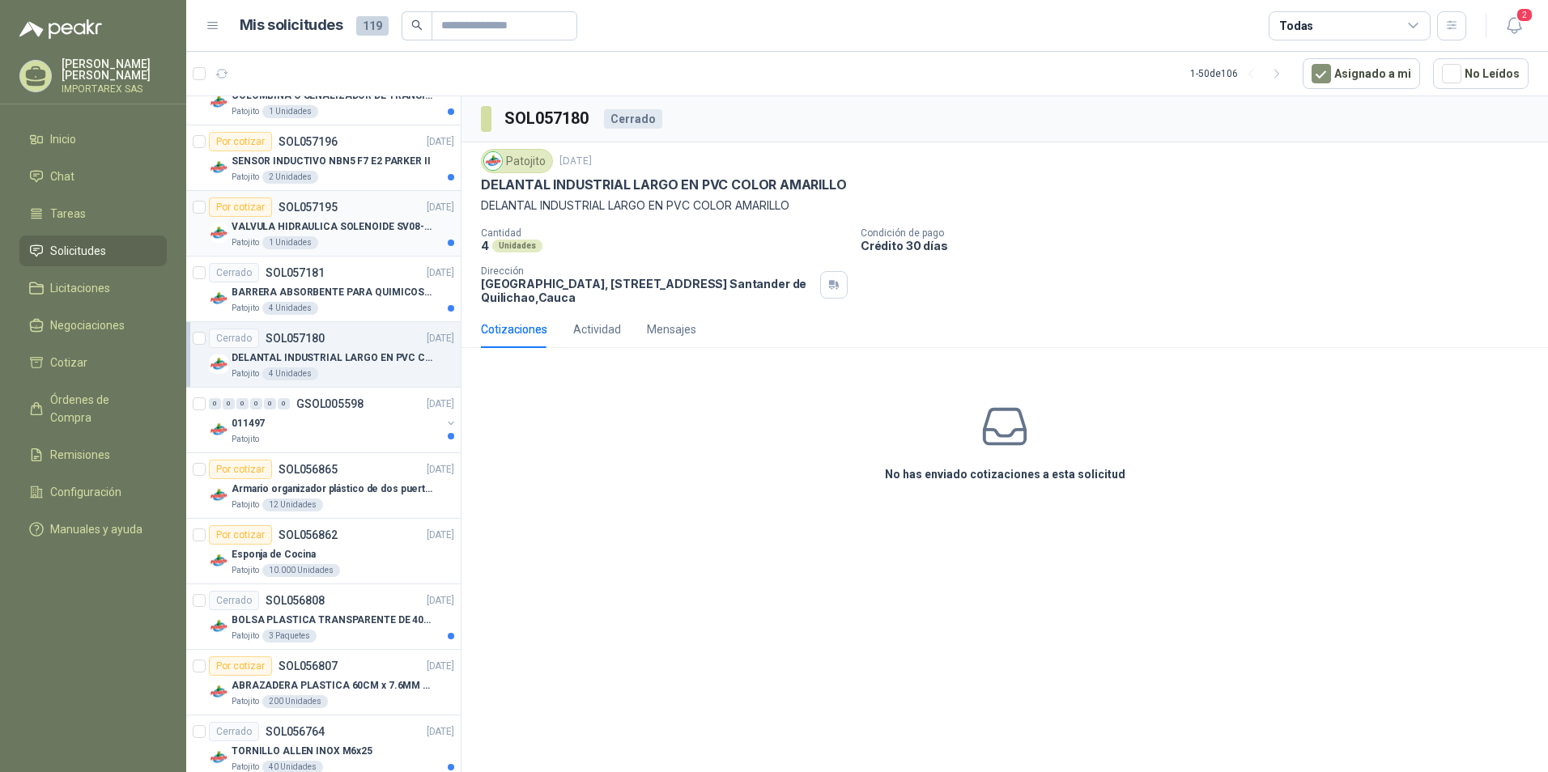
click at [363, 230] on p "VALVULA HIDRAULICA SOLENOIDE SV08-20 REF : SV08-3B-N-24DC-DG NORMALMENTE CERRADA" at bounding box center [333, 226] width 202 height 15
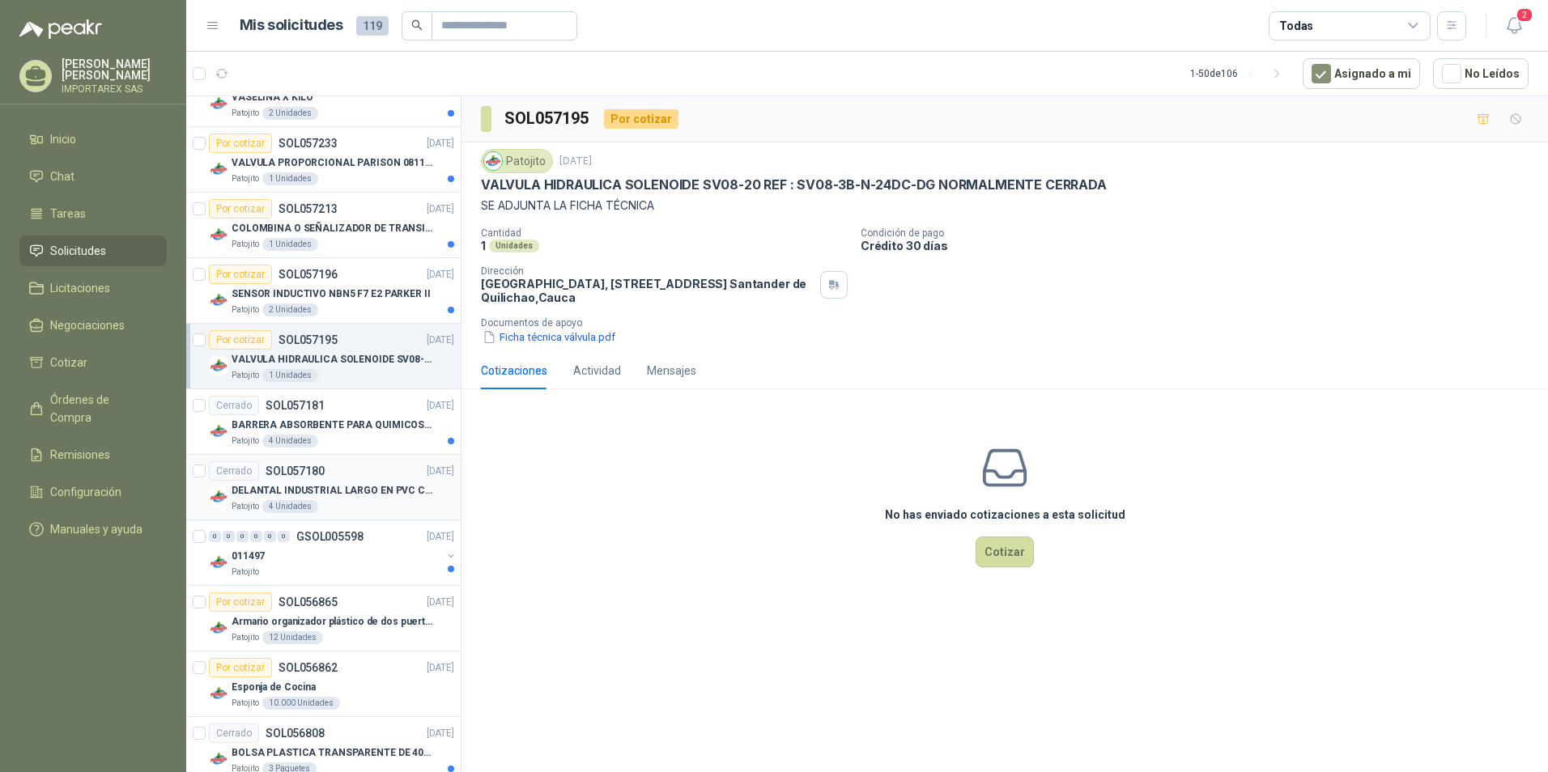
scroll to position [744, 0]
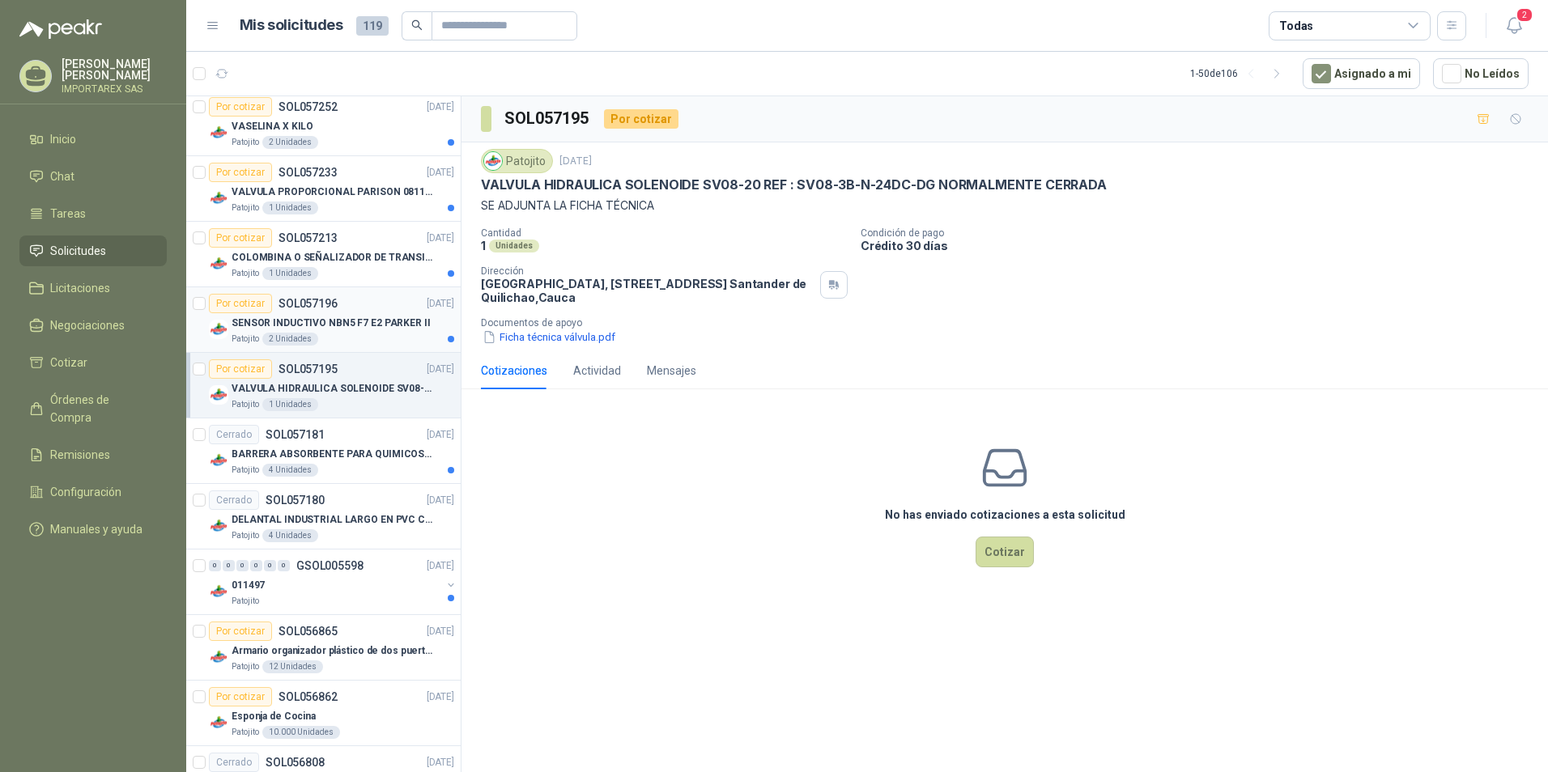
click at [344, 312] on div "Por cotizar SOL057196 [DATE]" at bounding box center [331, 303] width 245 height 19
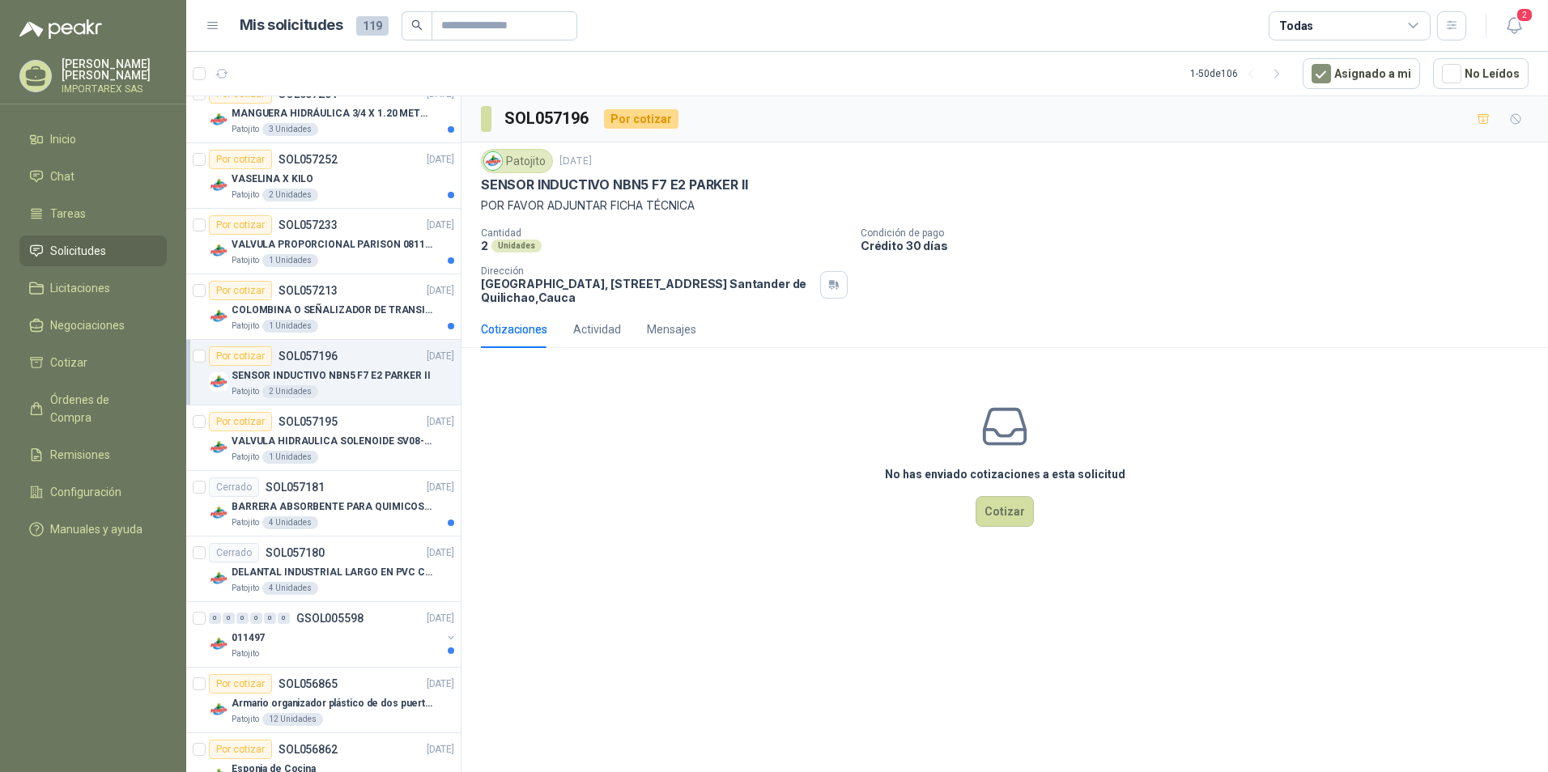
scroll to position [663, 0]
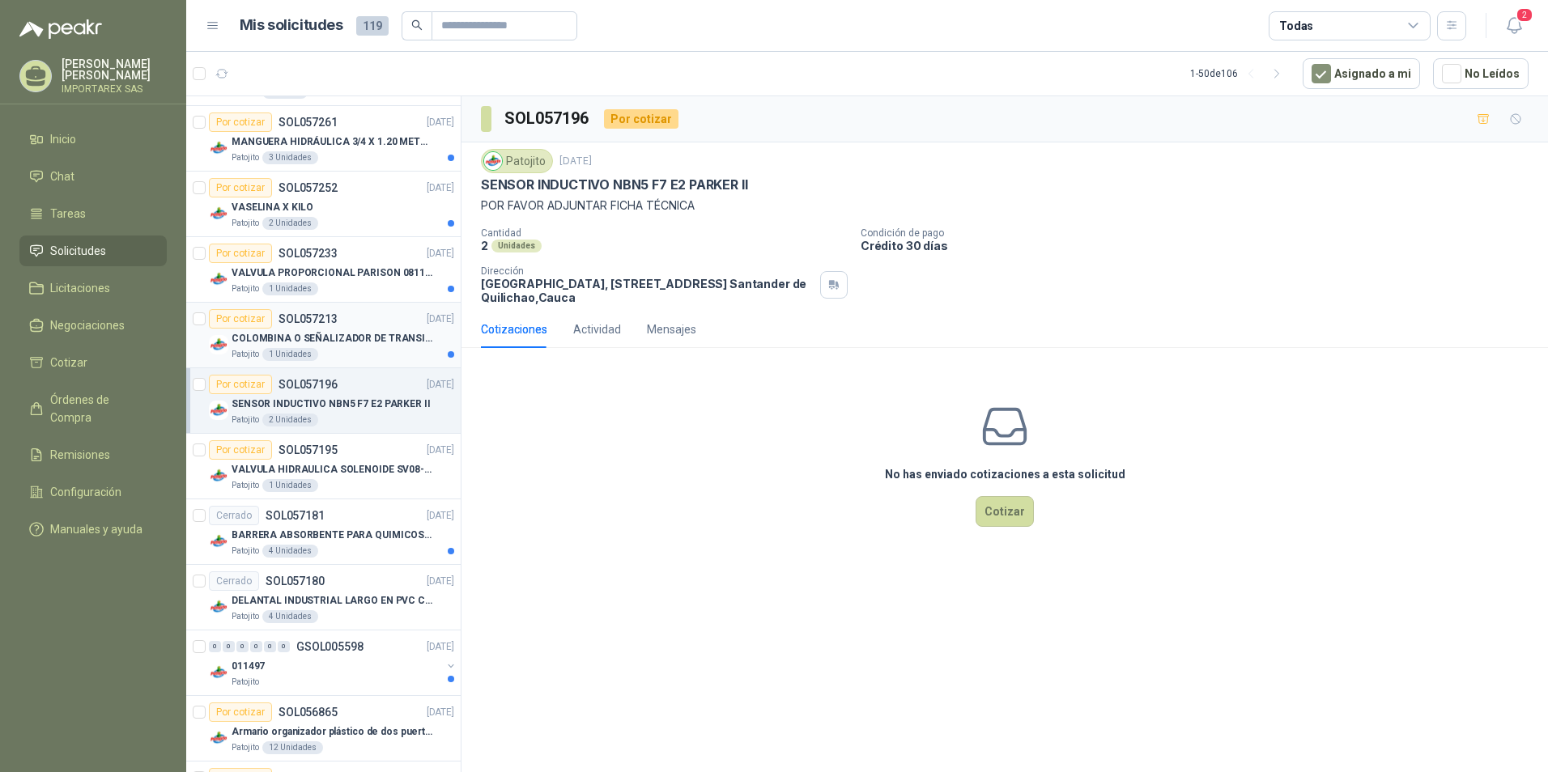
click at [351, 327] on div "Por cotizar SOL057213 [DATE]" at bounding box center [331, 318] width 245 height 19
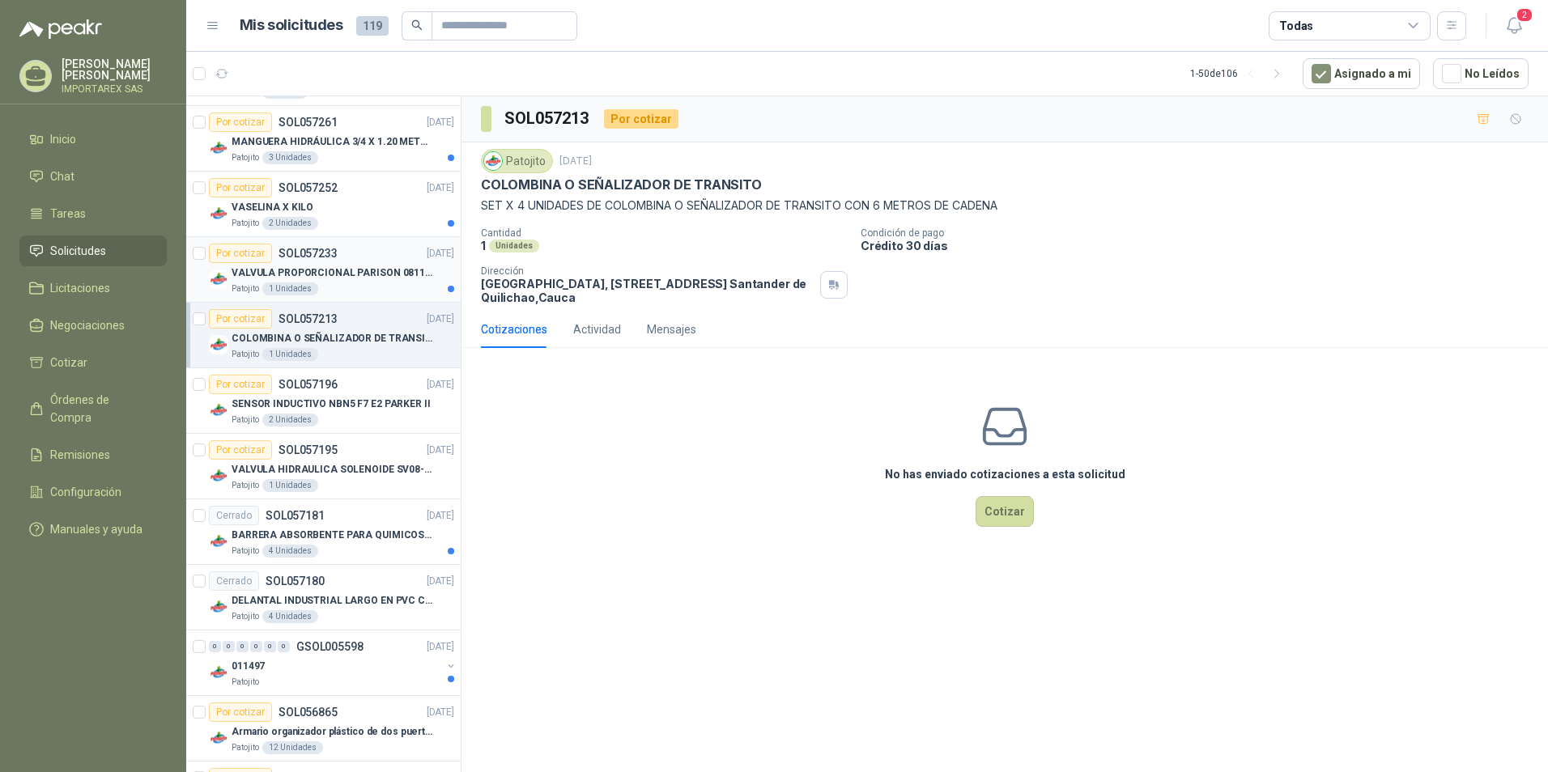
click at [372, 262] on div "Por cotizar SOL057233 [DATE]" at bounding box center [331, 253] width 245 height 19
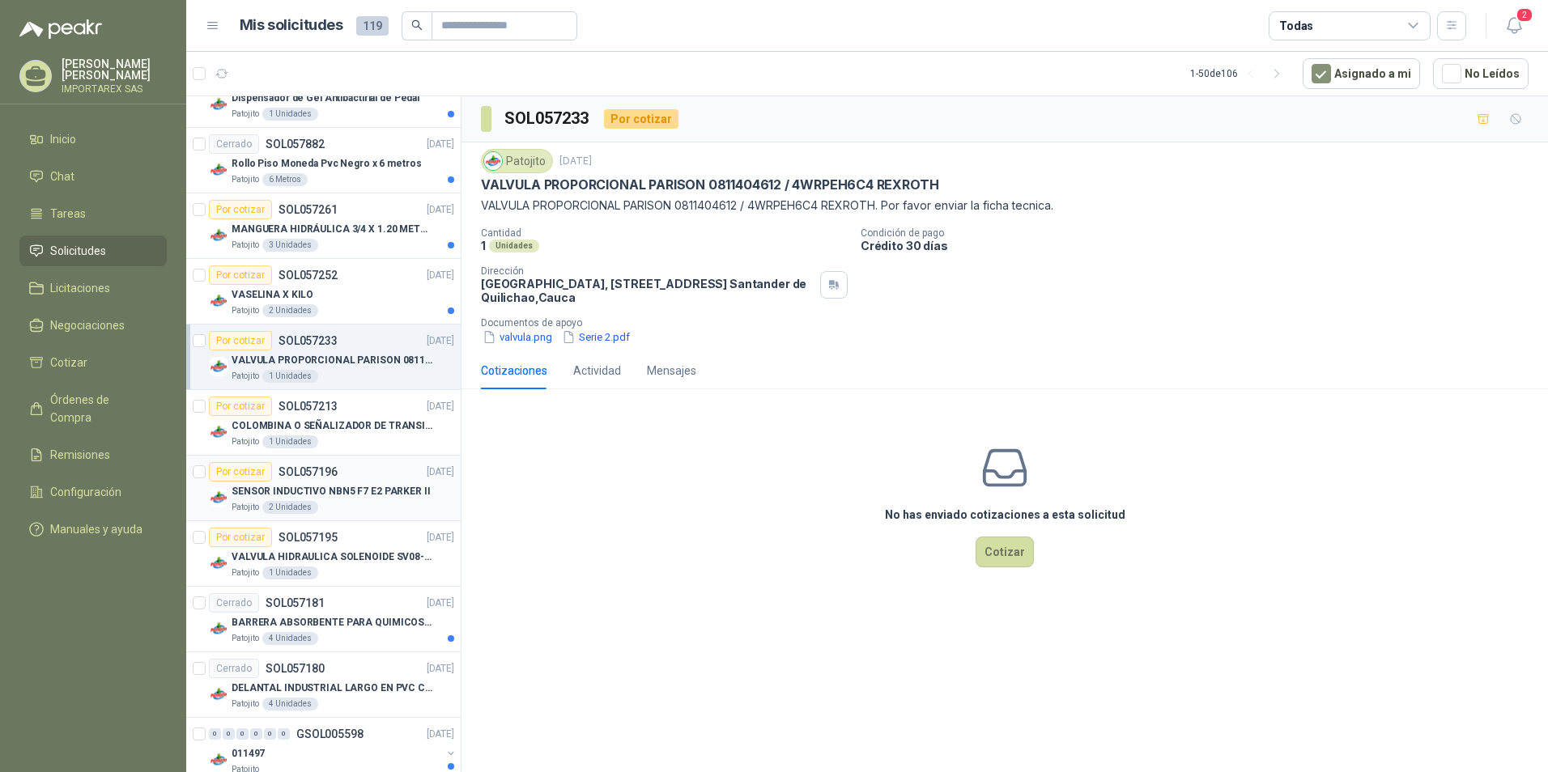
scroll to position [501, 0]
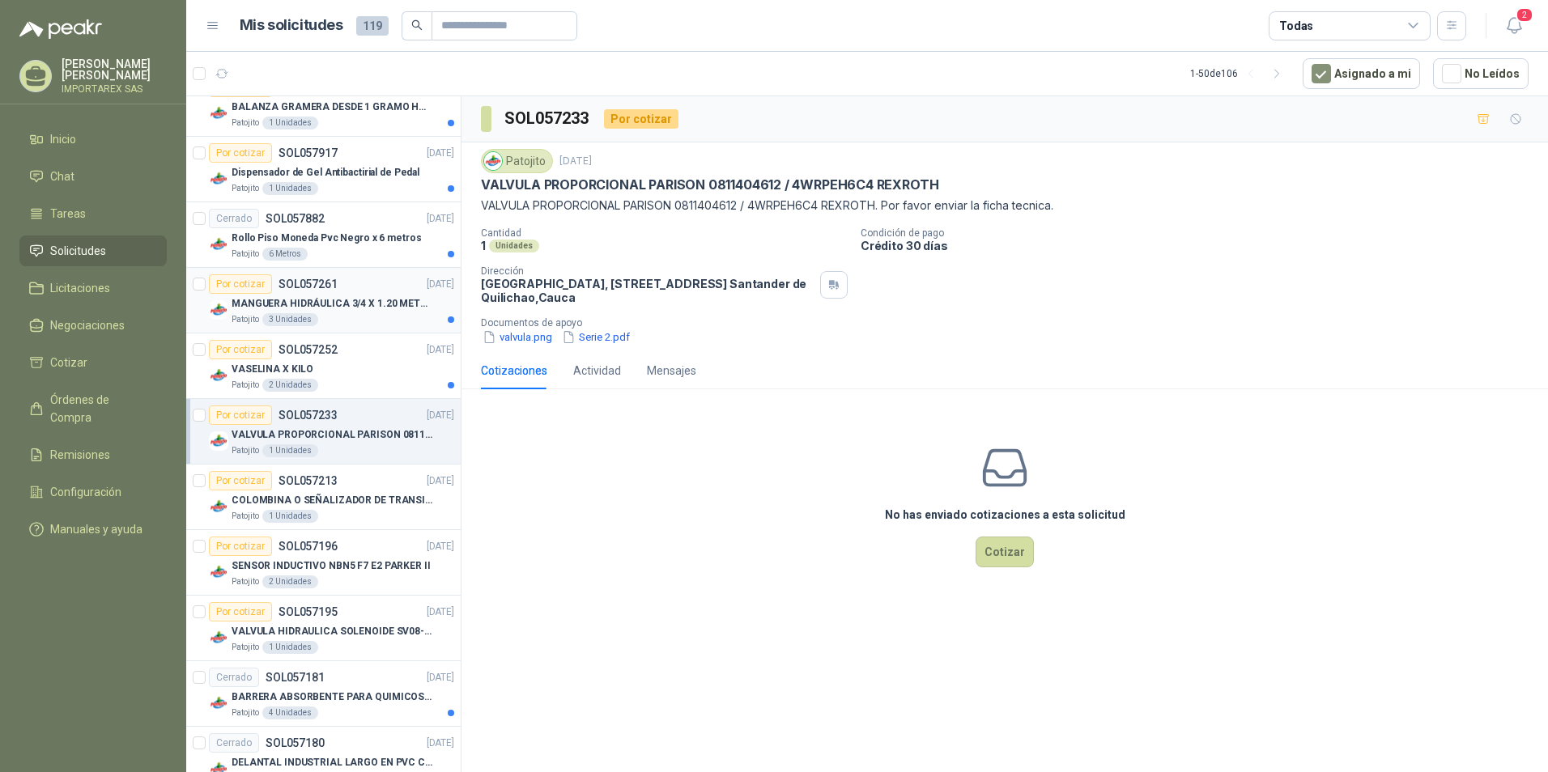
click at [364, 309] on p "MANGUERA HIDRÁULICA 3/4 X 1.20 METROS DE LONGITUD HR-HR-ACOPLADA" at bounding box center [333, 303] width 202 height 15
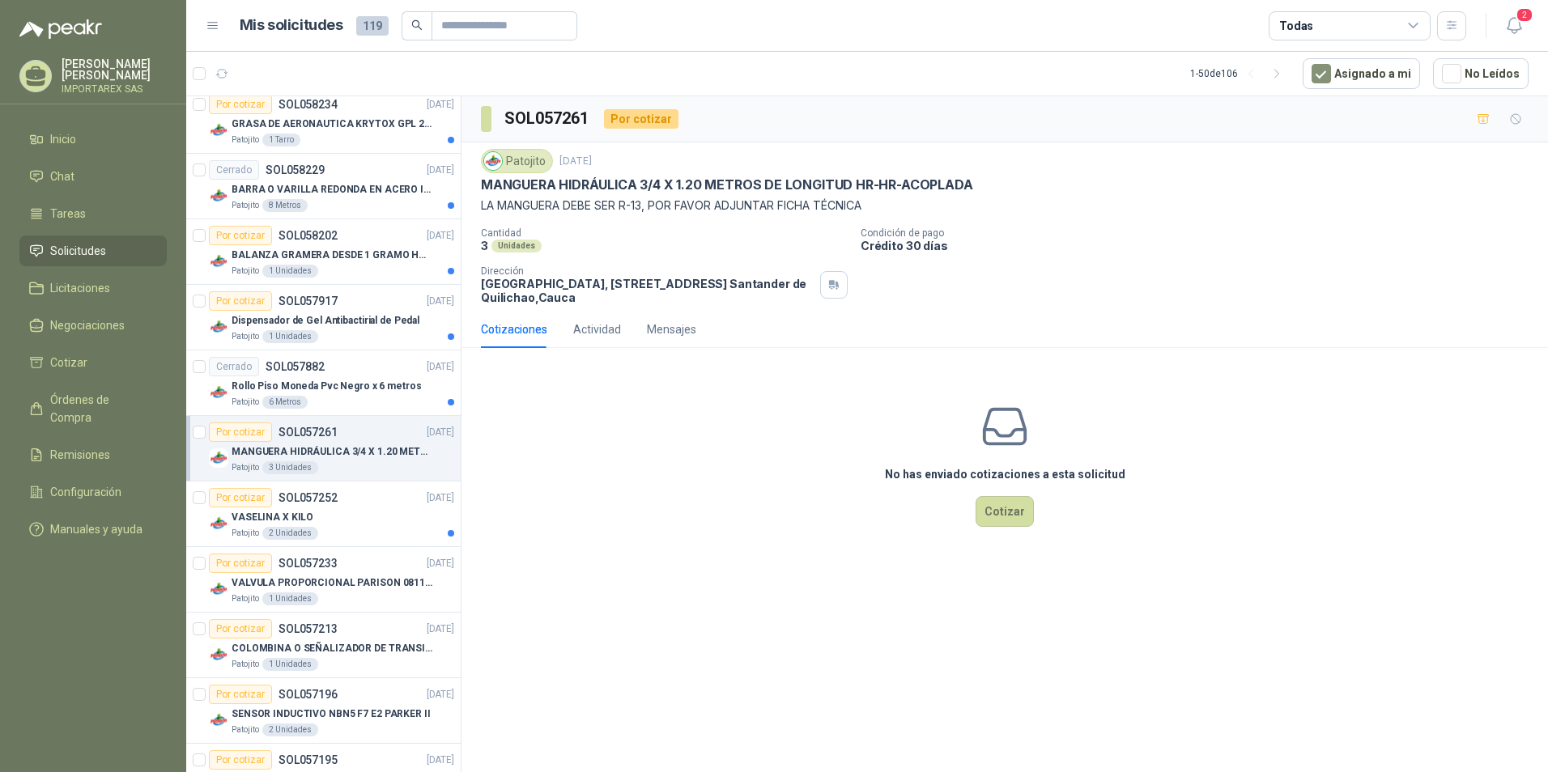
scroll to position [339, 0]
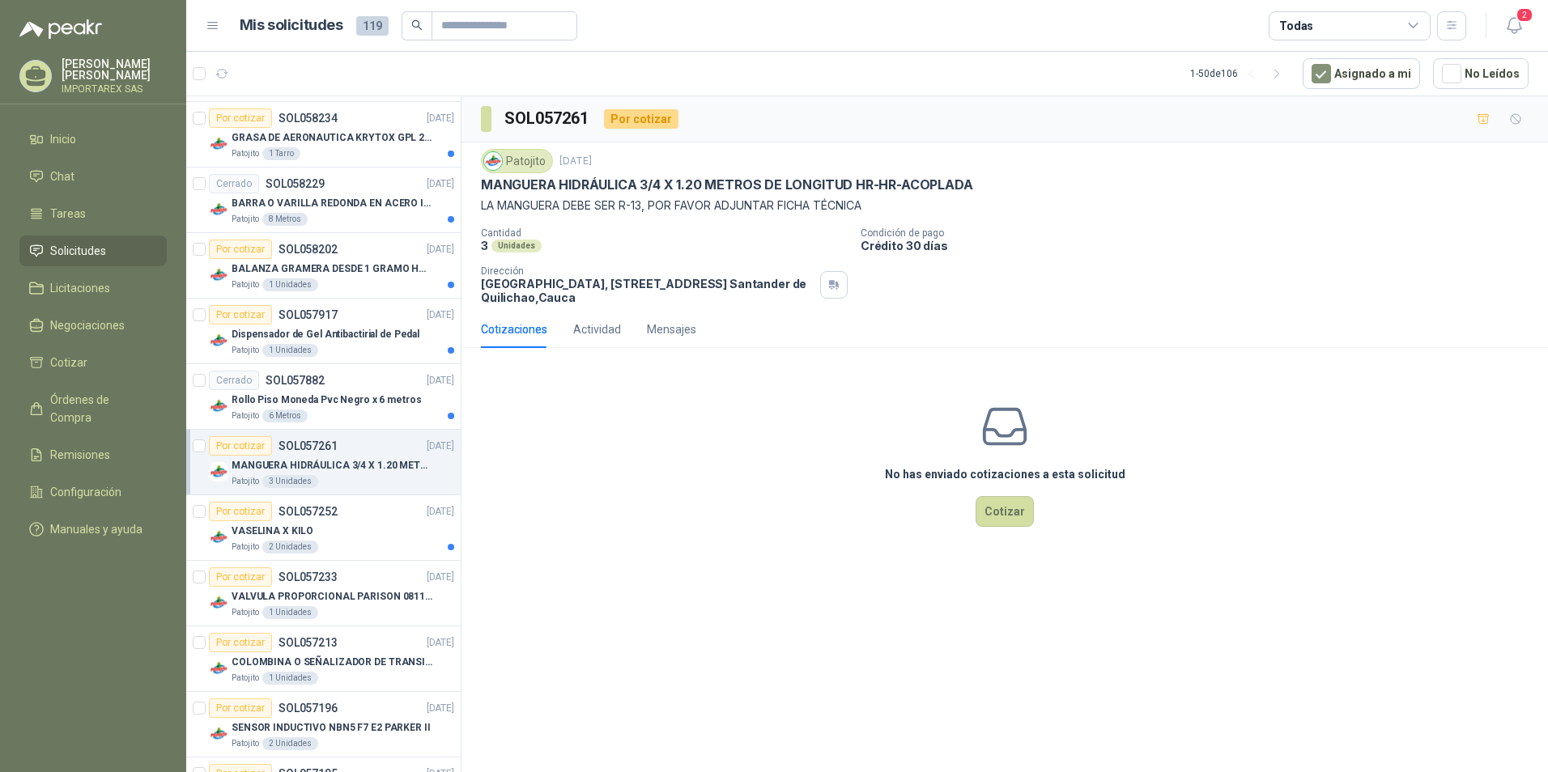
click at [364, 309] on div "Por cotizar SOL057917 [DATE]" at bounding box center [331, 314] width 245 height 19
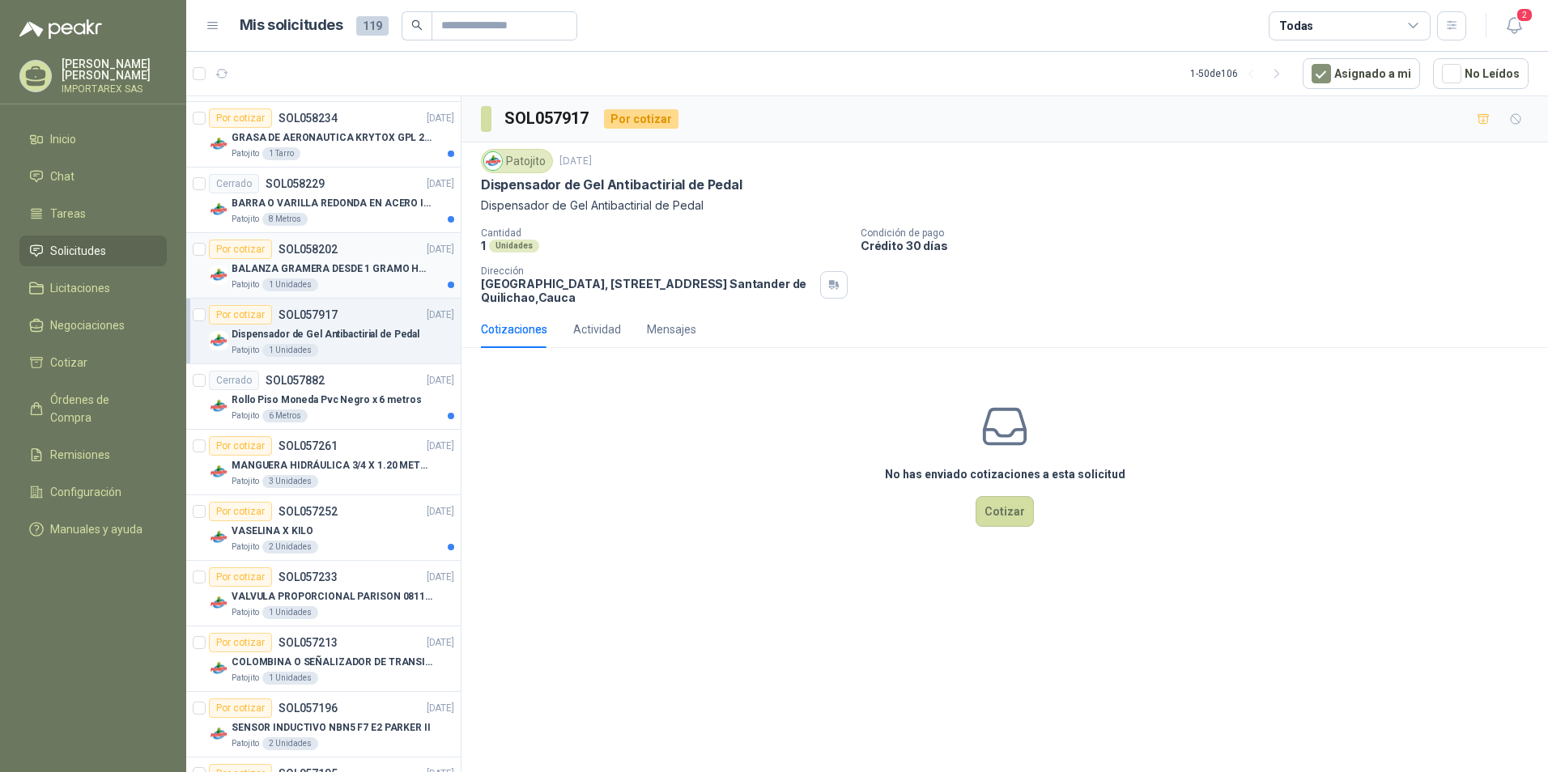
click at [359, 279] on div "Patojito 1 Unidades" at bounding box center [343, 284] width 223 height 13
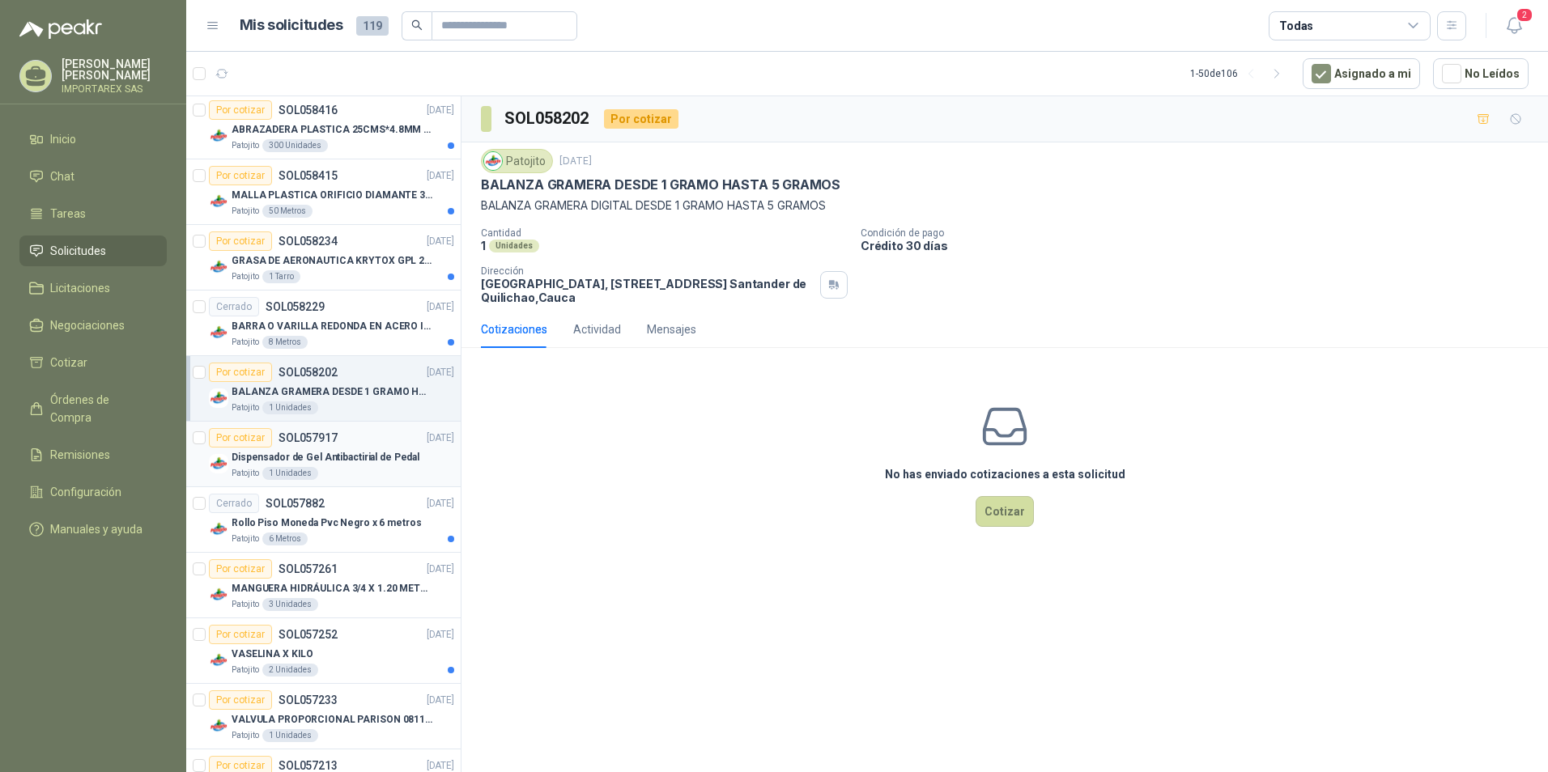
scroll to position [177, 0]
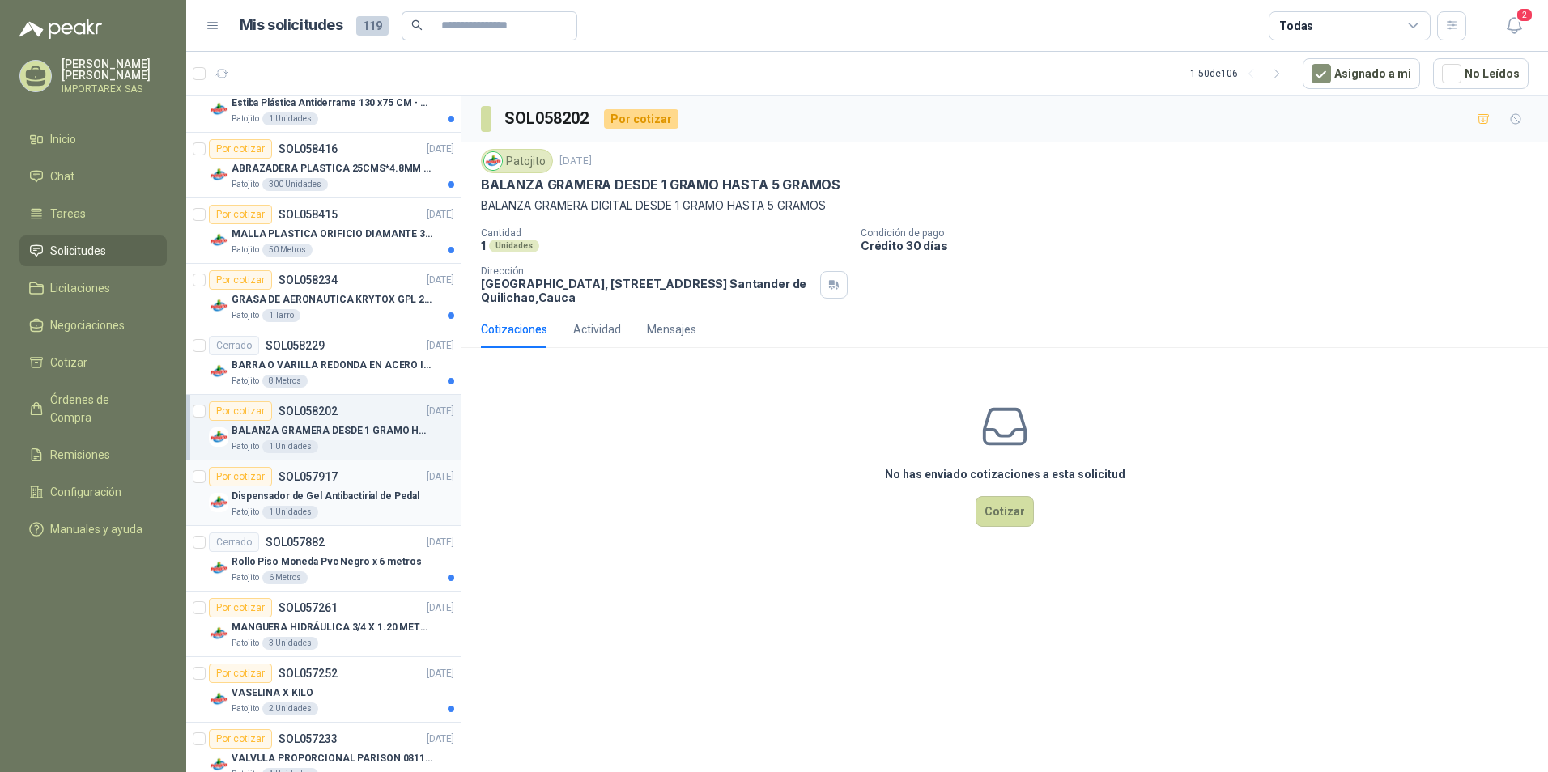
click at [356, 300] on p "GRASA DE AERONAUTICA KRYTOX GPL 207 (SE ADJUNTA IMAGEN DE REFERENCIA)" at bounding box center [333, 299] width 202 height 15
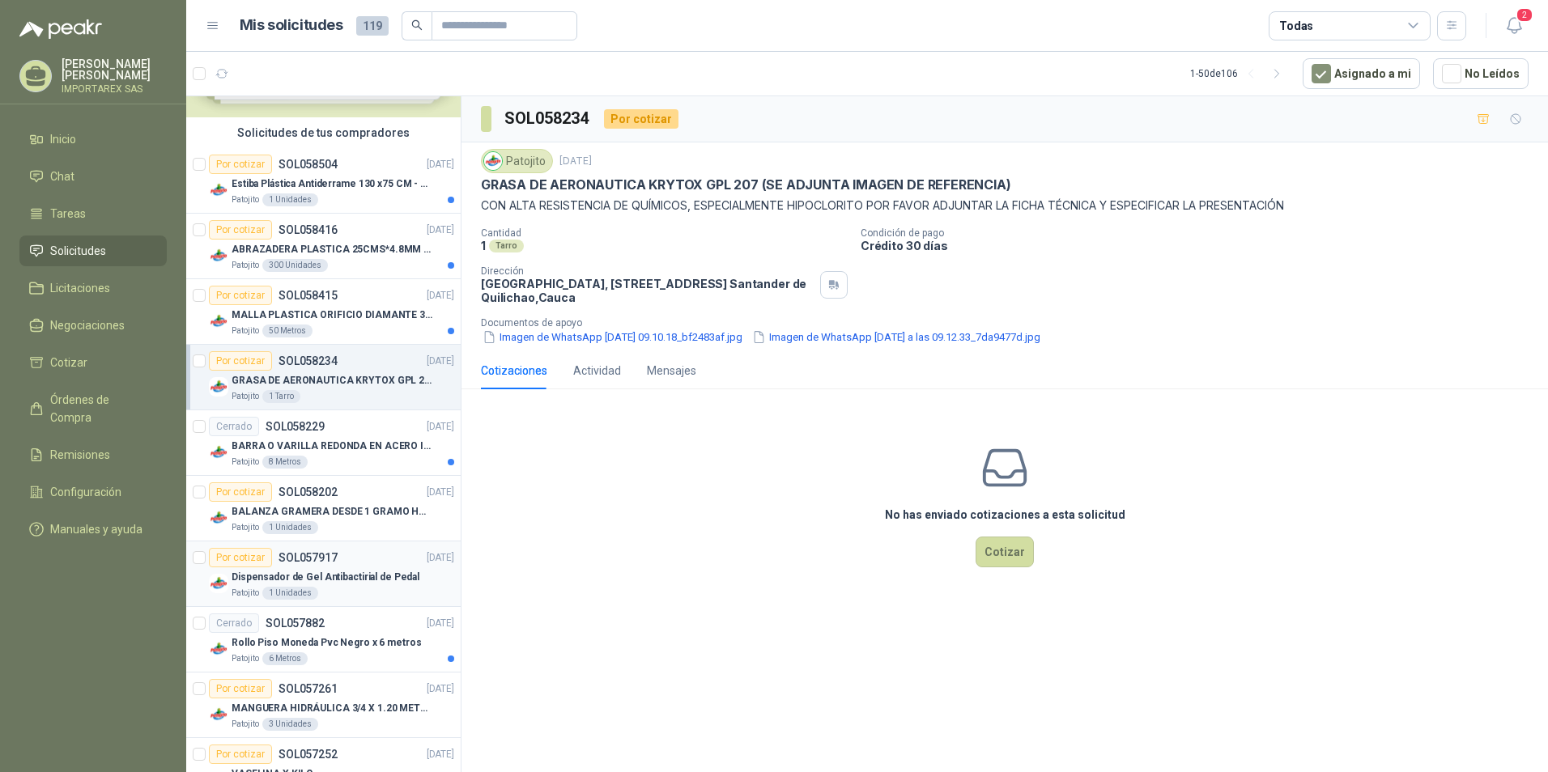
scroll to position [15, 0]
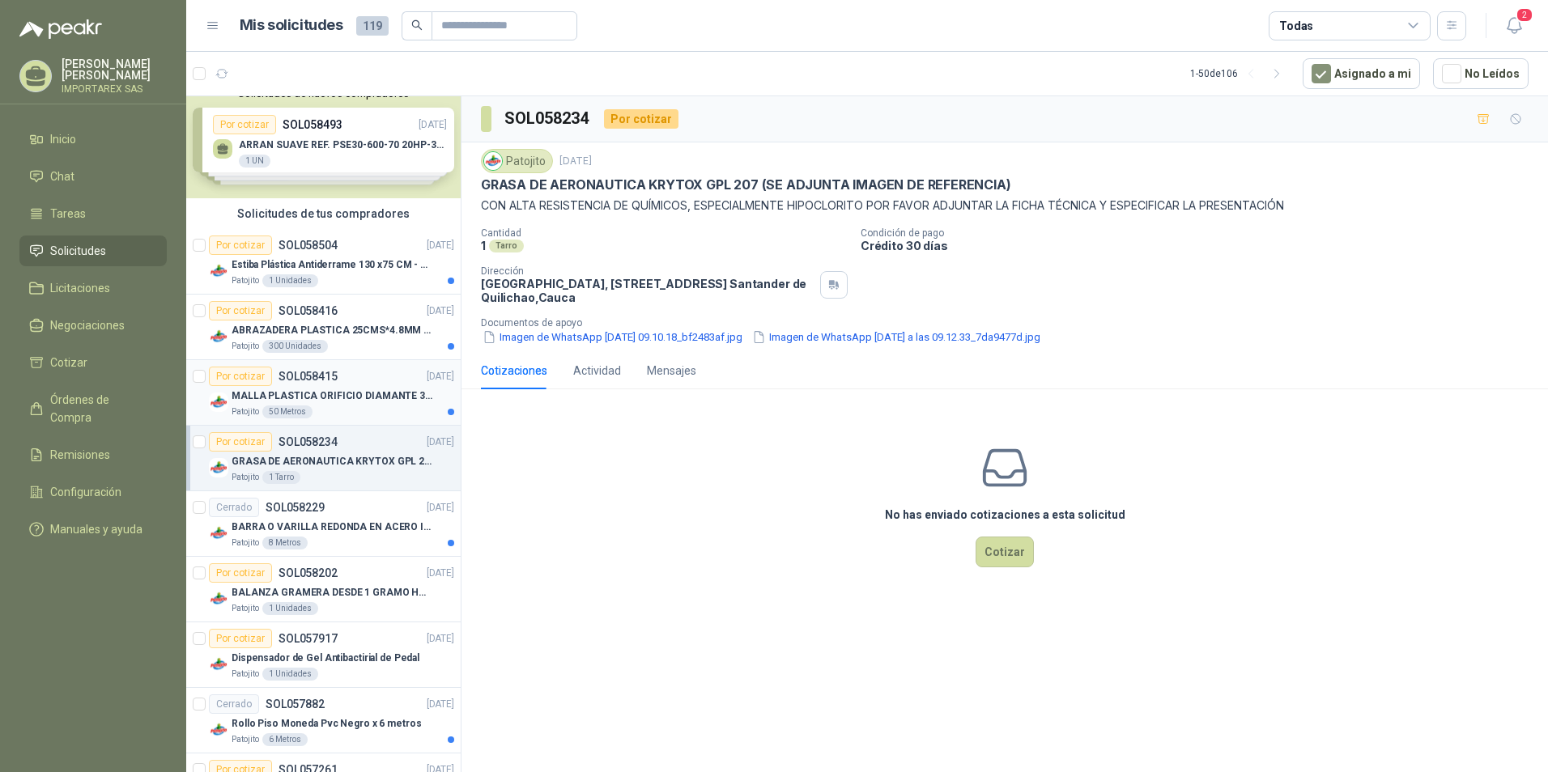
click at [343, 393] on p "MALLA PLASTICA ORIFICIO DIAMANTE 3MM" at bounding box center [333, 396] width 202 height 15
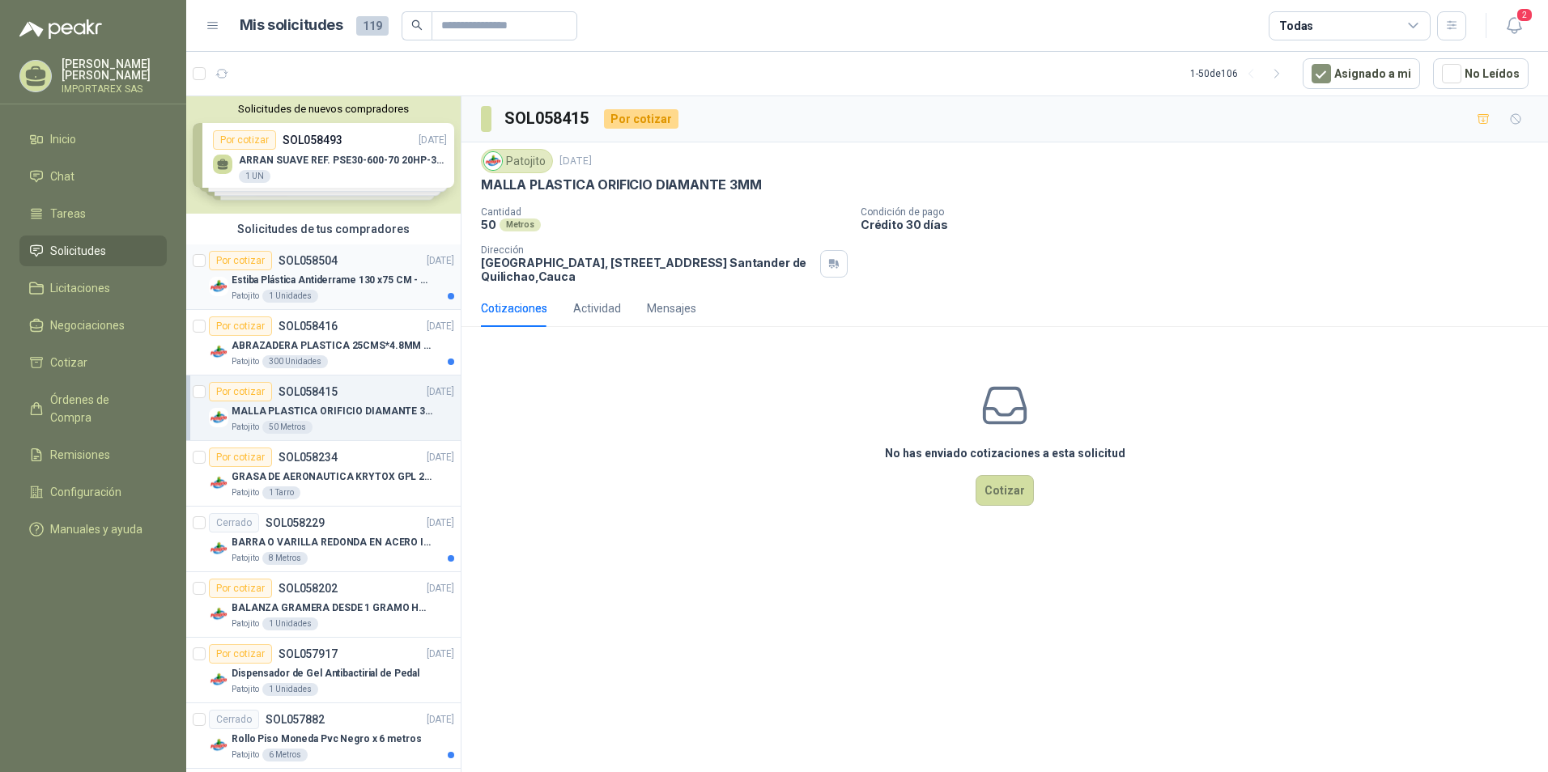
click at [366, 303] on article "Por cotizar SOL058504 [DATE] Estiba Plástica Antiderrame 130 x75 CM - Capacidad…" at bounding box center [323, 277] width 274 height 66
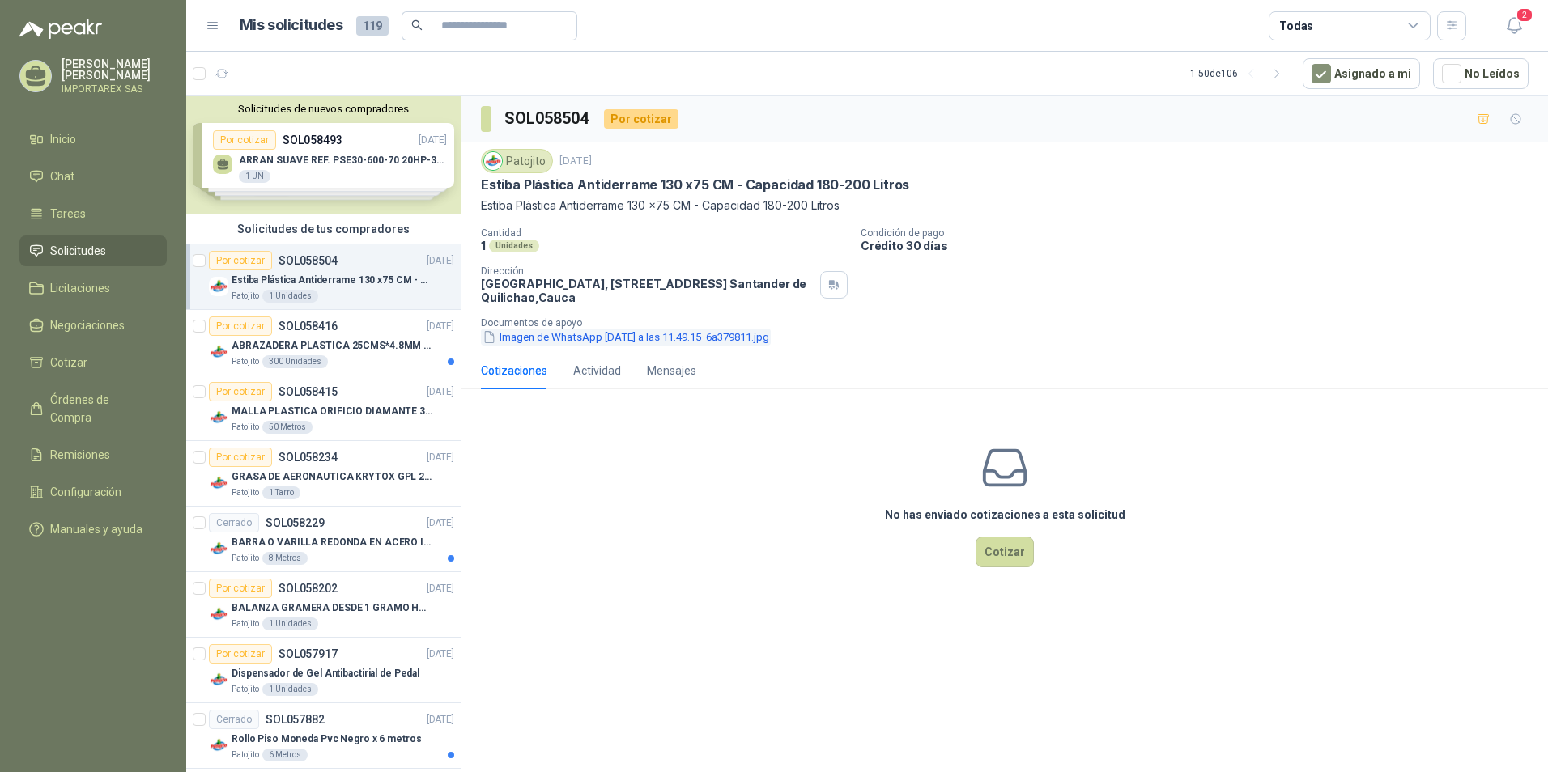
click at [575, 338] on button "Imagen de WhatsApp [DATE] a las 11.49.15_6a379811.jpg" at bounding box center [626, 337] width 290 height 17
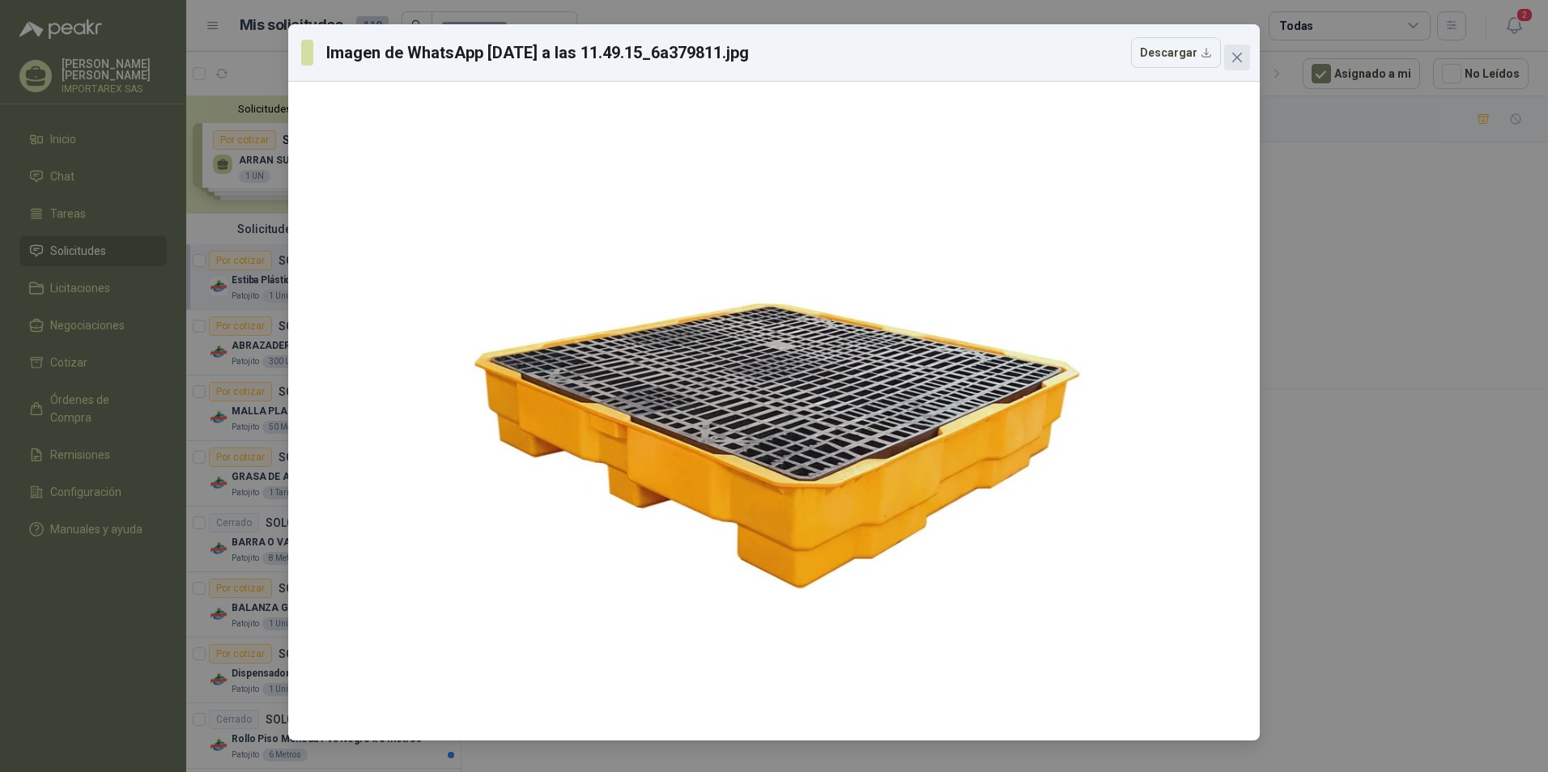
click at [1235, 65] on button "Close" at bounding box center [1237, 58] width 26 height 26
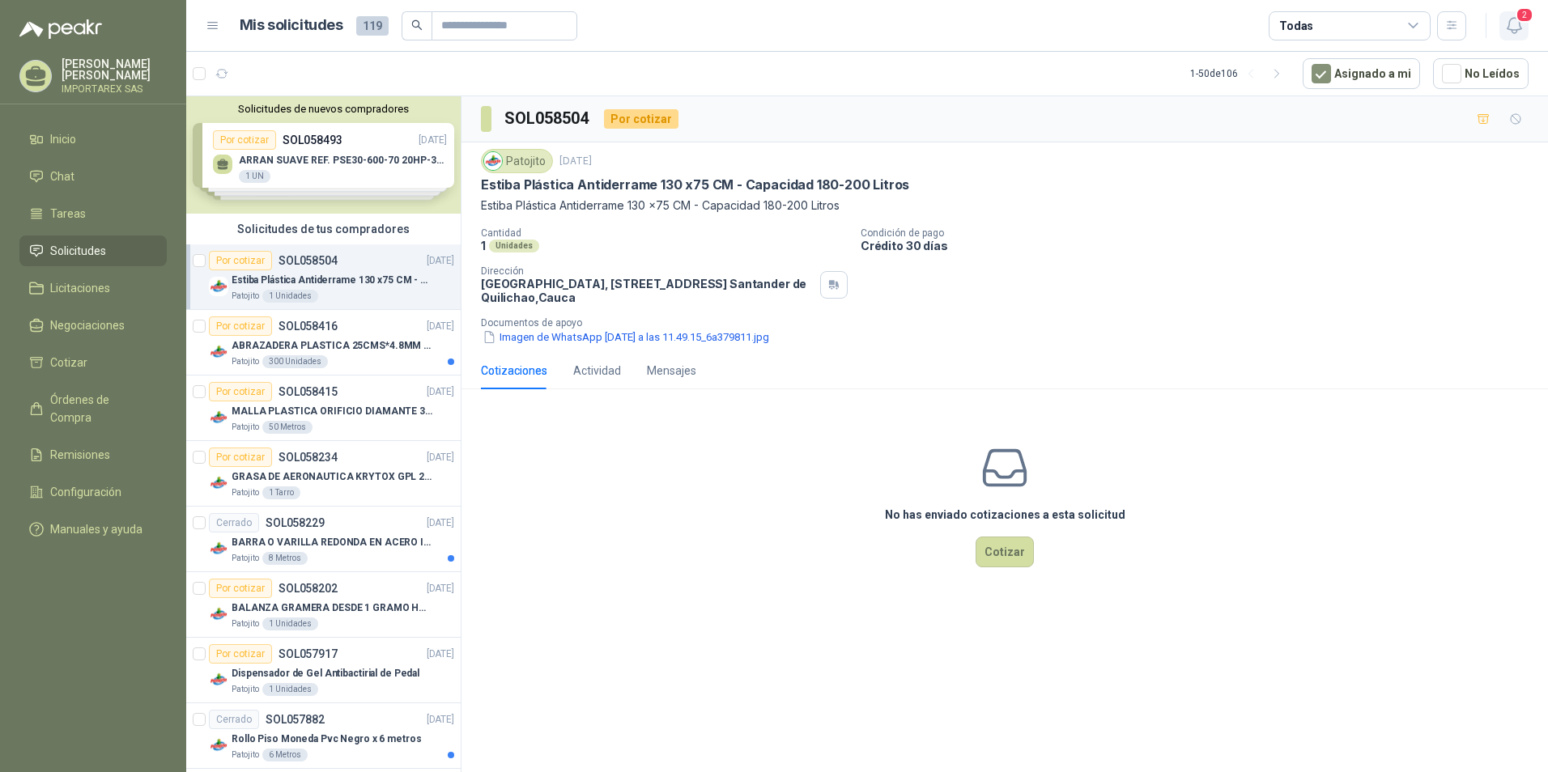
click at [1511, 33] on icon "button" at bounding box center [1514, 25] width 20 height 20
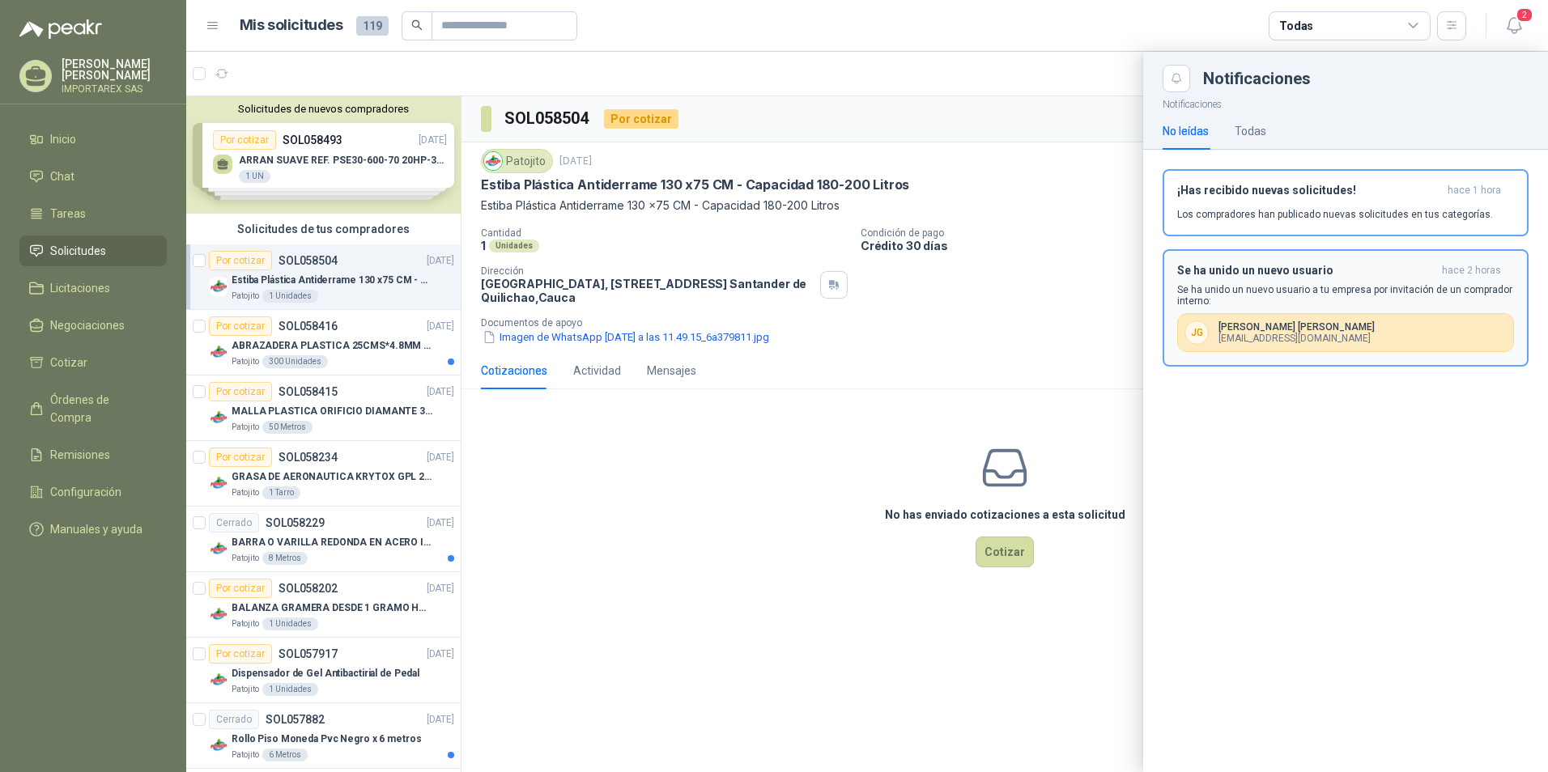
click at [1311, 317] on div "J G [PERSON_NAME] [EMAIL_ADDRESS][DOMAIN_NAME]" at bounding box center [1345, 332] width 337 height 39
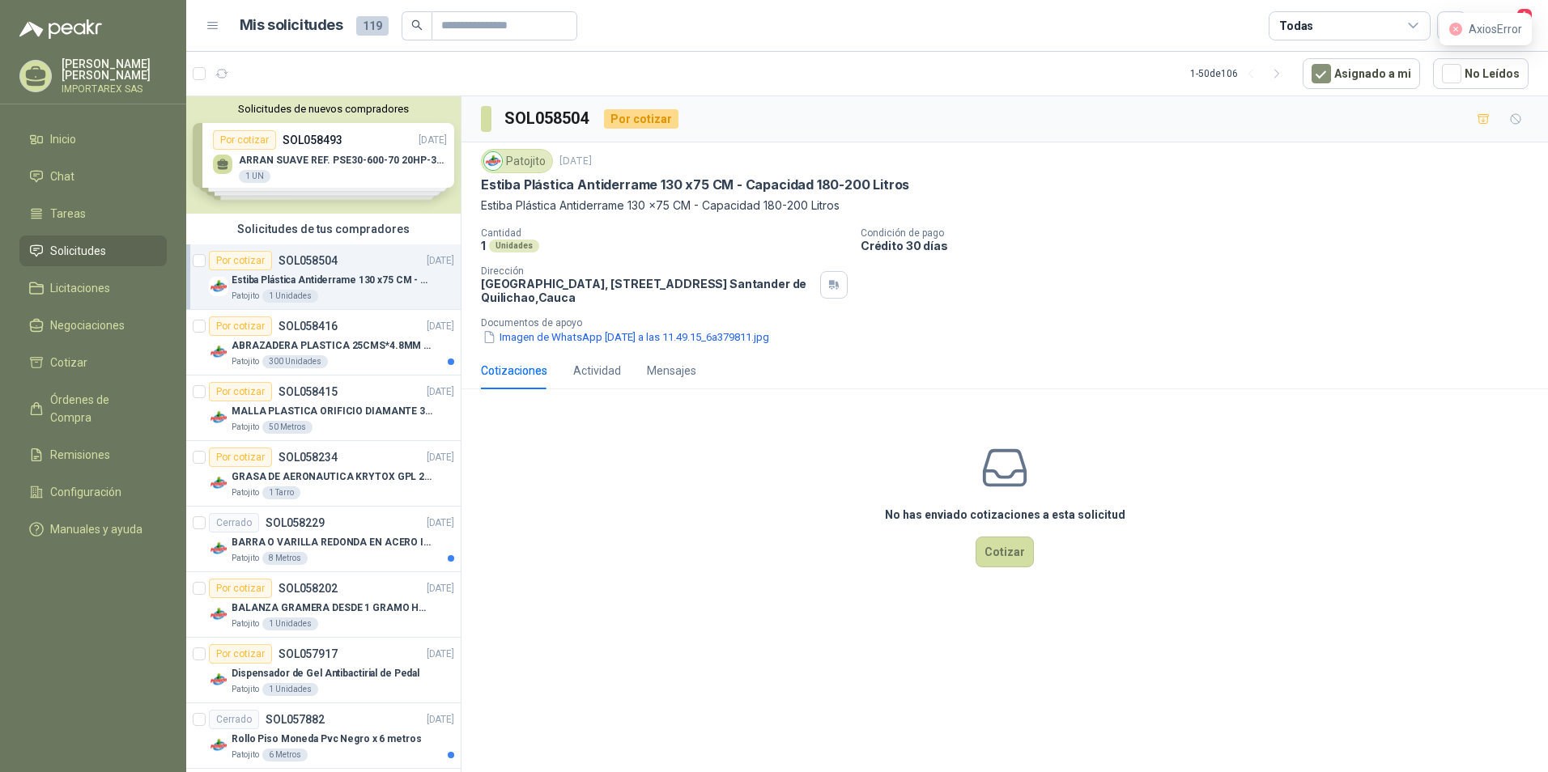
click at [109, 249] on li "Solicitudes" at bounding box center [93, 251] width 128 height 18
